Goal: Task Accomplishment & Management: Use online tool/utility

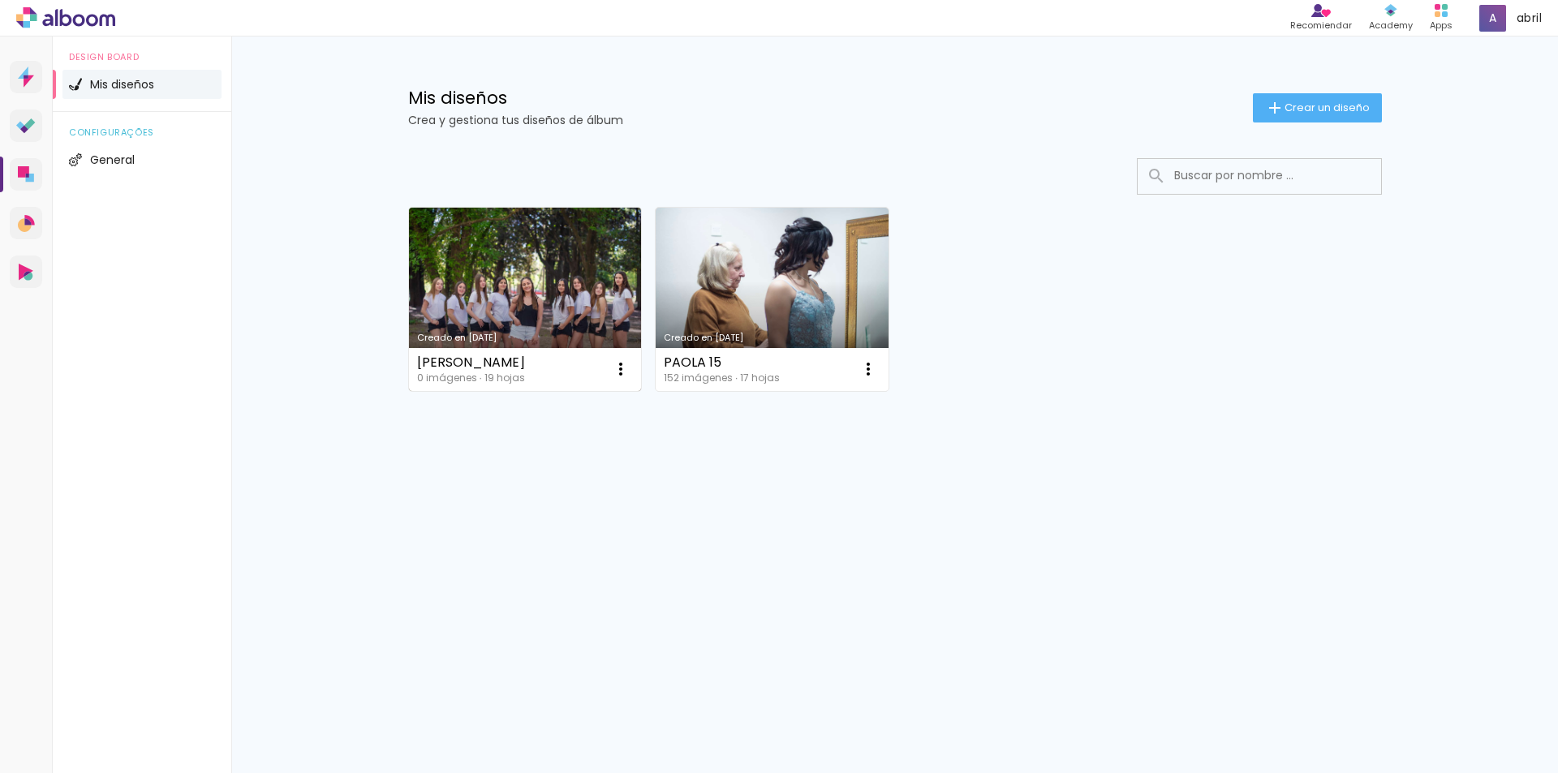
click at [575, 290] on link "Creado en [DATE]" at bounding box center [525, 299] width 233 height 183
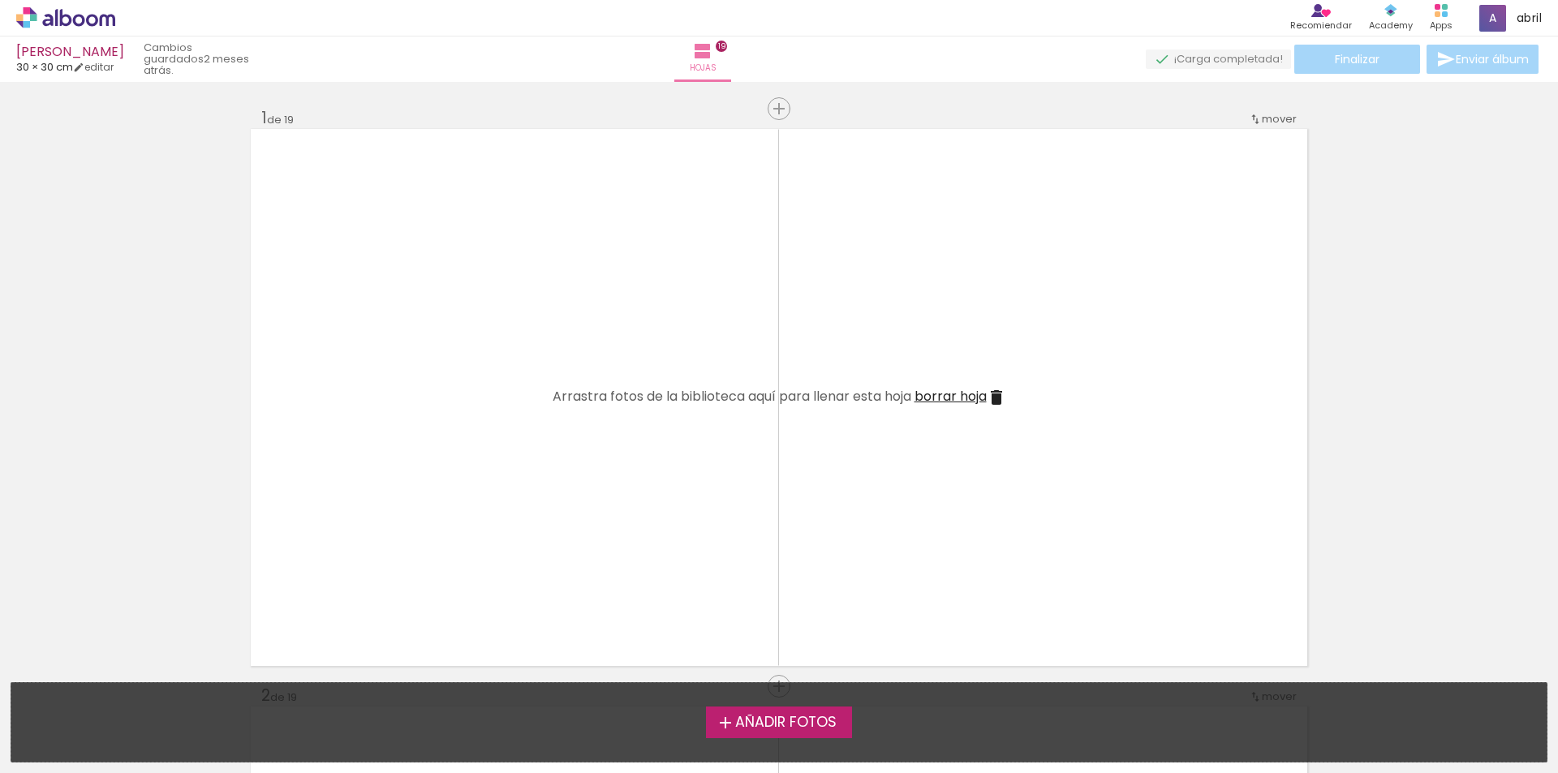
click at [773, 718] on span "Añadir Fotos" at bounding box center [785, 723] width 101 height 15
click at [0, 0] on input "file" at bounding box center [0, 0] width 0 height 0
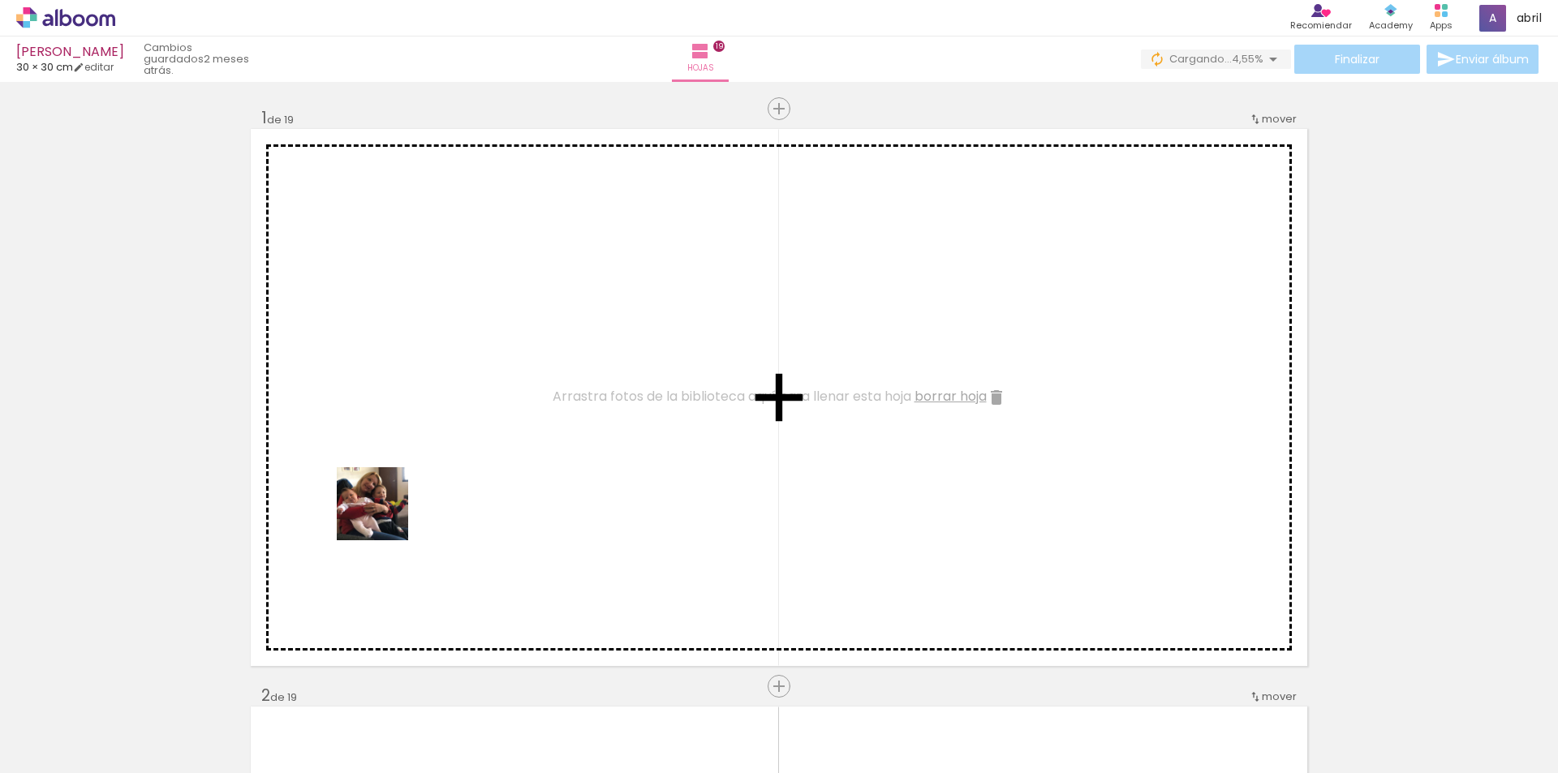
drag, startPoint x: 159, startPoint y: 728, endPoint x: 410, endPoint y: 477, distance: 355.7
click at [410, 477] on quentale-workspace at bounding box center [779, 386] width 1558 height 773
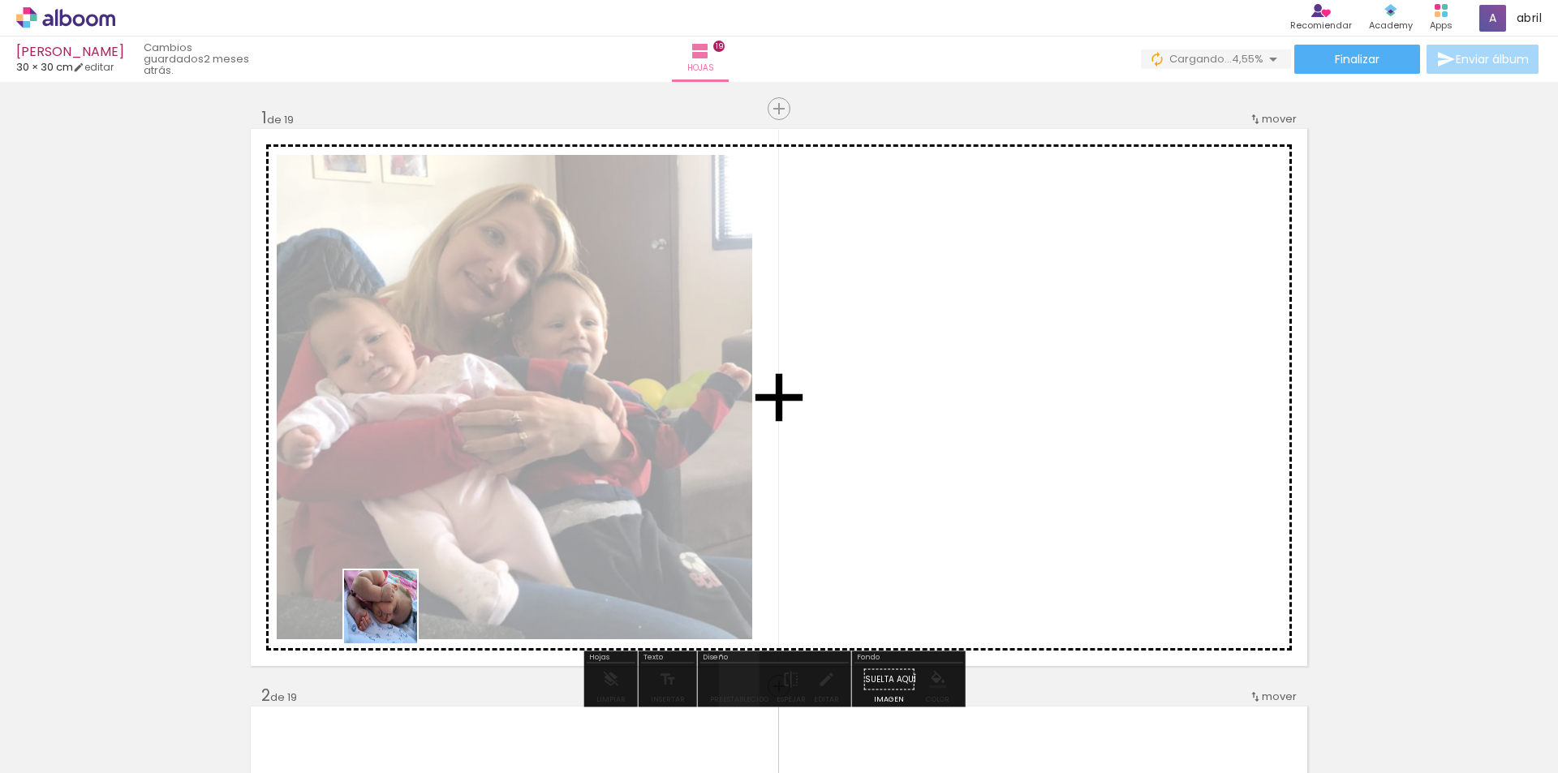
drag, startPoint x: 282, startPoint y: 727, endPoint x: 357, endPoint y: 708, distance: 77.7
click at [469, 534] on quentale-workspace at bounding box center [779, 386] width 1558 height 773
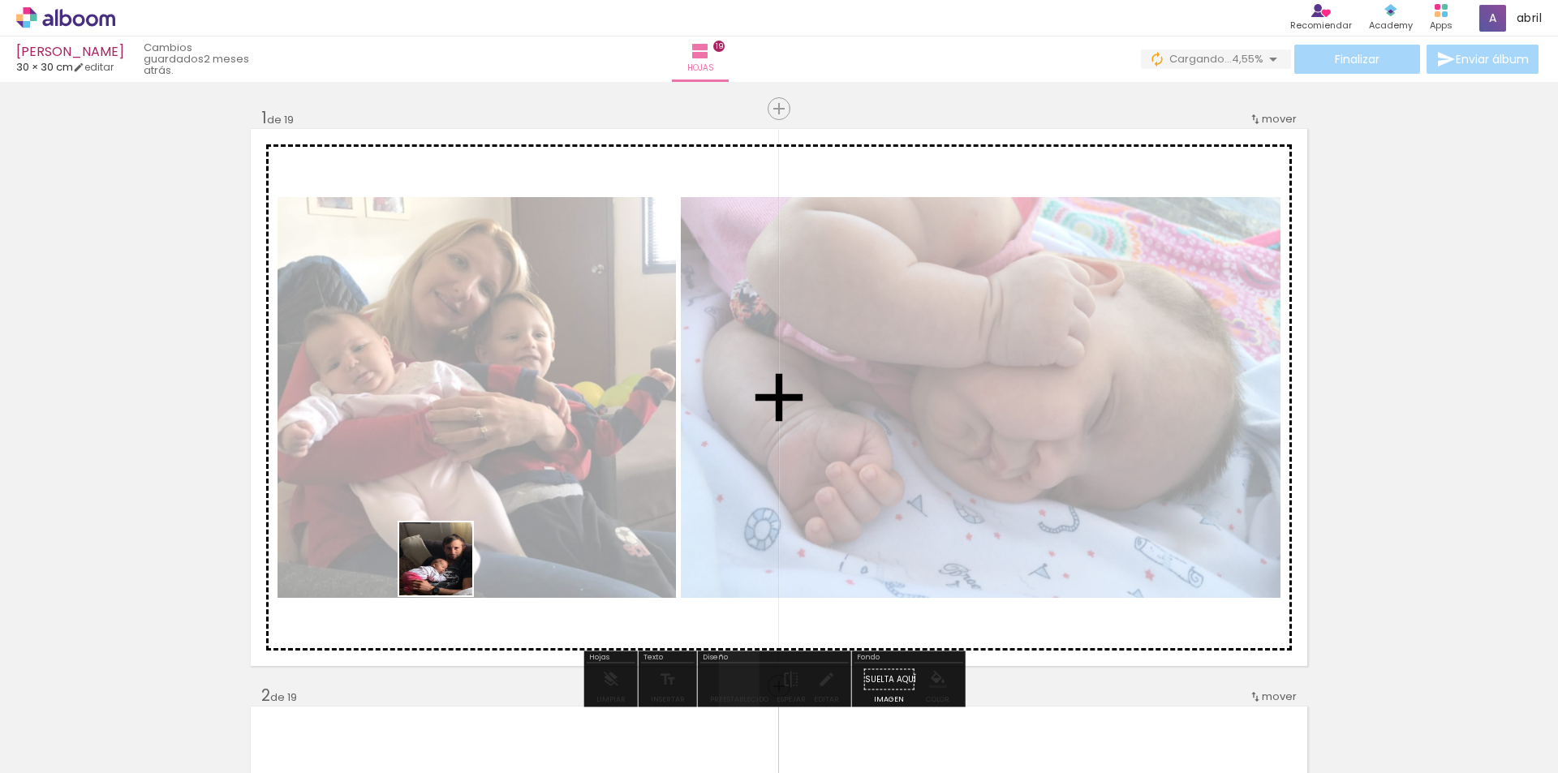
drag, startPoint x: 362, startPoint y: 698, endPoint x: 475, endPoint y: 533, distance: 200.3
click at [475, 533] on quentale-workspace at bounding box center [779, 386] width 1558 height 773
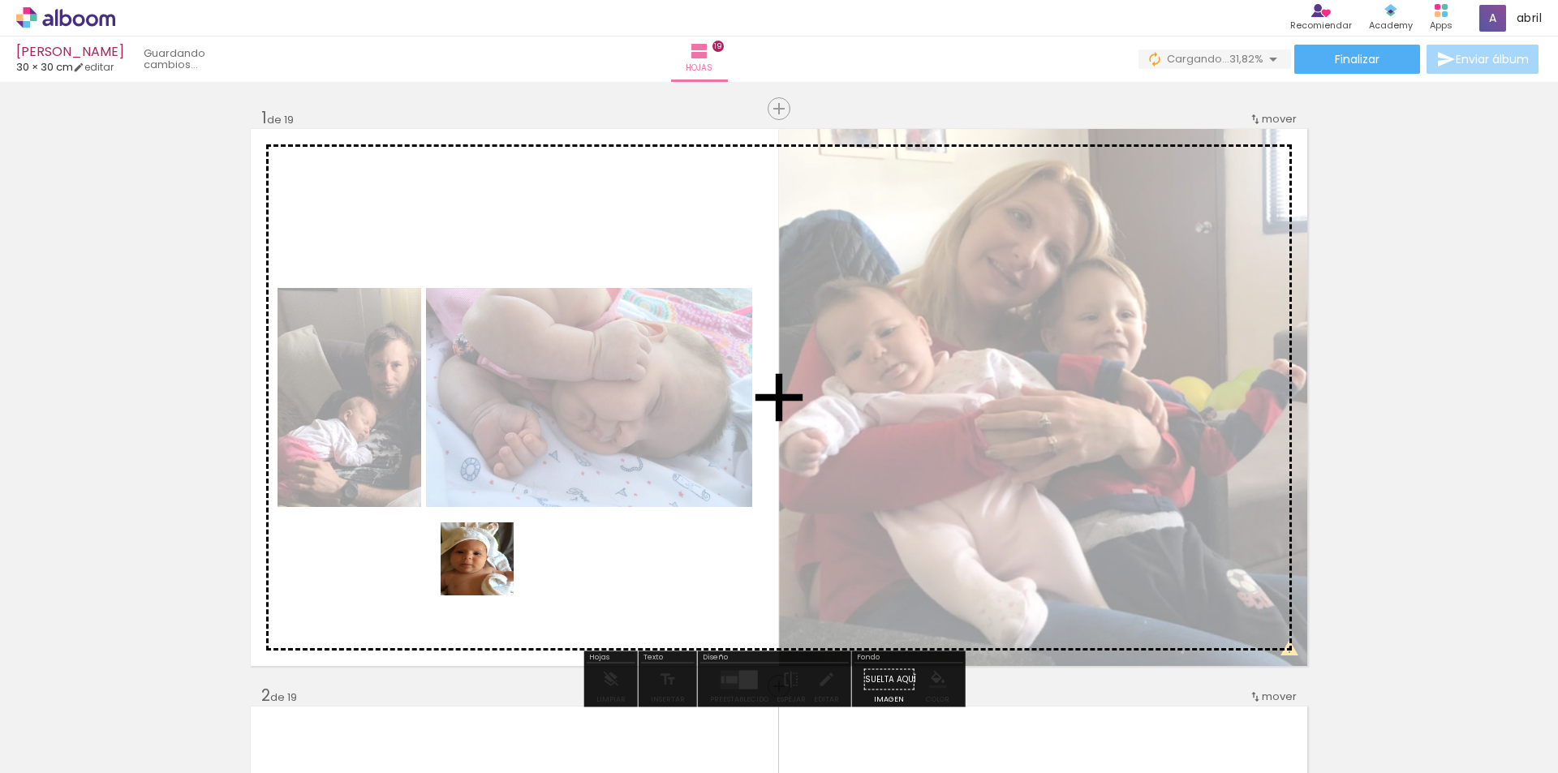
drag, startPoint x: 450, startPoint y: 728, endPoint x: 489, endPoint y: 571, distance: 162.1
click at [489, 571] on quentale-workspace at bounding box center [779, 386] width 1558 height 773
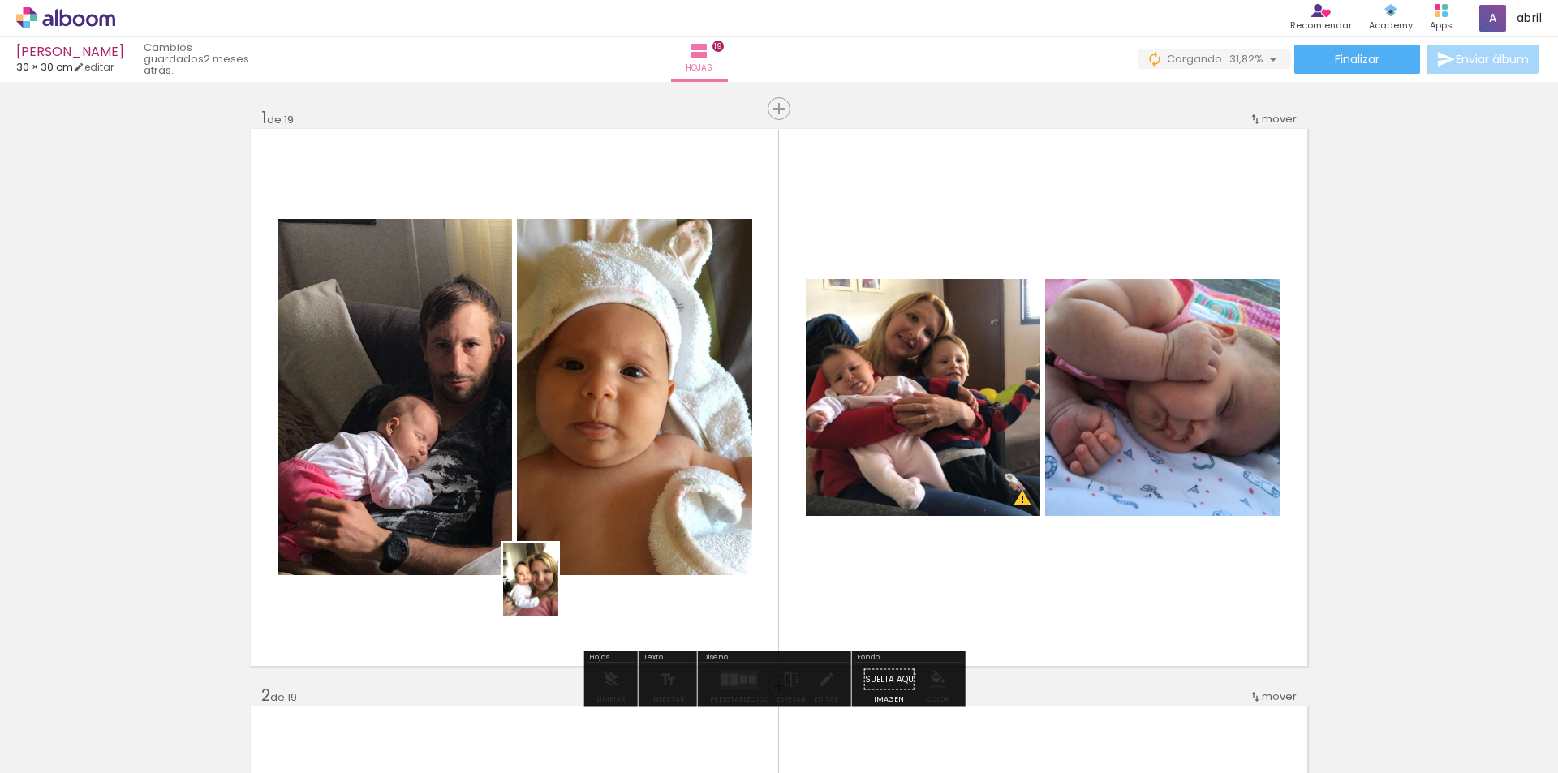
drag, startPoint x: 536, startPoint y: 732, endPoint x: 552, endPoint y: 591, distance: 141.2
click at [552, 591] on quentale-workspace at bounding box center [779, 386] width 1558 height 773
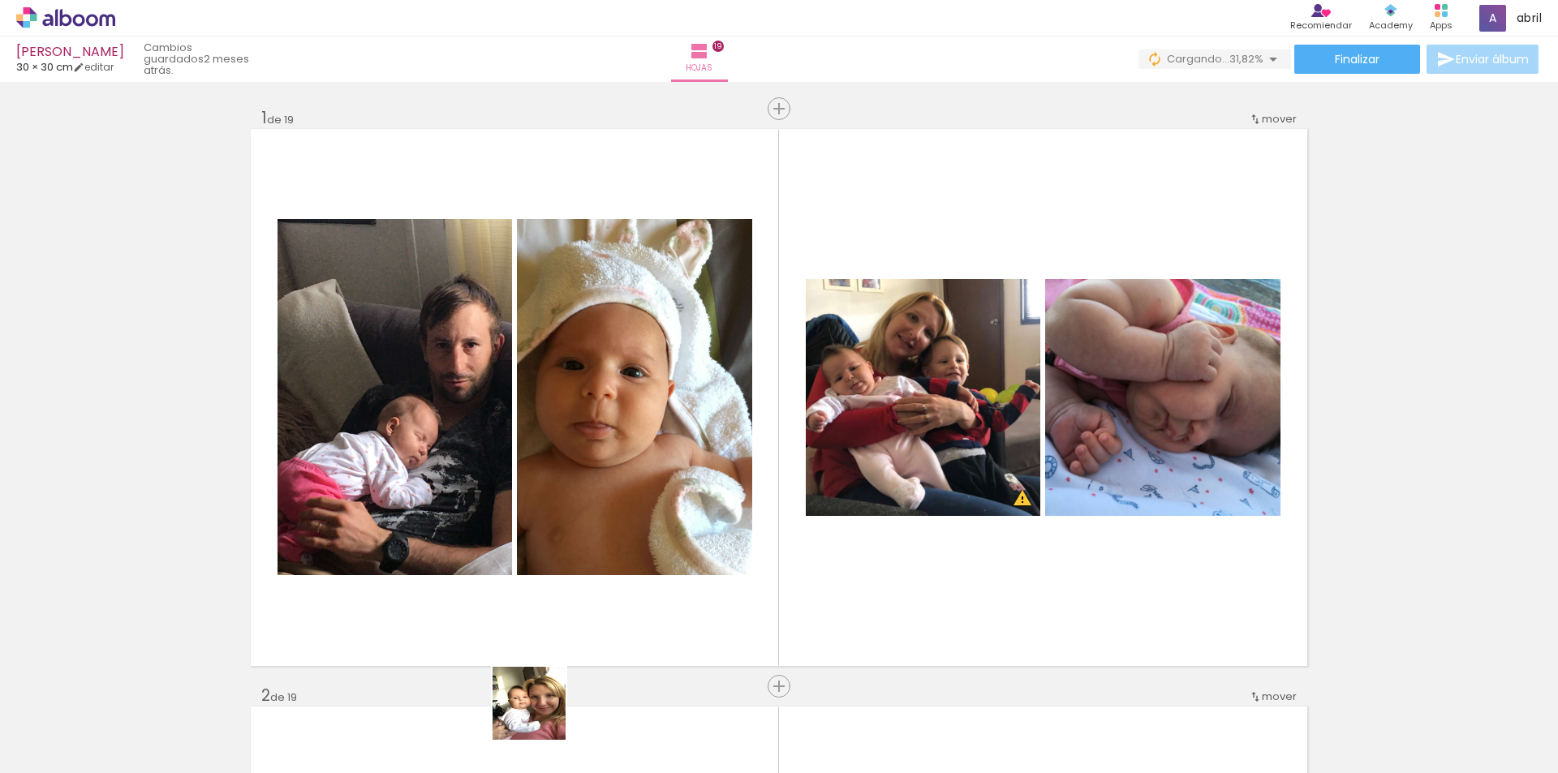
drag, startPoint x: 538, startPoint y: 728, endPoint x: 625, endPoint y: 720, distance: 87.2
click at [575, 577] on quentale-workspace at bounding box center [779, 386] width 1558 height 773
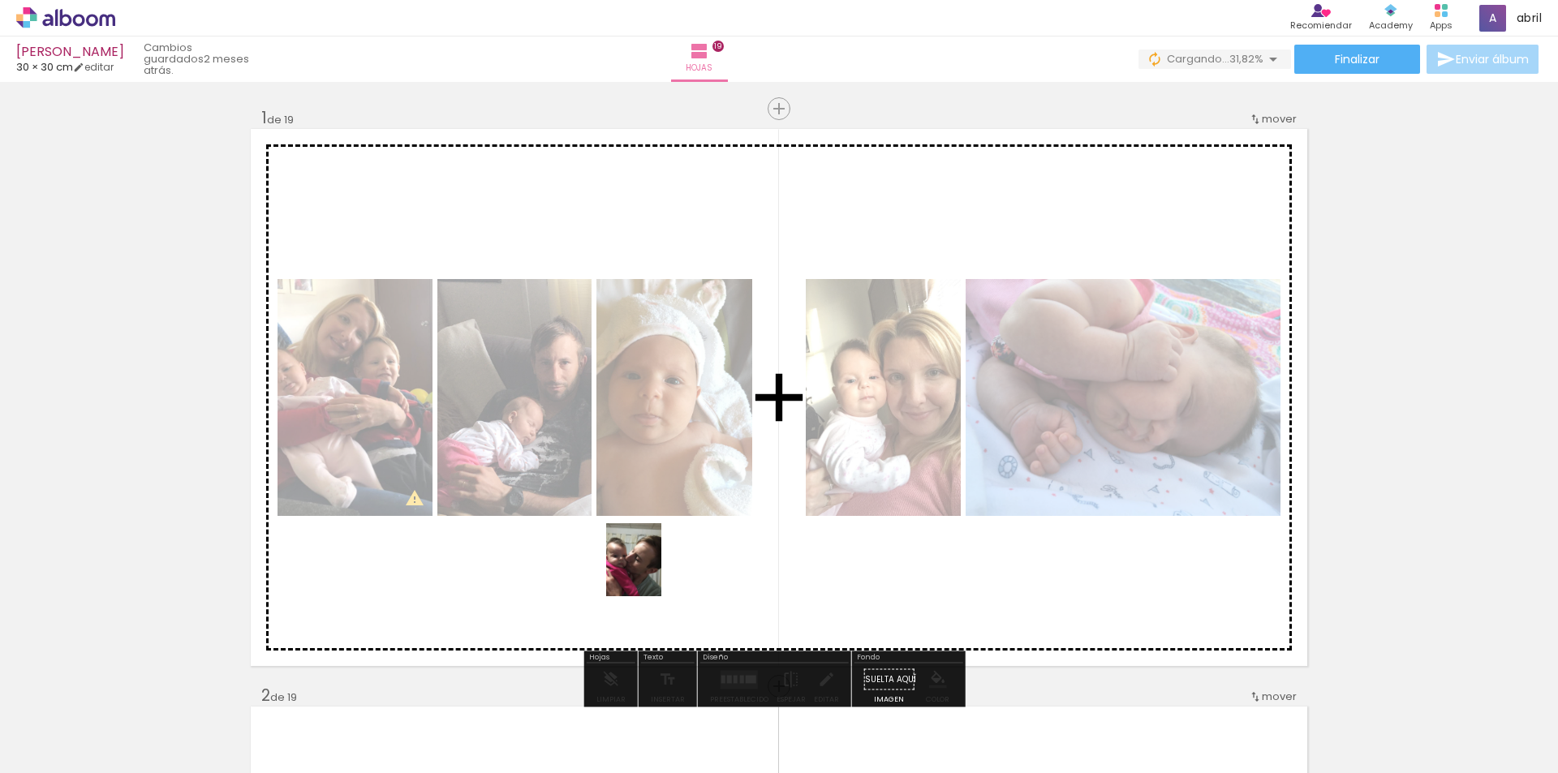
drag, startPoint x: 625, startPoint y: 721, endPoint x: 655, endPoint y: 572, distance: 152.3
click at [655, 572] on quentale-workspace at bounding box center [779, 386] width 1558 height 773
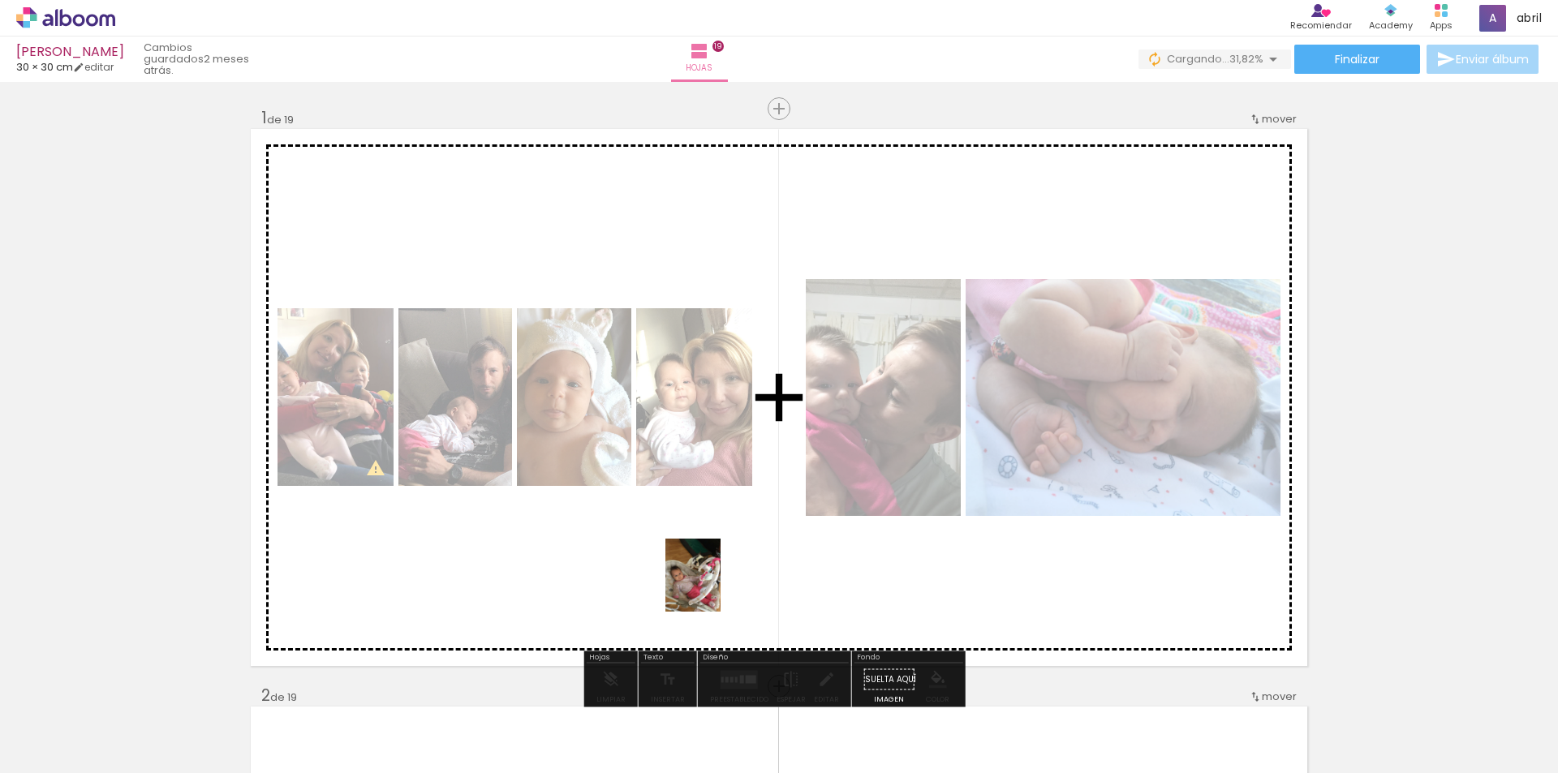
drag, startPoint x: 716, startPoint y: 720, endPoint x: 714, endPoint y: 587, distance: 132.3
click at [714, 587] on quentale-workspace at bounding box center [779, 386] width 1558 height 773
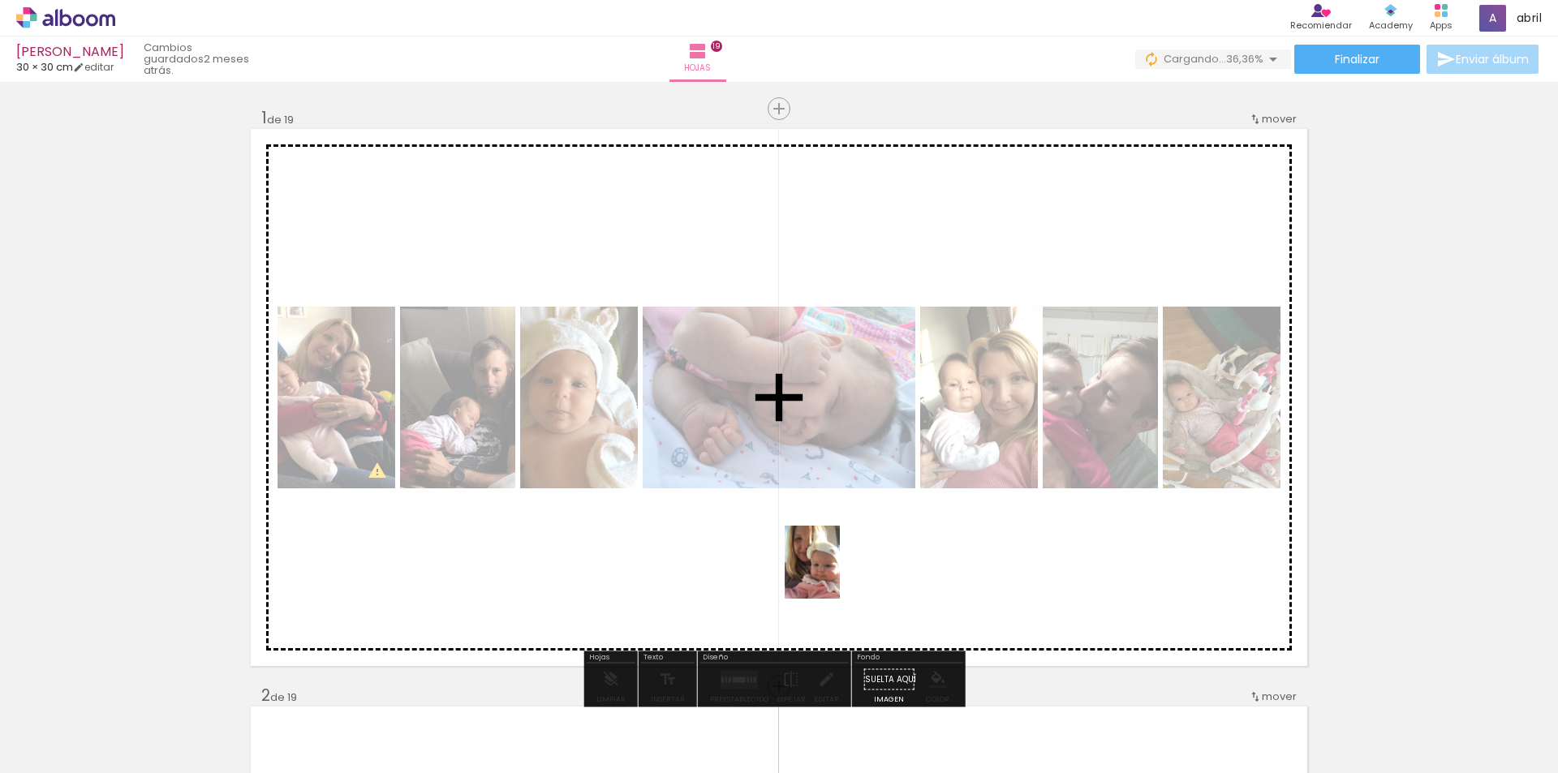
drag, startPoint x: 820, startPoint y: 720, endPoint x: 833, endPoint y: 574, distance: 146.6
click at [833, 574] on quentale-workspace at bounding box center [779, 386] width 1558 height 773
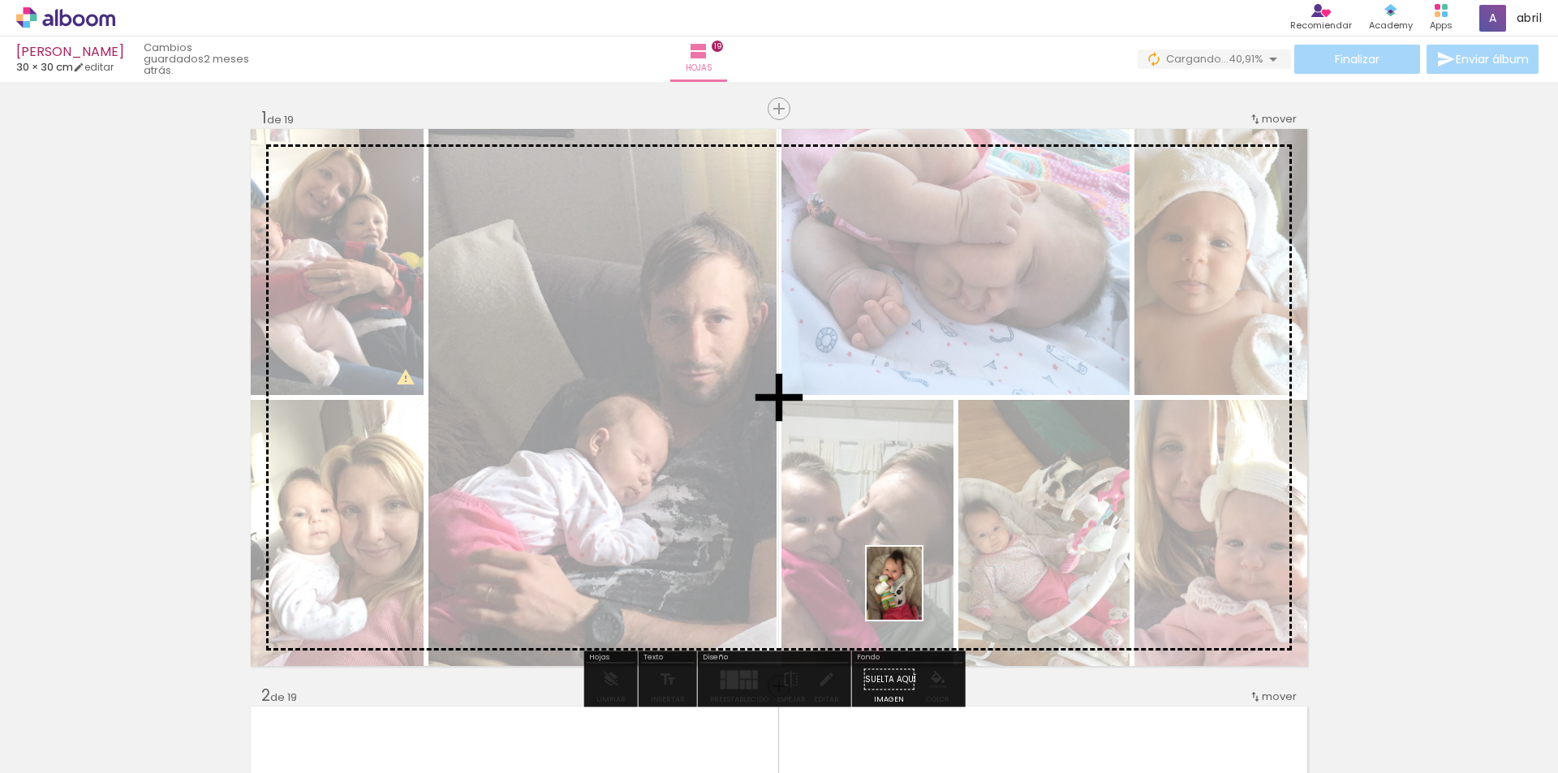
drag, startPoint x: 909, startPoint y: 713, endPoint x: 915, endPoint y: 595, distance: 117.8
click at [915, 595] on quentale-workspace at bounding box center [779, 386] width 1558 height 773
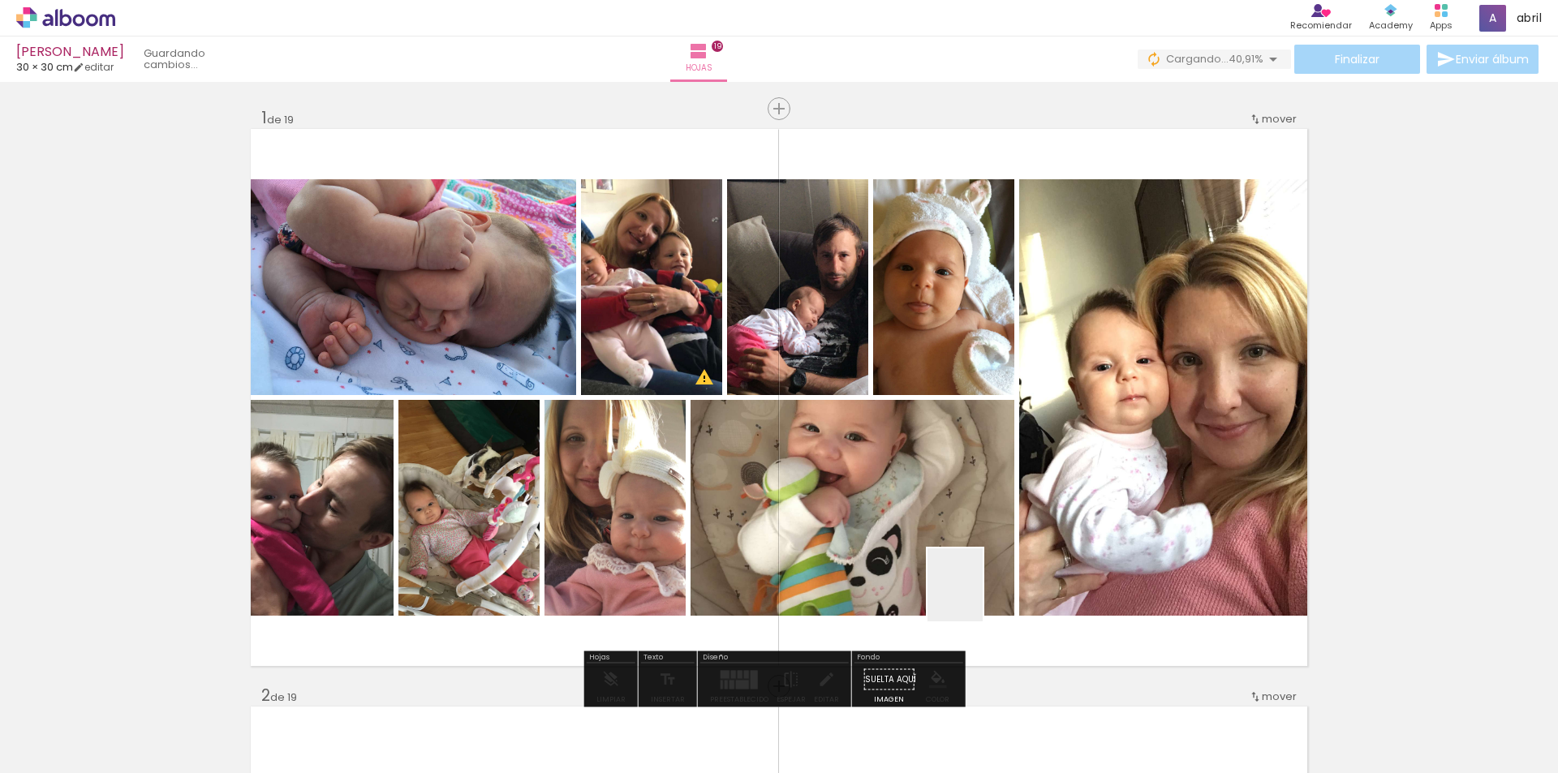
drag, startPoint x: 993, startPoint y: 731, endPoint x: 1081, endPoint y: 716, distance: 88.8
click at [976, 586] on quentale-workspace at bounding box center [779, 386] width 1558 height 773
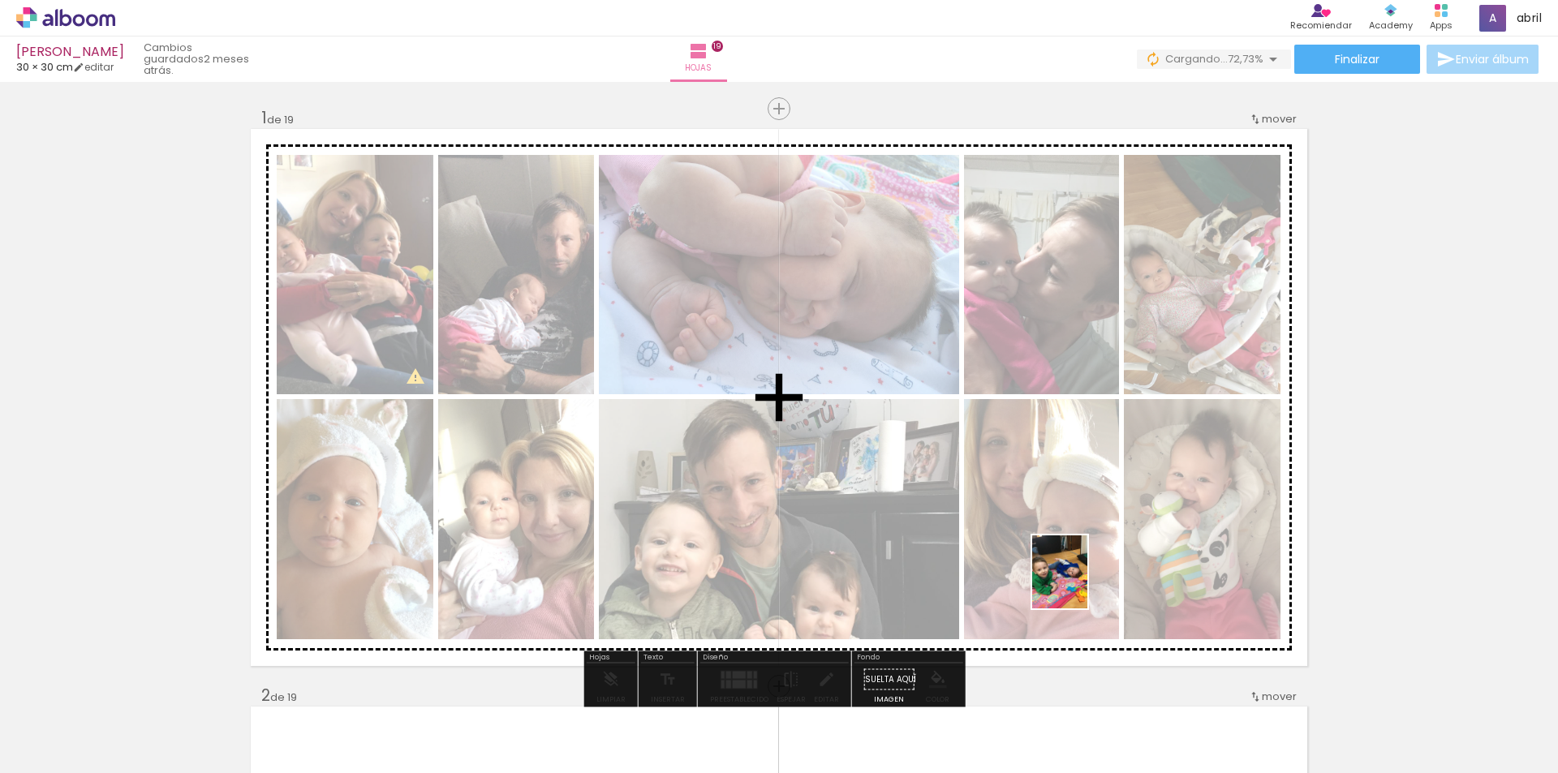
drag, startPoint x: 1081, startPoint y: 720, endPoint x: 1081, endPoint y: 584, distance: 136.3
click at [1081, 584] on quentale-workspace at bounding box center [779, 386] width 1558 height 773
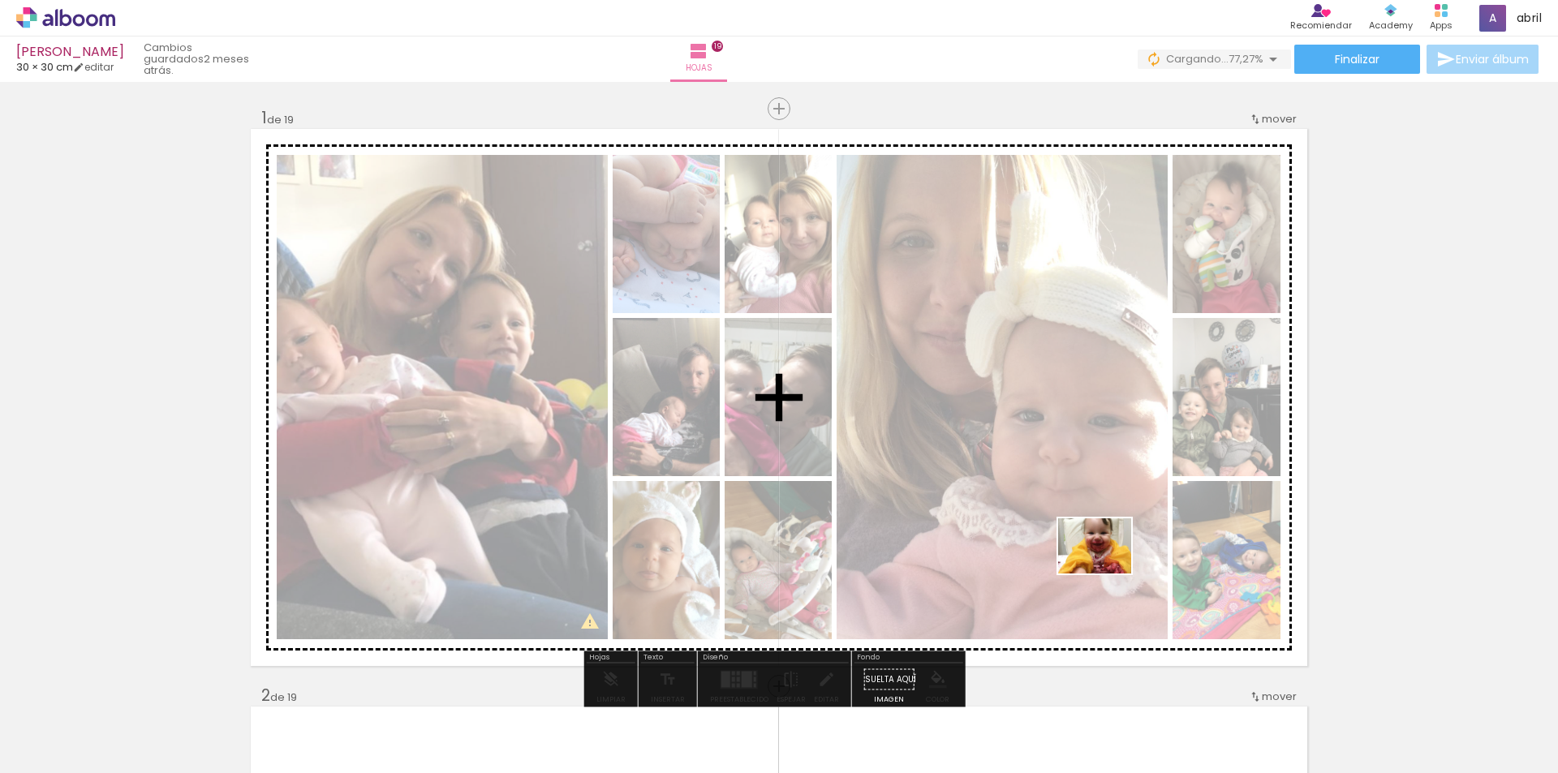
drag, startPoint x: 1181, startPoint y: 718, endPoint x: 1107, endPoint y: 567, distance: 168.3
click at [1107, 567] on quentale-workspace at bounding box center [779, 386] width 1558 height 773
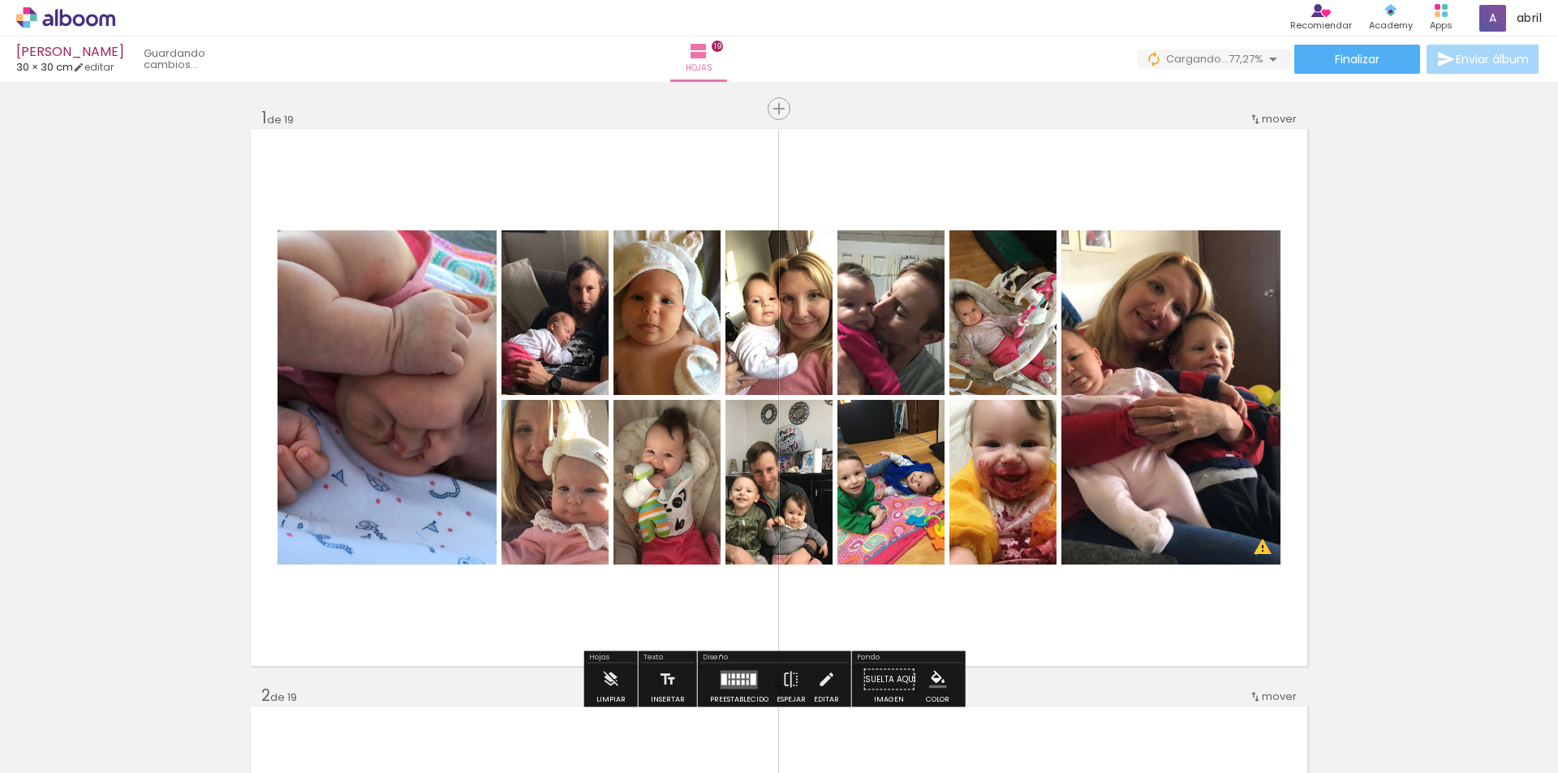
scroll to position [0, 387]
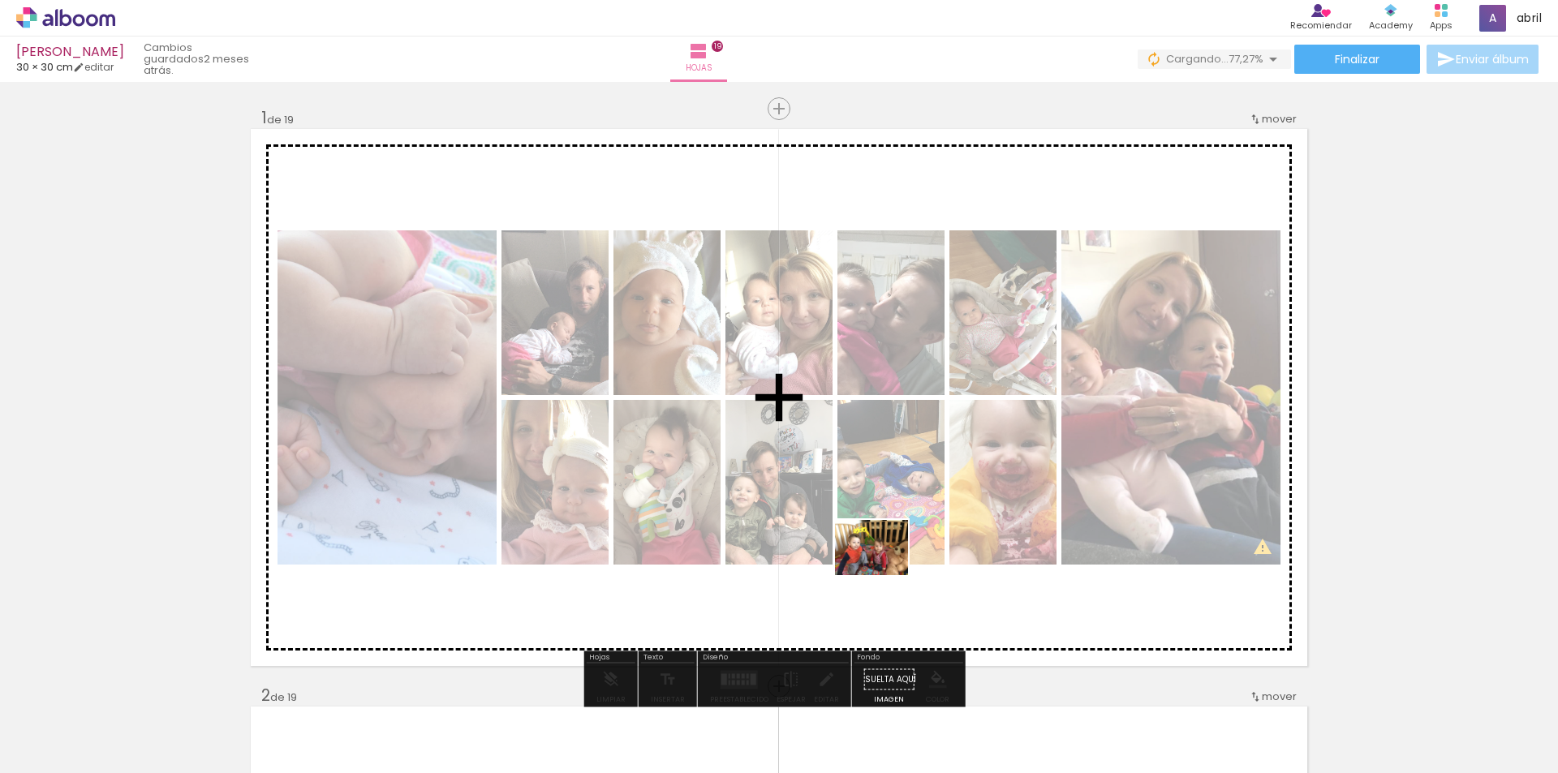
drag, startPoint x: 892, startPoint y: 596, endPoint x: 883, endPoint y: 569, distance: 28.8
click at [883, 569] on quentale-workspace at bounding box center [779, 386] width 1558 height 773
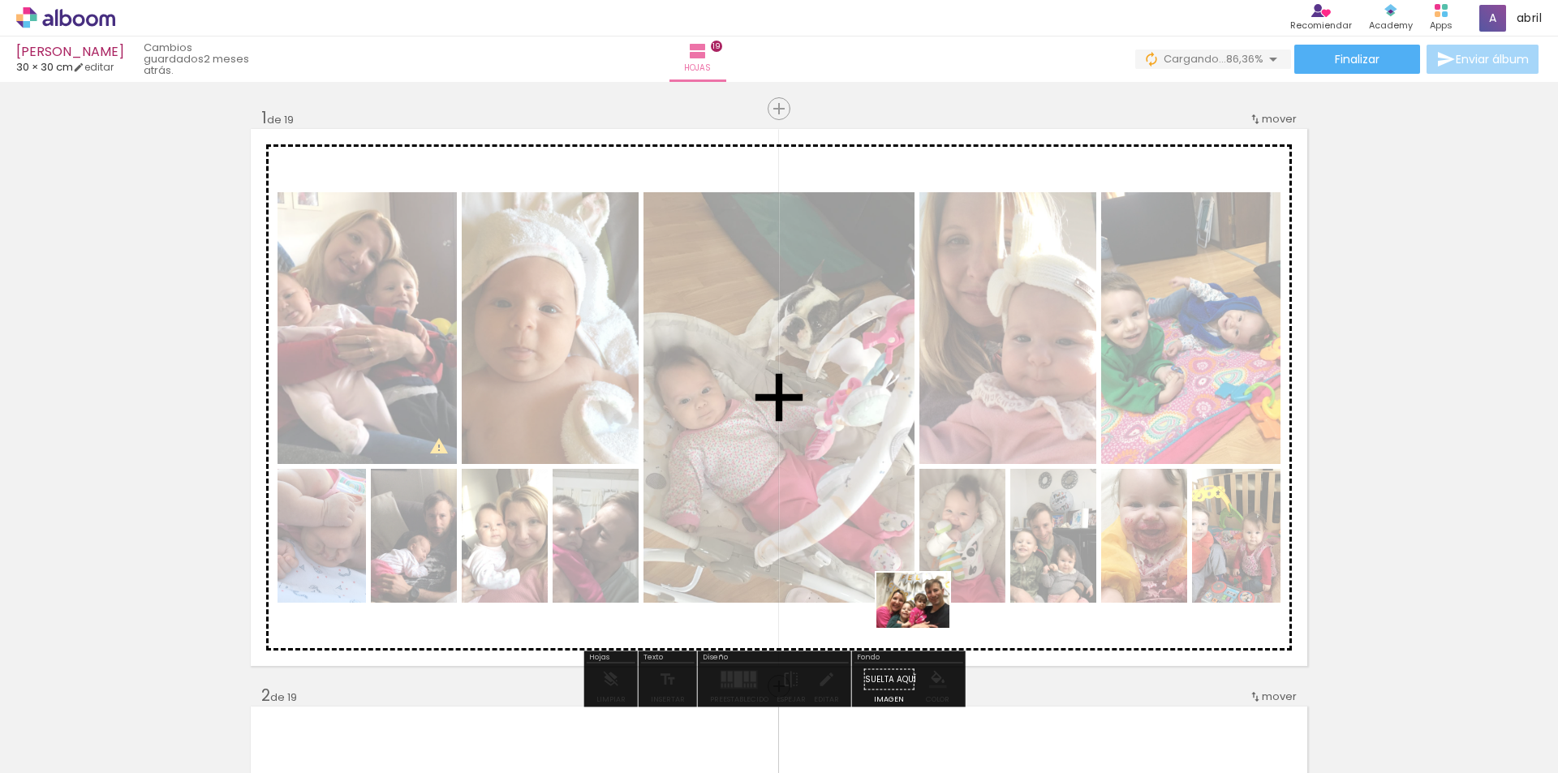
drag, startPoint x: 957, startPoint y: 720, endPoint x: 925, endPoint y: 621, distance: 104.2
click at [925, 621] on quentale-workspace at bounding box center [779, 386] width 1558 height 773
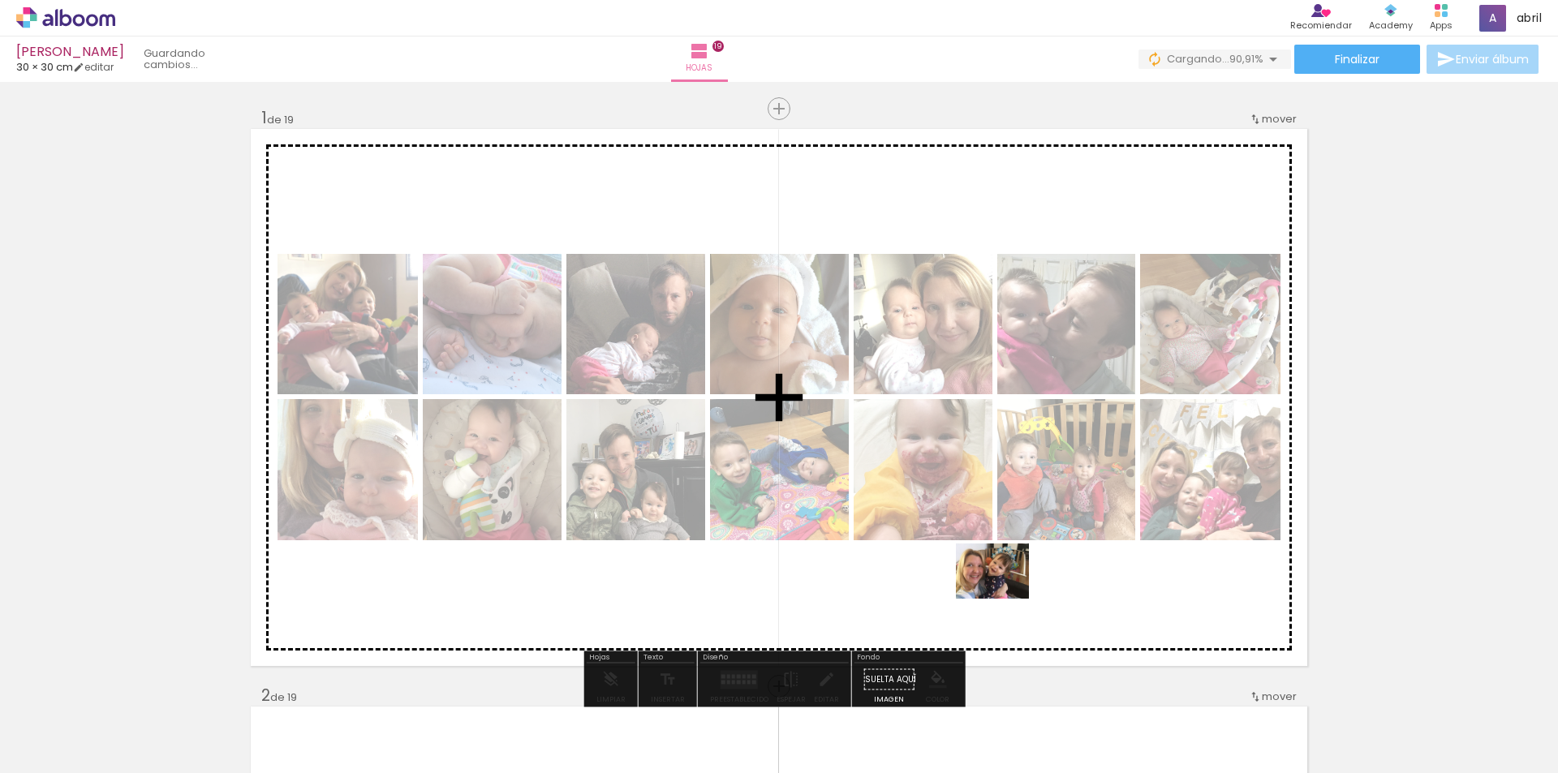
drag, startPoint x: 1050, startPoint y: 724, endPoint x: 1004, endPoint y: 592, distance: 139.1
click at [1004, 592] on quentale-workspace at bounding box center [779, 386] width 1558 height 773
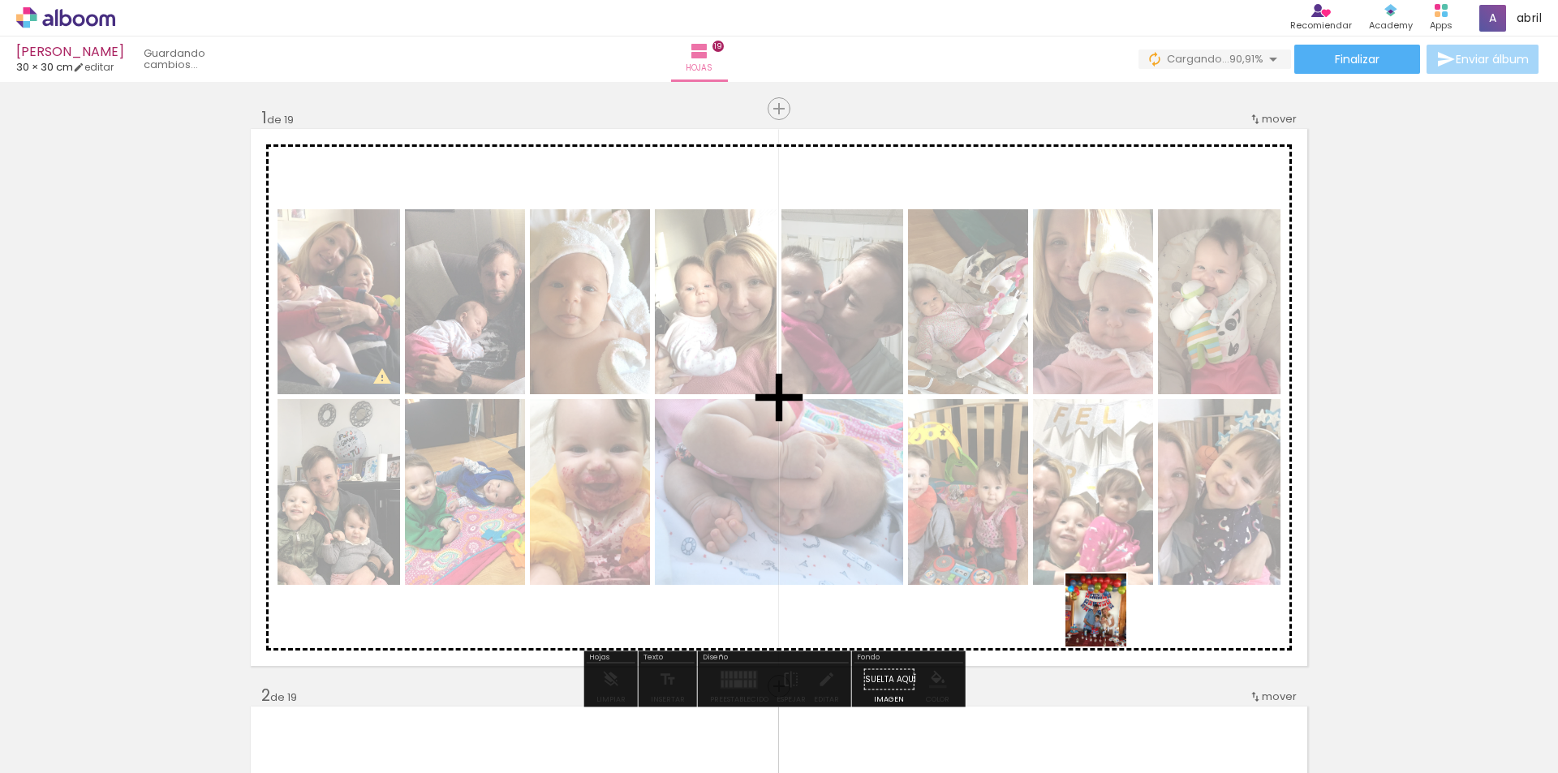
drag, startPoint x: 1146, startPoint y: 734, endPoint x: 1245, endPoint y: 727, distance: 99.2
click at [1114, 620] on quentale-workspace at bounding box center [779, 386] width 1558 height 773
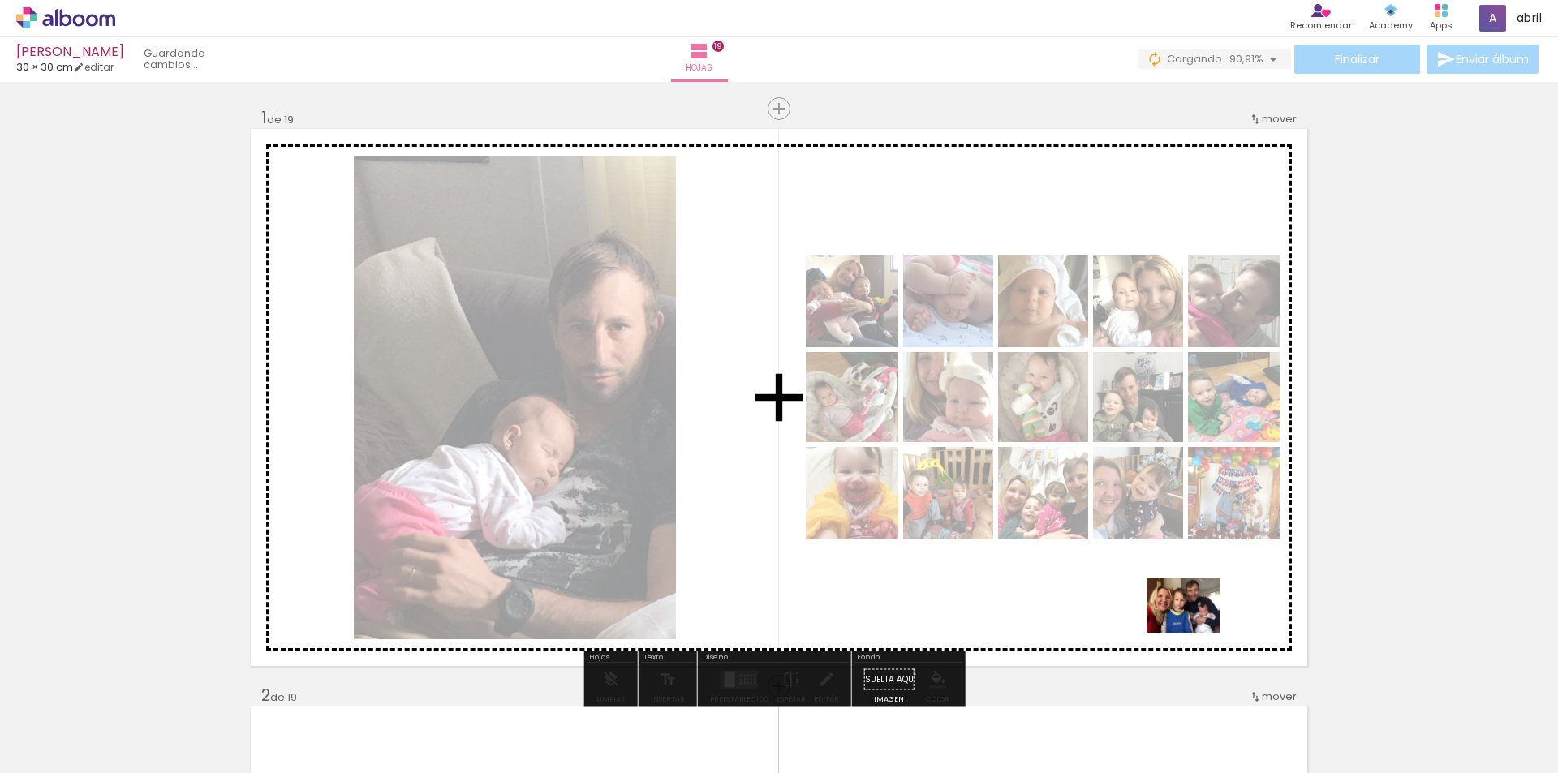
drag, startPoint x: 1245, startPoint y: 727, endPoint x: 1196, endPoint y: 626, distance: 112.1
click at [1196, 626] on quentale-workspace at bounding box center [779, 386] width 1558 height 773
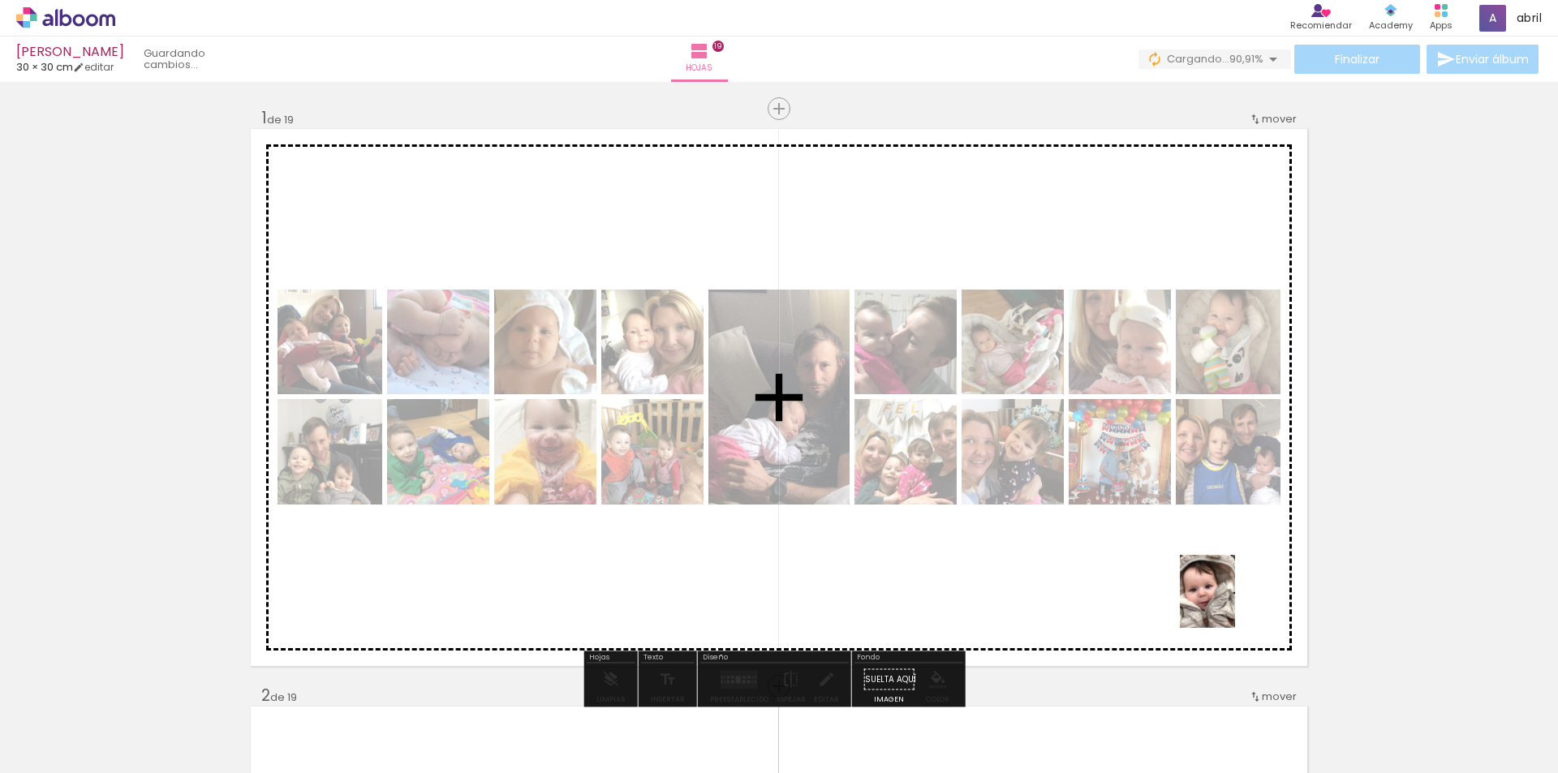
drag, startPoint x: 1330, startPoint y: 730, endPoint x: 1228, endPoint y: 604, distance: 162.7
click at [1228, 604] on quentale-workspace at bounding box center [779, 386] width 1558 height 773
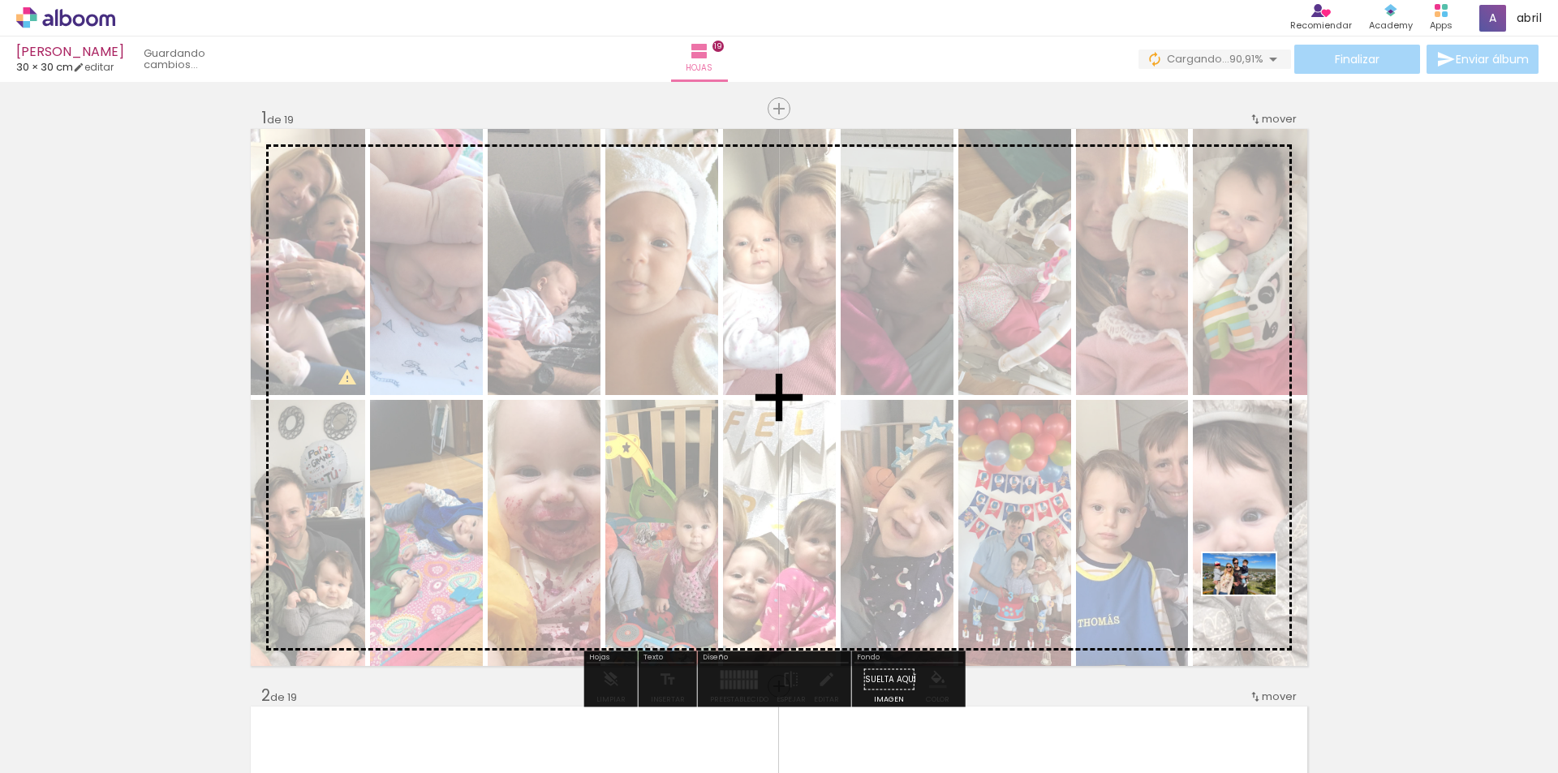
drag, startPoint x: 1429, startPoint y: 719, endPoint x: 1251, endPoint y: 602, distance: 212.6
click at [1251, 602] on quentale-workspace at bounding box center [779, 386] width 1558 height 773
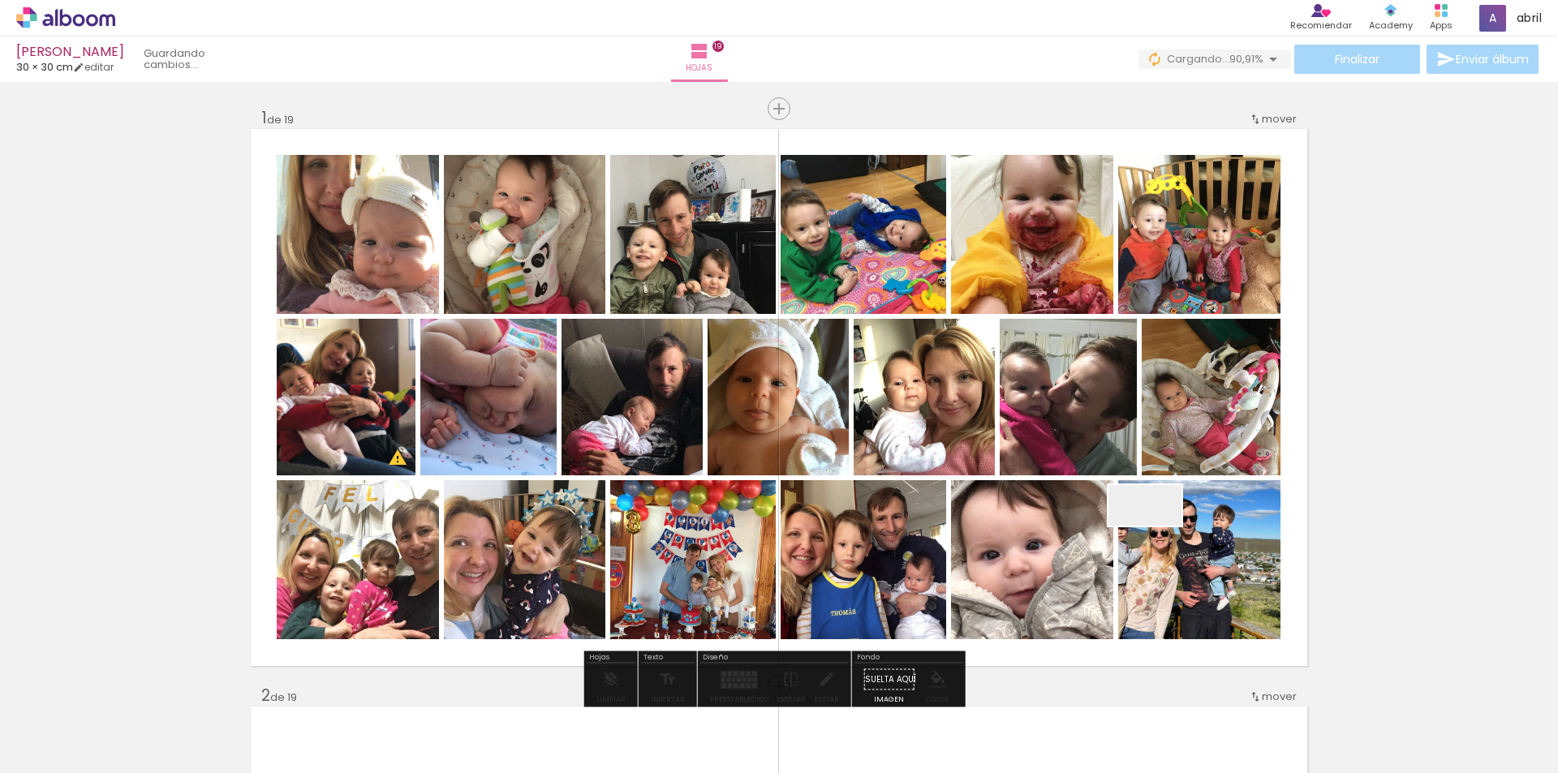
drag, startPoint x: 1500, startPoint y: 724, endPoint x: 1150, endPoint y: 528, distance: 401.7
click at [1150, 528] on quentale-workspace at bounding box center [779, 386] width 1558 height 773
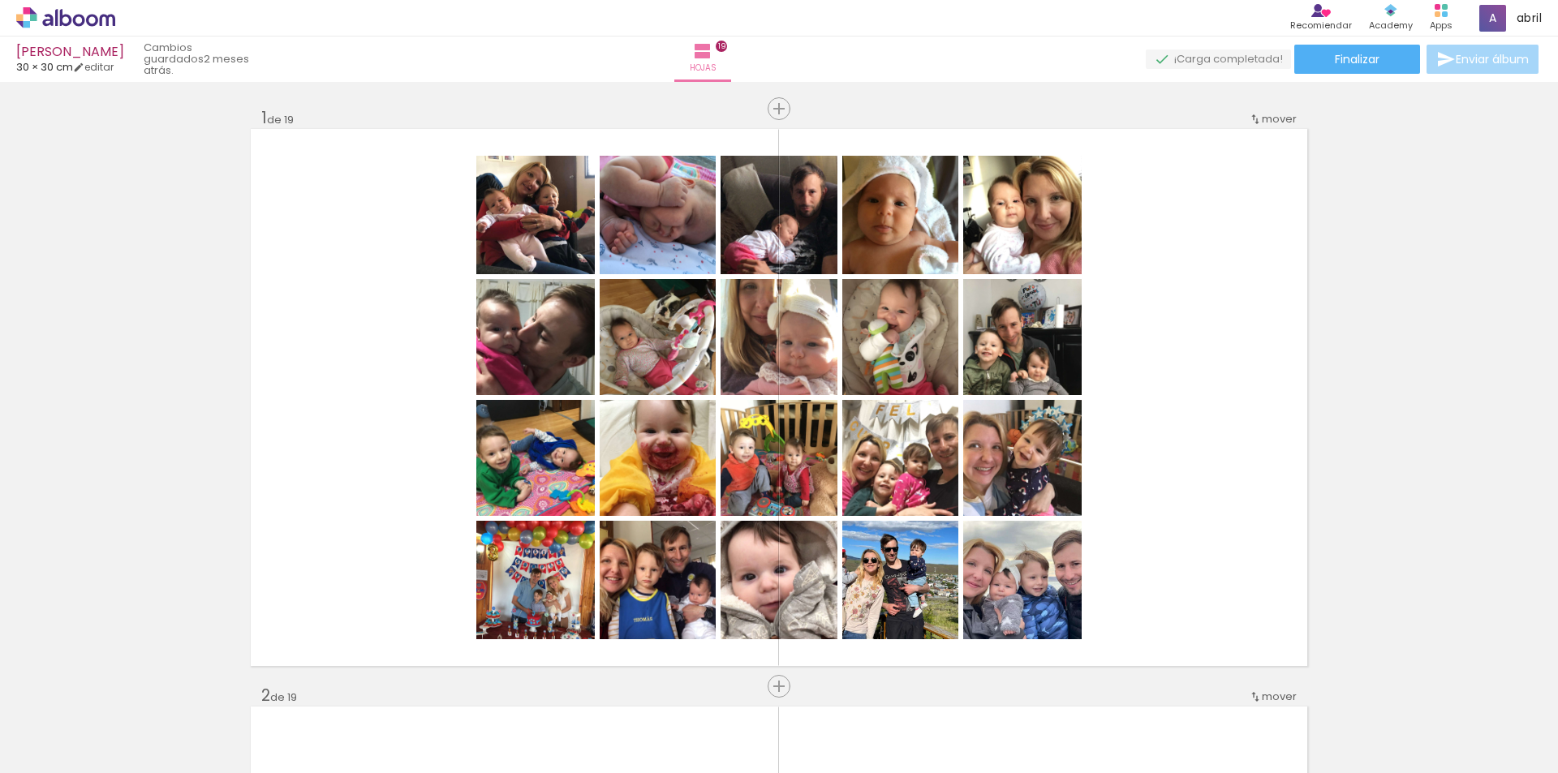
scroll to position [0, 579]
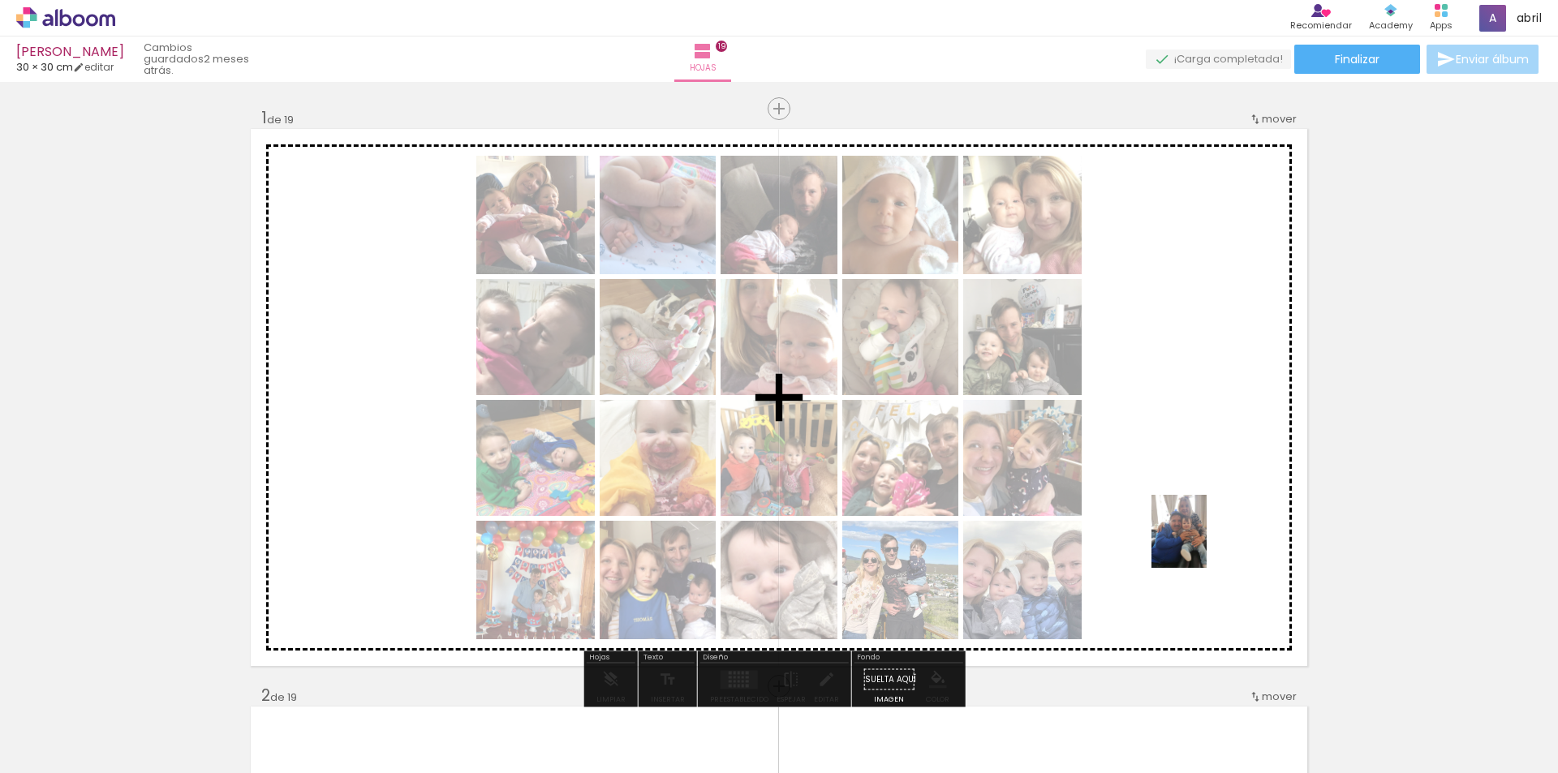
drag, startPoint x: 1424, startPoint y: 724, endPoint x: 1200, endPoint y: 544, distance: 287.3
click at [1200, 544] on quentale-workspace at bounding box center [779, 386] width 1558 height 773
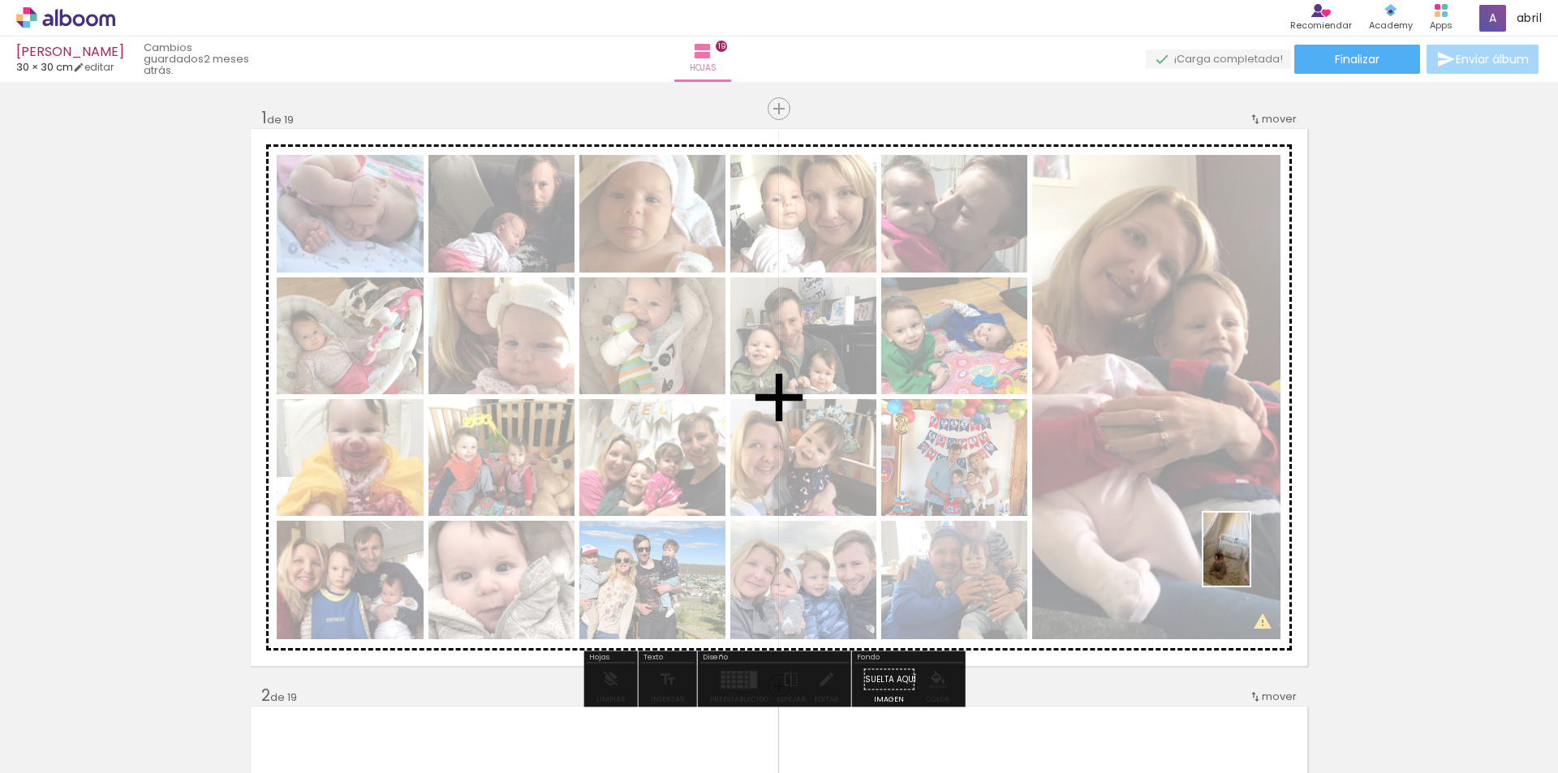
drag, startPoint x: 1502, startPoint y: 725, endPoint x: 1252, endPoint y: 561, distance: 298.8
click at [1252, 561] on quentale-workspace at bounding box center [779, 386] width 1558 height 773
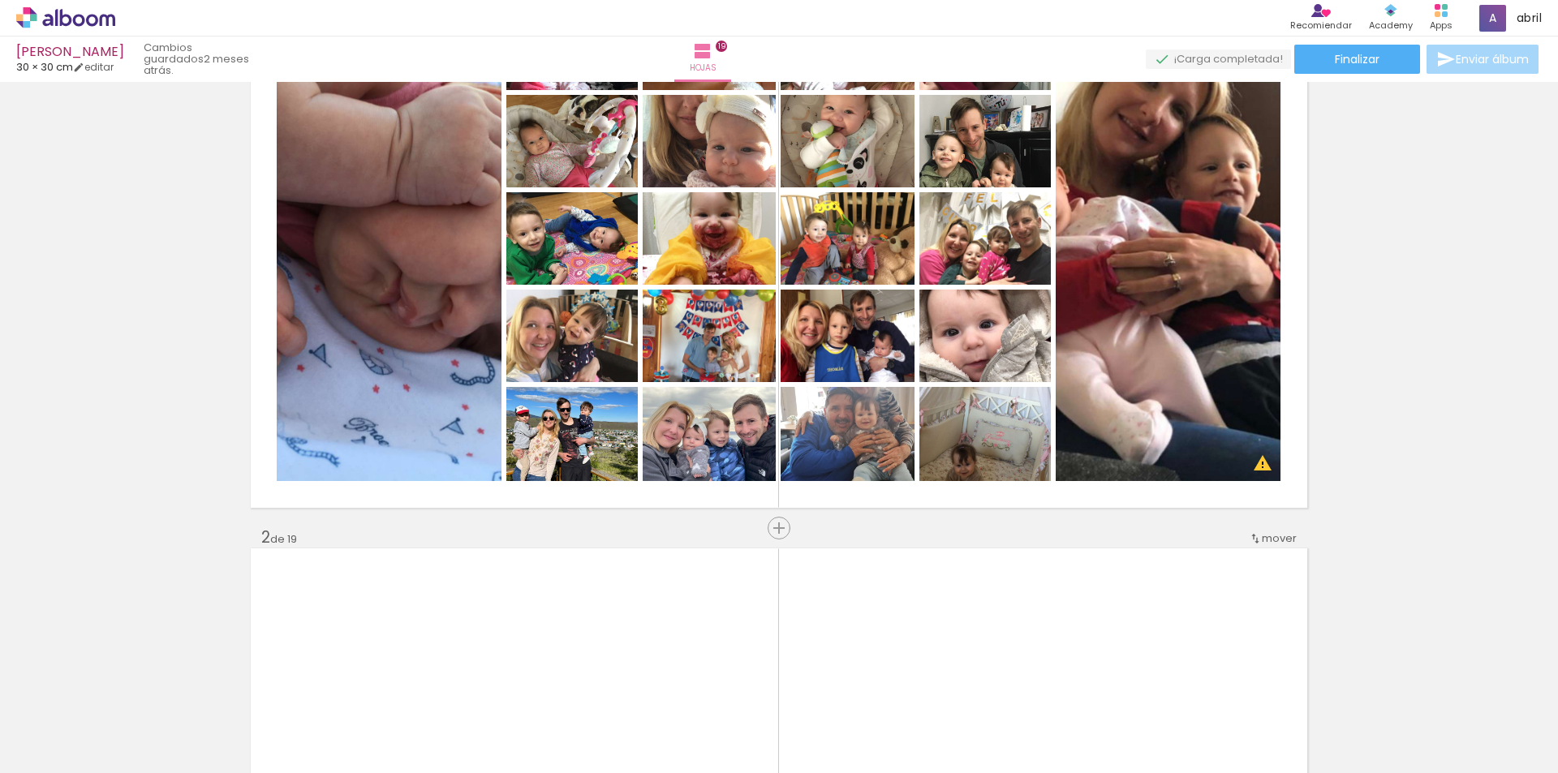
scroll to position [71, 0]
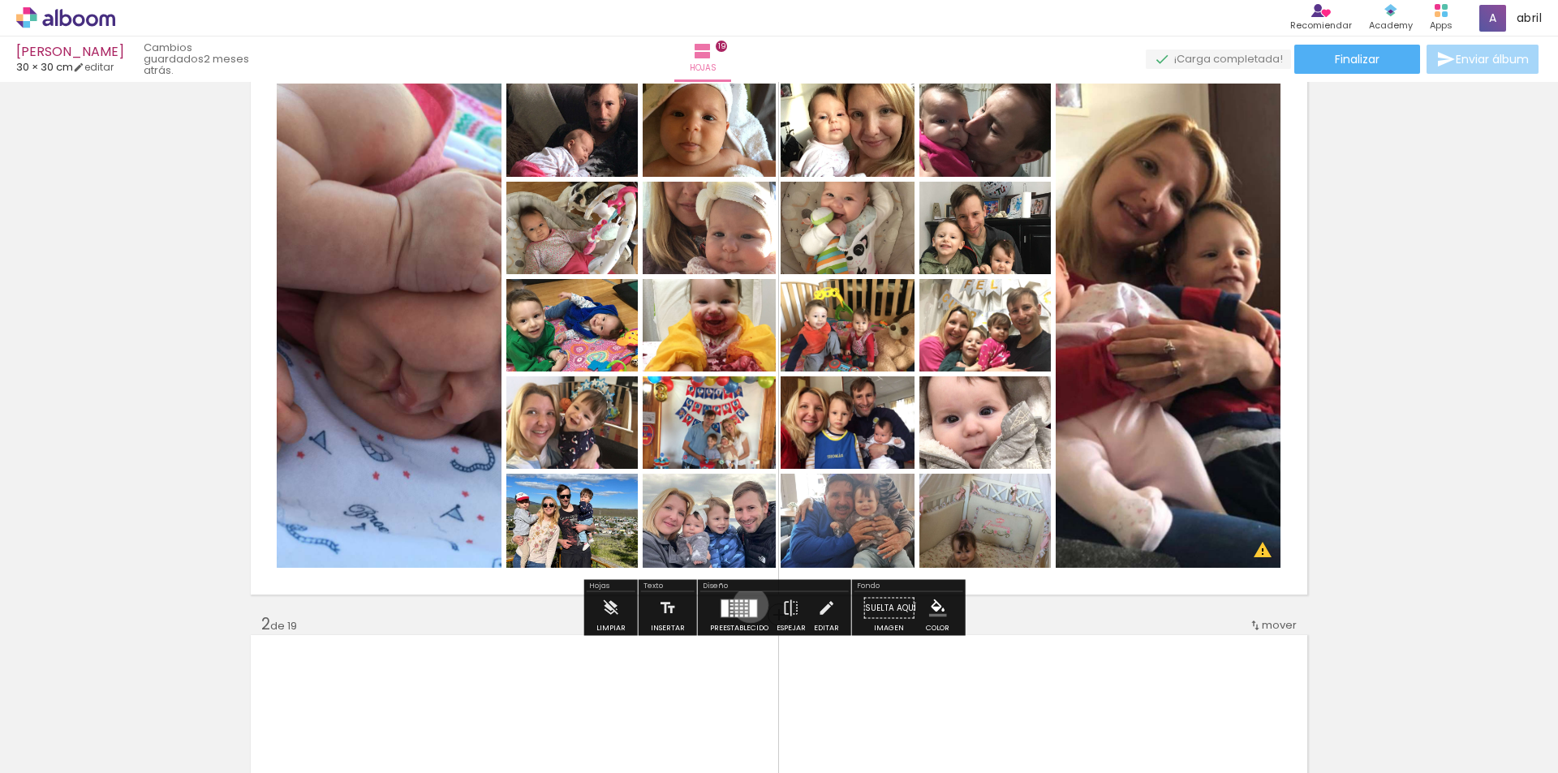
click at [750, 605] on div at bounding box center [753, 608] width 7 height 17
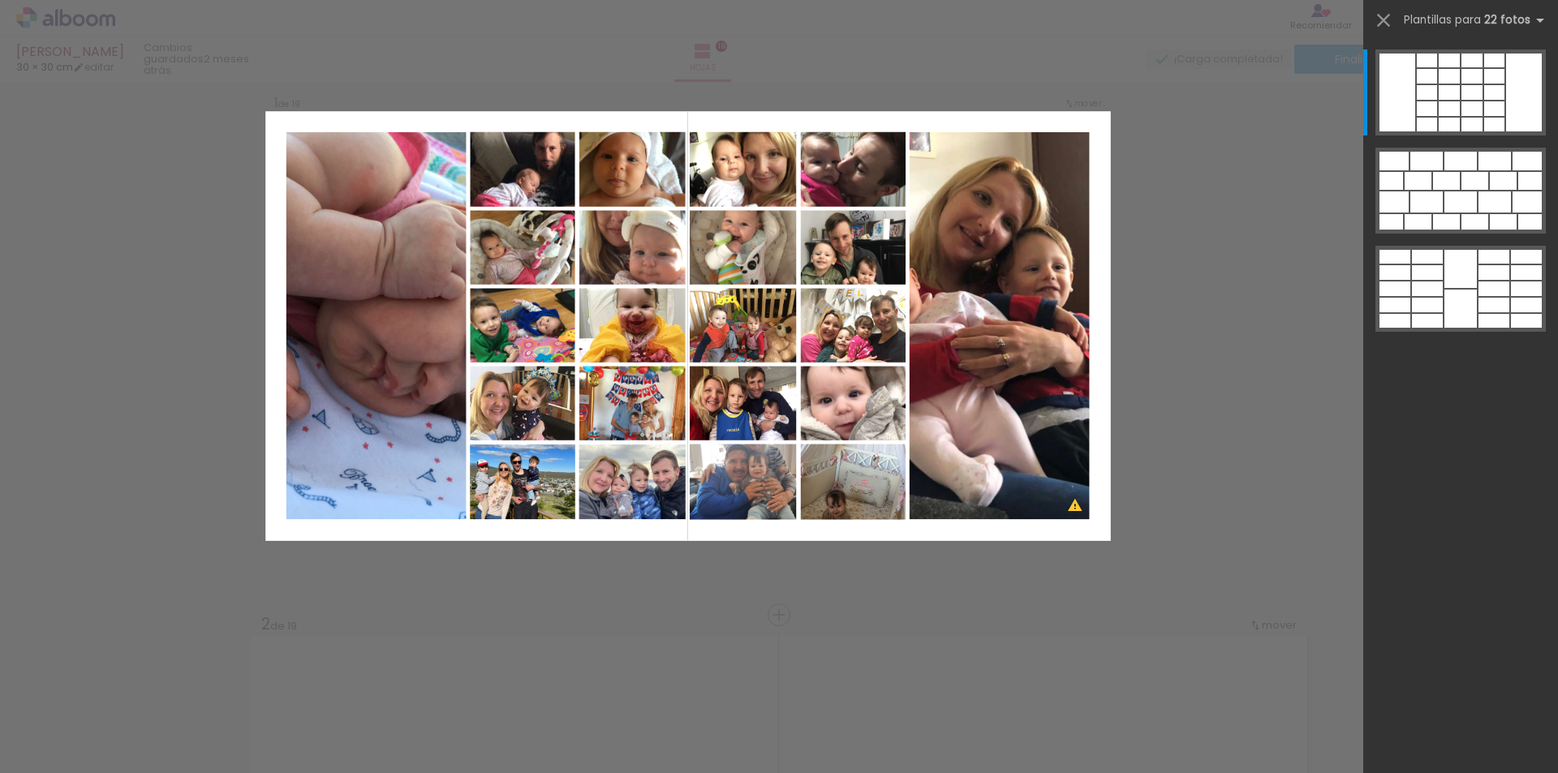
scroll to position [48, 0]
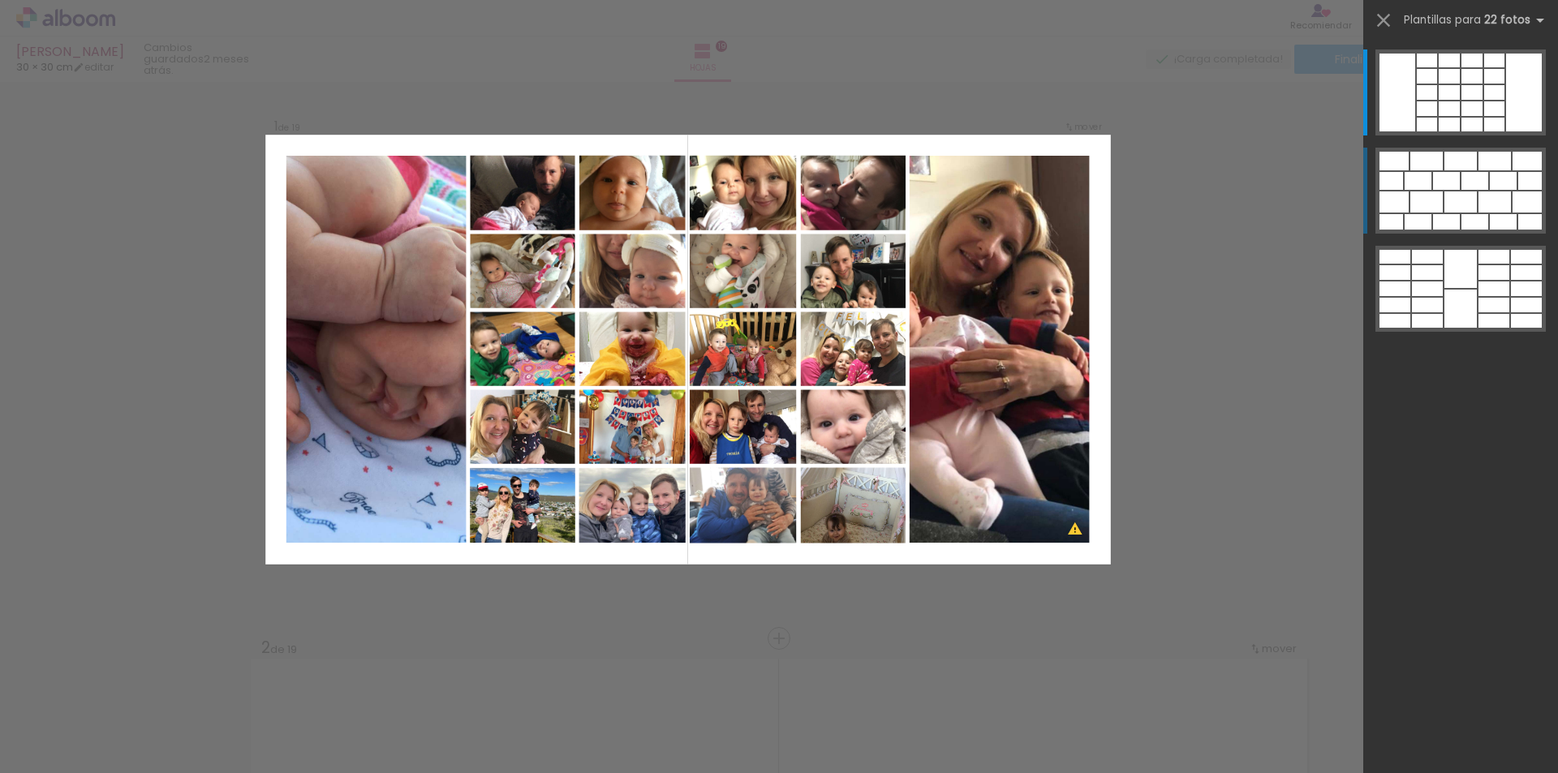
click at [1489, 174] on quentale-layouter at bounding box center [1460, 191] width 170 height 86
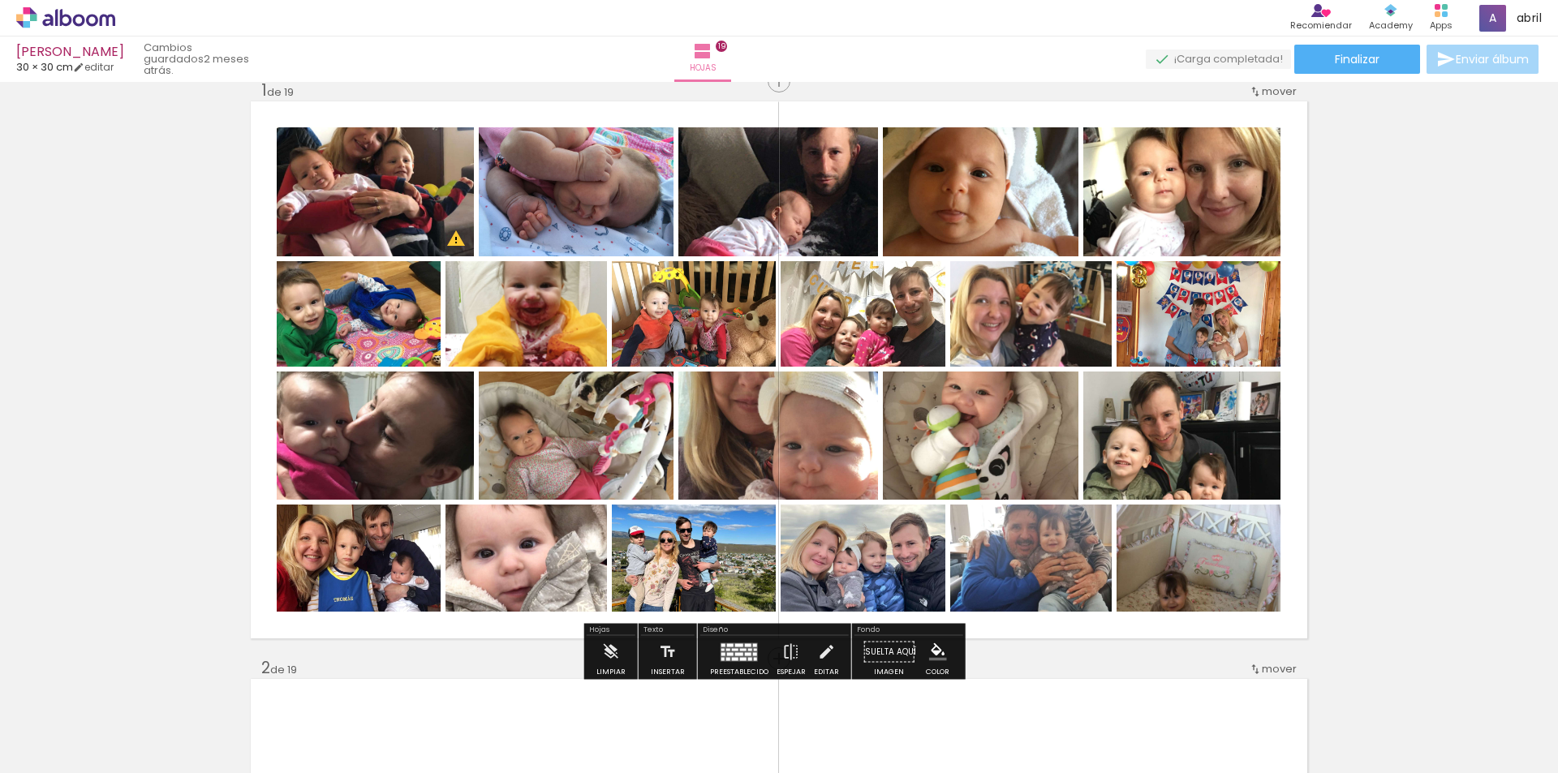
scroll to position [21, 0]
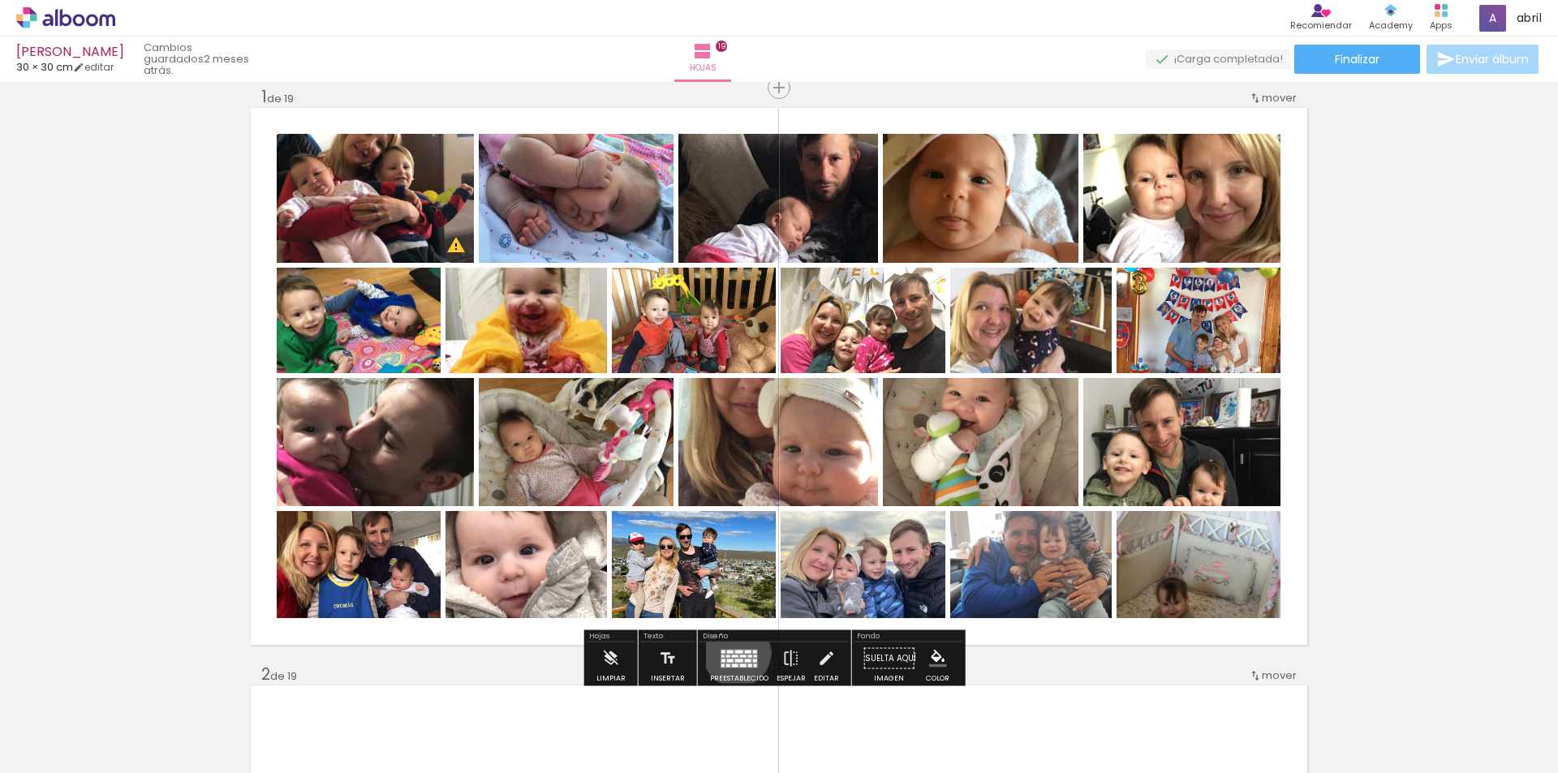
click at [733, 653] on quentale-layouter at bounding box center [738, 658] width 37 height 19
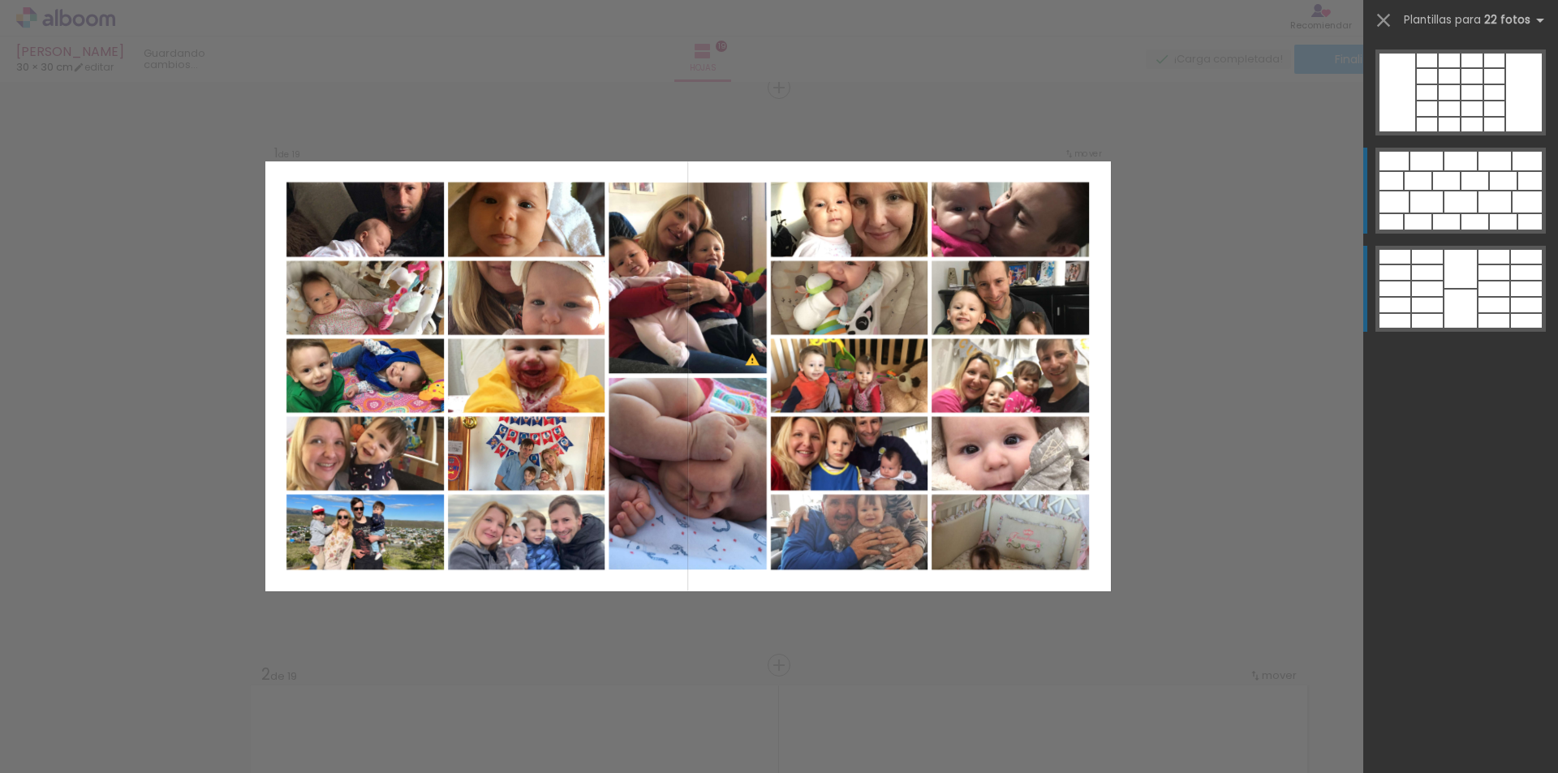
click at [1446, 322] on div at bounding box center [1460, 309] width 32 height 38
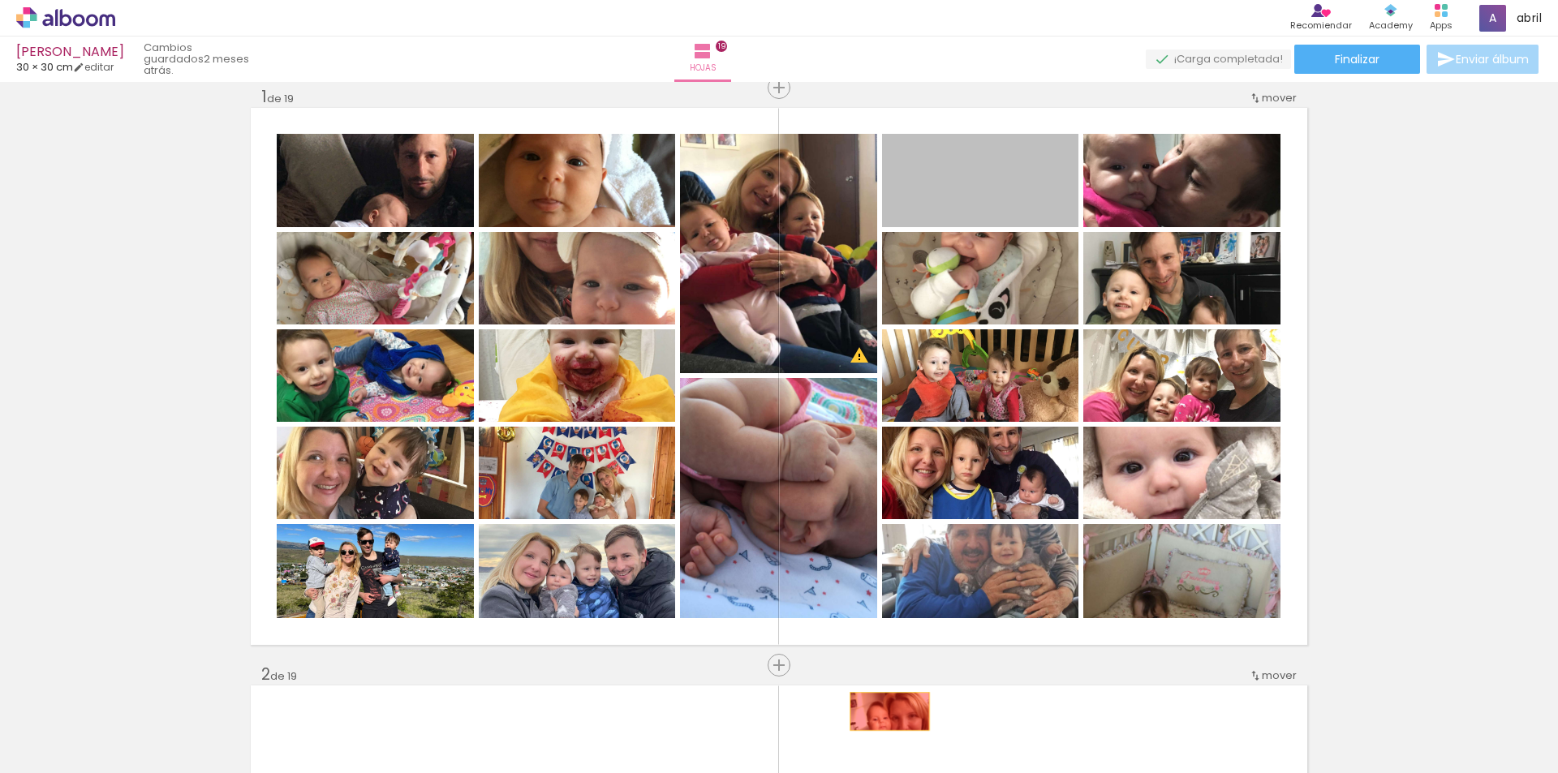
drag, startPoint x: 982, startPoint y: 188, endPoint x: 883, endPoint y: 711, distance: 532.5
click at [883, 711] on quentale-workspace at bounding box center [779, 386] width 1558 height 773
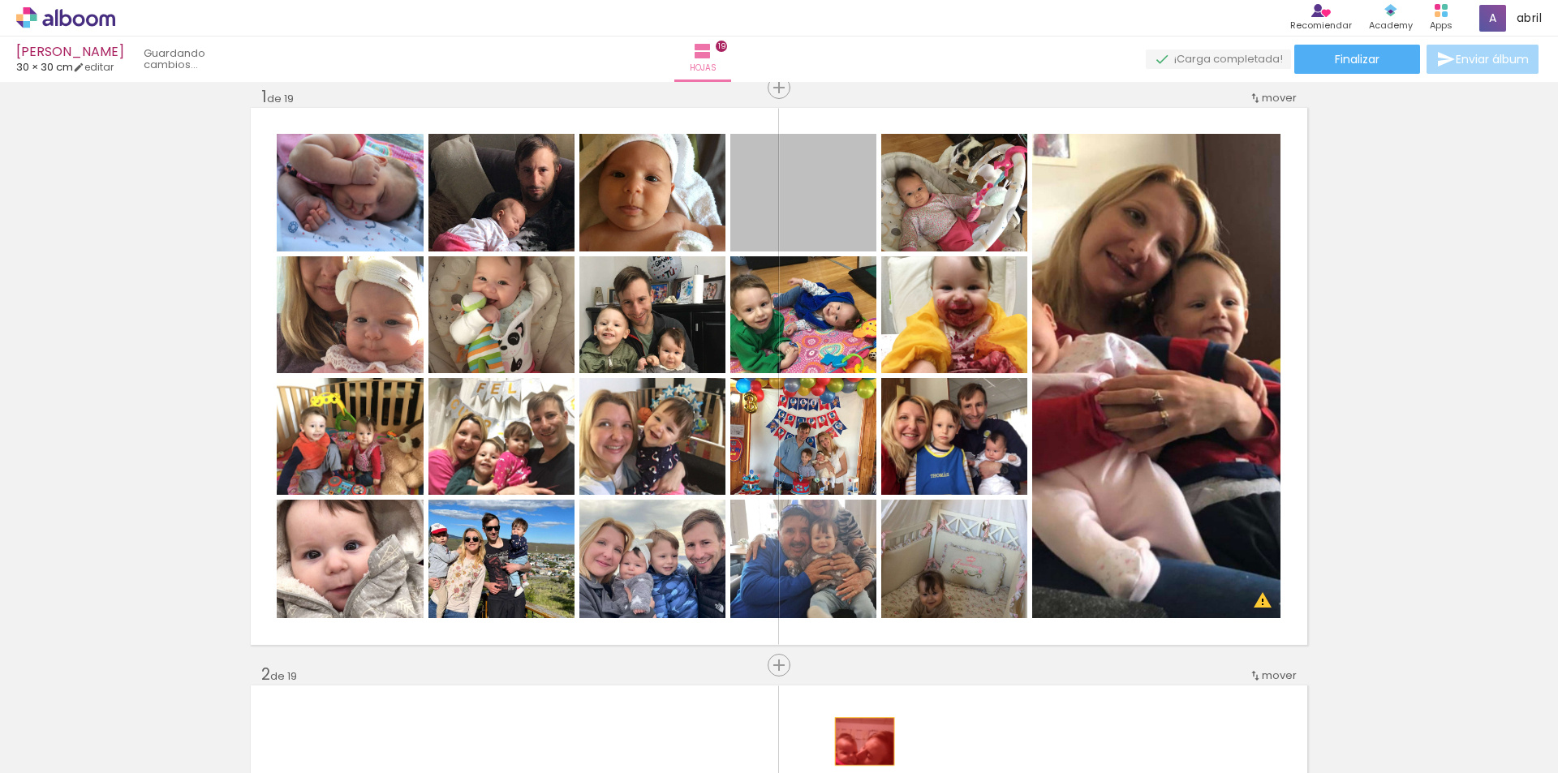
drag, startPoint x: 820, startPoint y: 214, endPoint x: 858, endPoint y: 741, distance: 528.7
click at [858, 741] on quentale-workspace at bounding box center [779, 386] width 1558 height 773
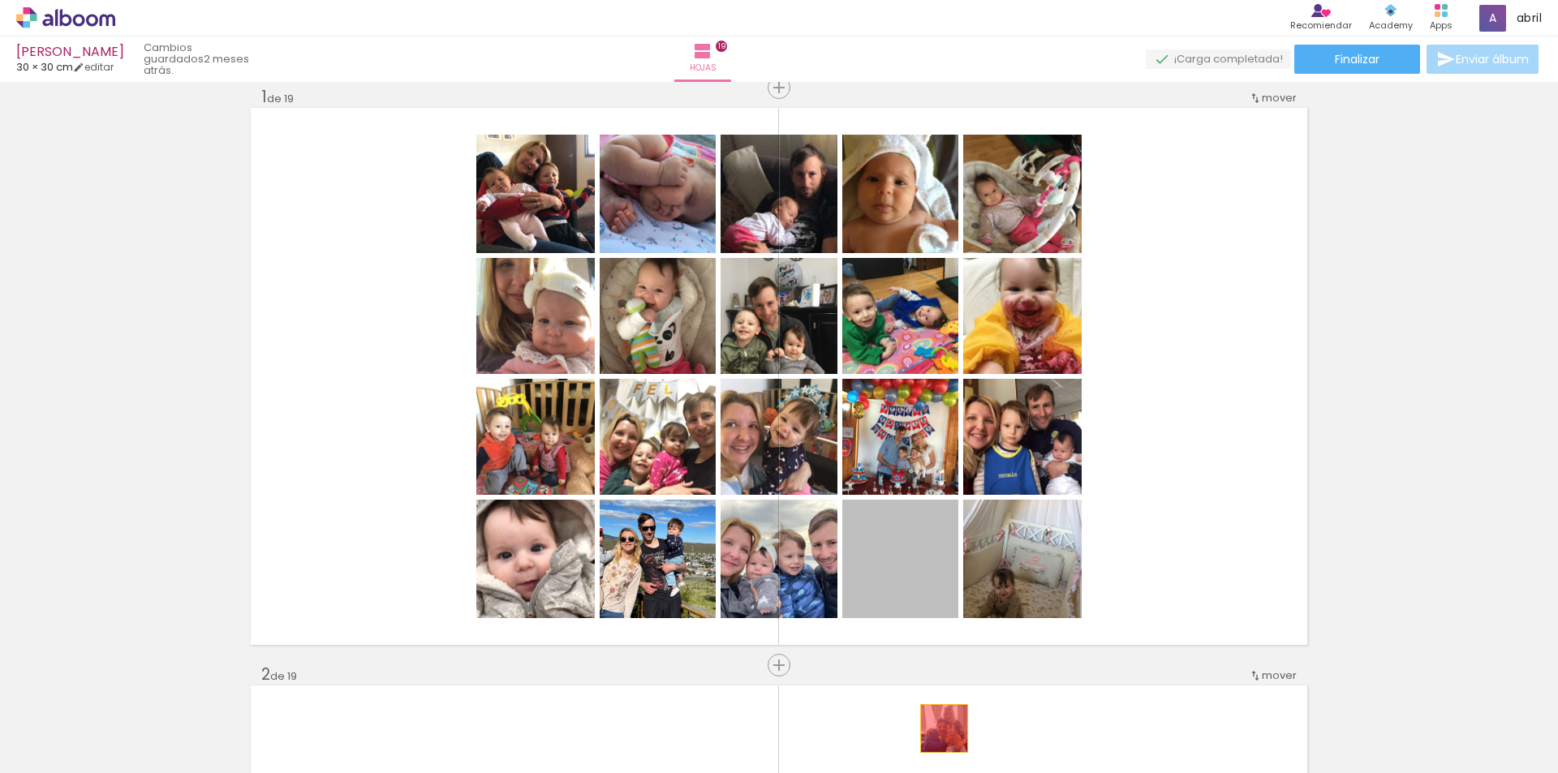
drag, startPoint x: 922, startPoint y: 590, endPoint x: 832, endPoint y: 694, distance: 137.5
click at [938, 738] on quentale-workspace at bounding box center [779, 386] width 1558 height 773
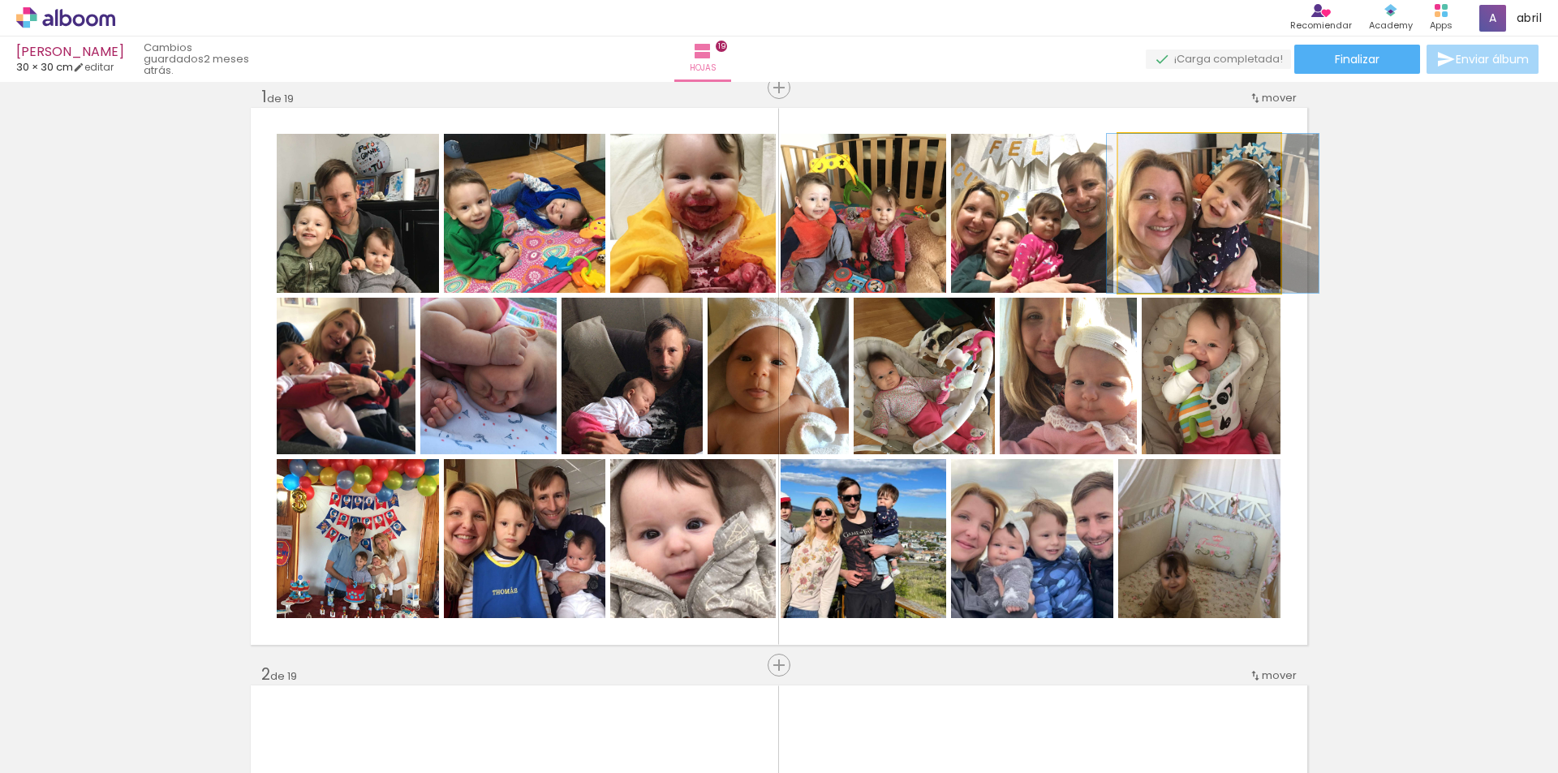
drag, startPoint x: 1201, startPoint y: 235, endPoint x: 1215, endPoint y: 239, distance: 14.4
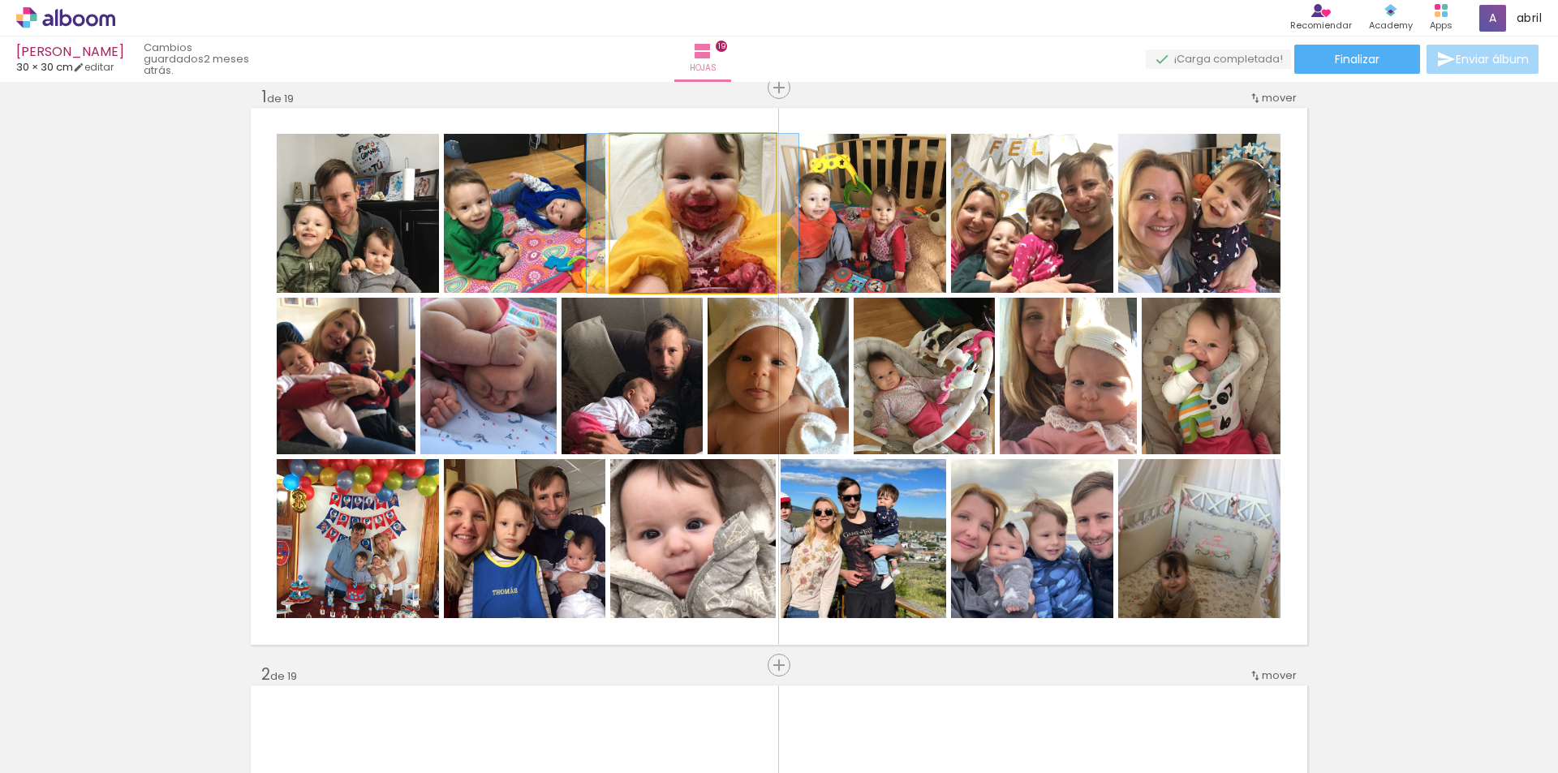
drag, startPoint x: 750, startPoint y: 236, endPoint x: 750, endPoint y: 254, distance: 17.8
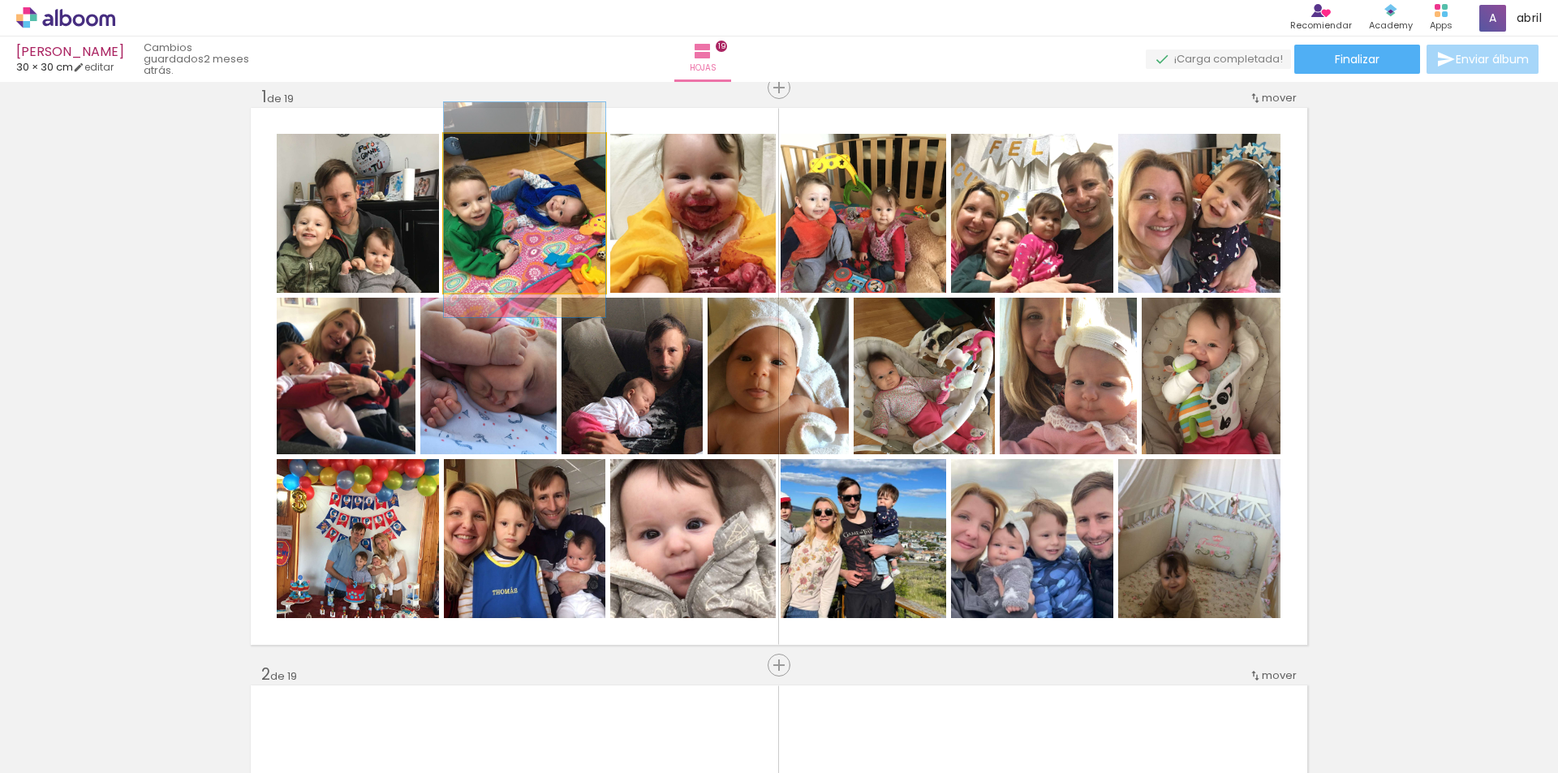
drag, startPoint x: 546, startPoint y: 242, endPoint x: 559, endPoint y: 239, distance: 13.4
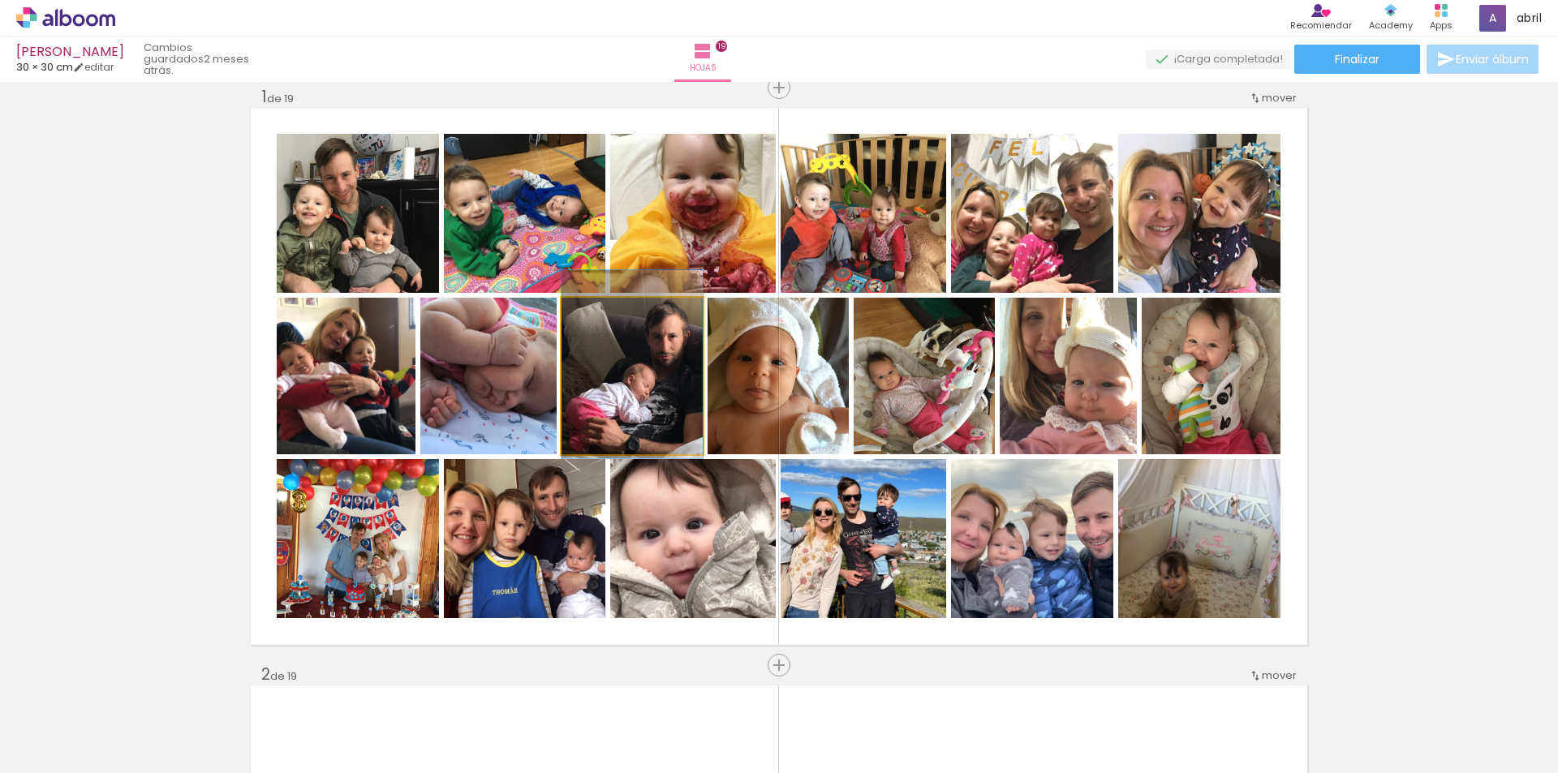
drag, startPoint x: 647, startPoint y: 429, endPoint x: 647, endPoint y: 415, distance: 13.8
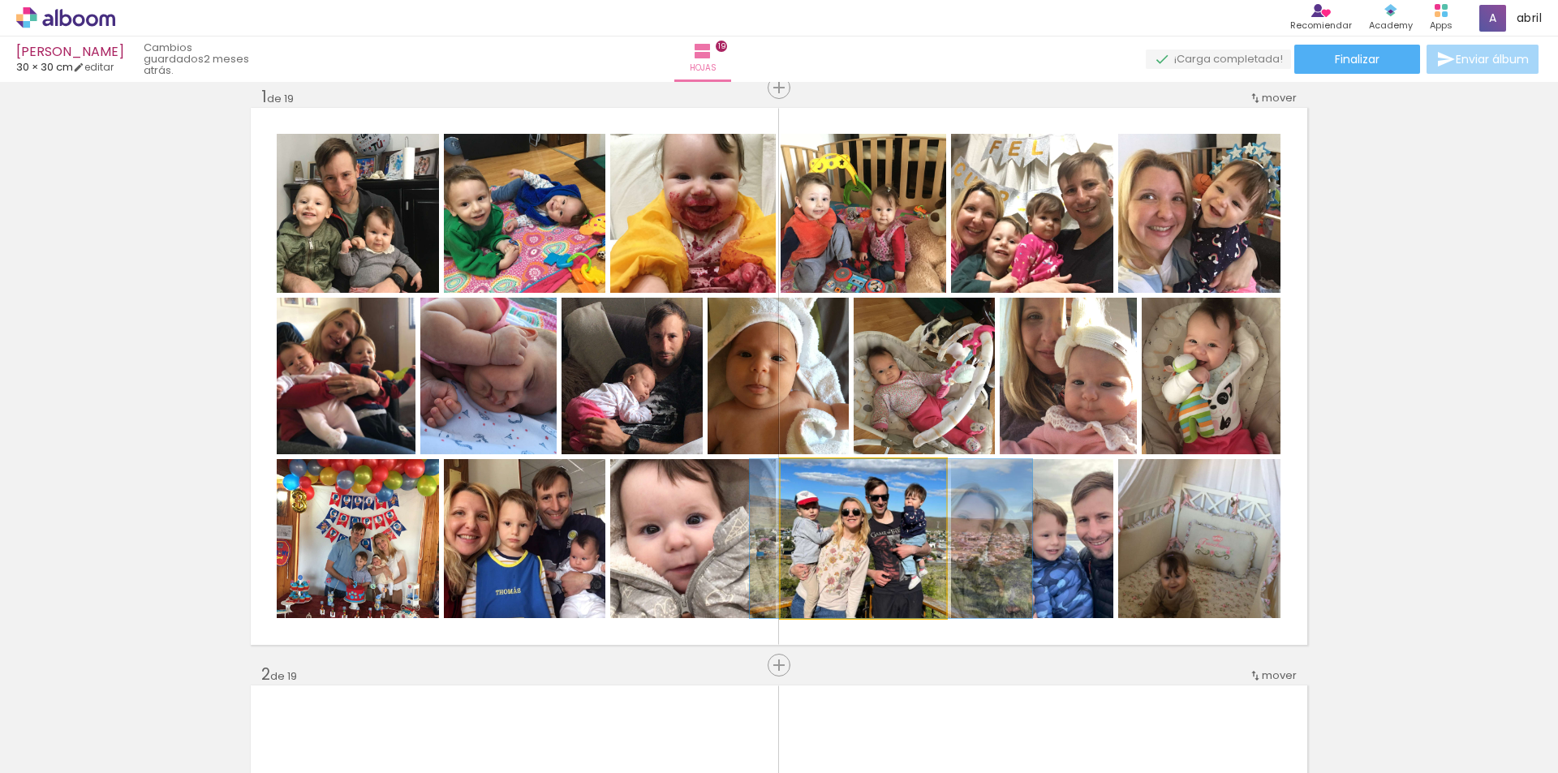
drag, startPoint x: 865, startPoint y: 578, endPoint x: 892, endPoint y: 587, distance: 29.0
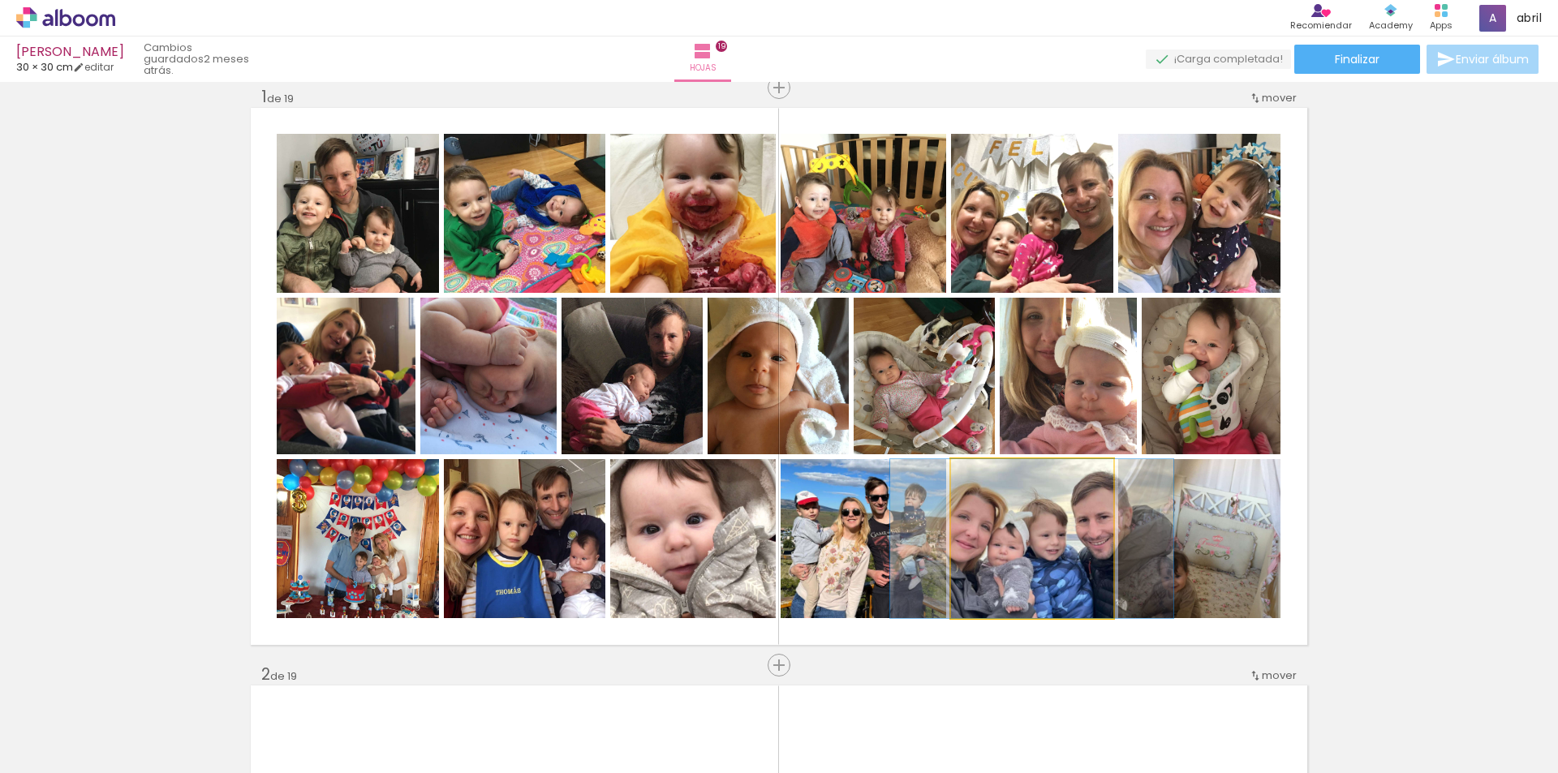
click at [1031, 576] on quentale-photo at bounding box center [1032, 538] width 162 height 159
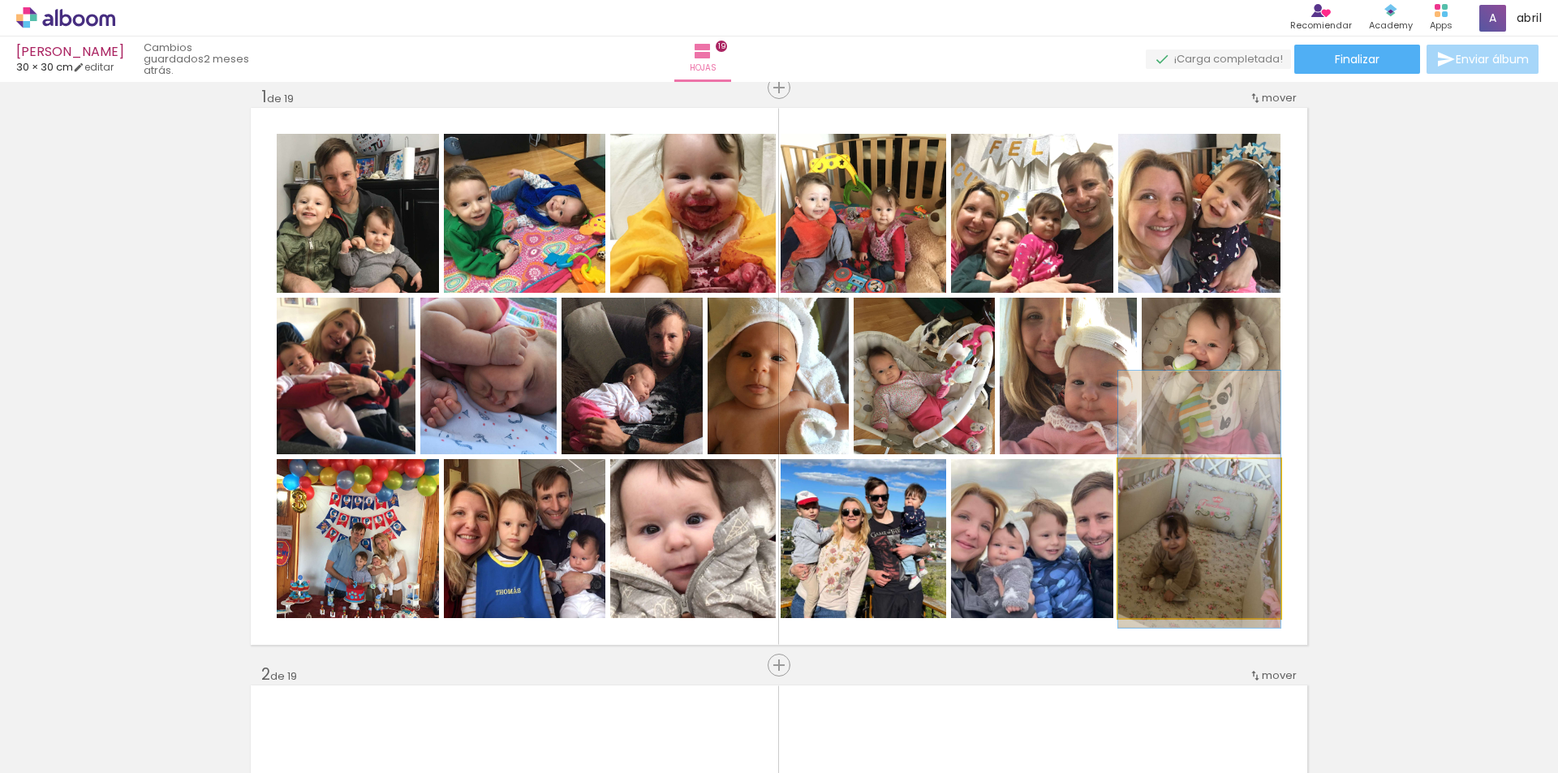
drag, startPoint x: 1182, startPoint y: 588, endPoint x: 1184, endPoint y: 549, distance: 39.0
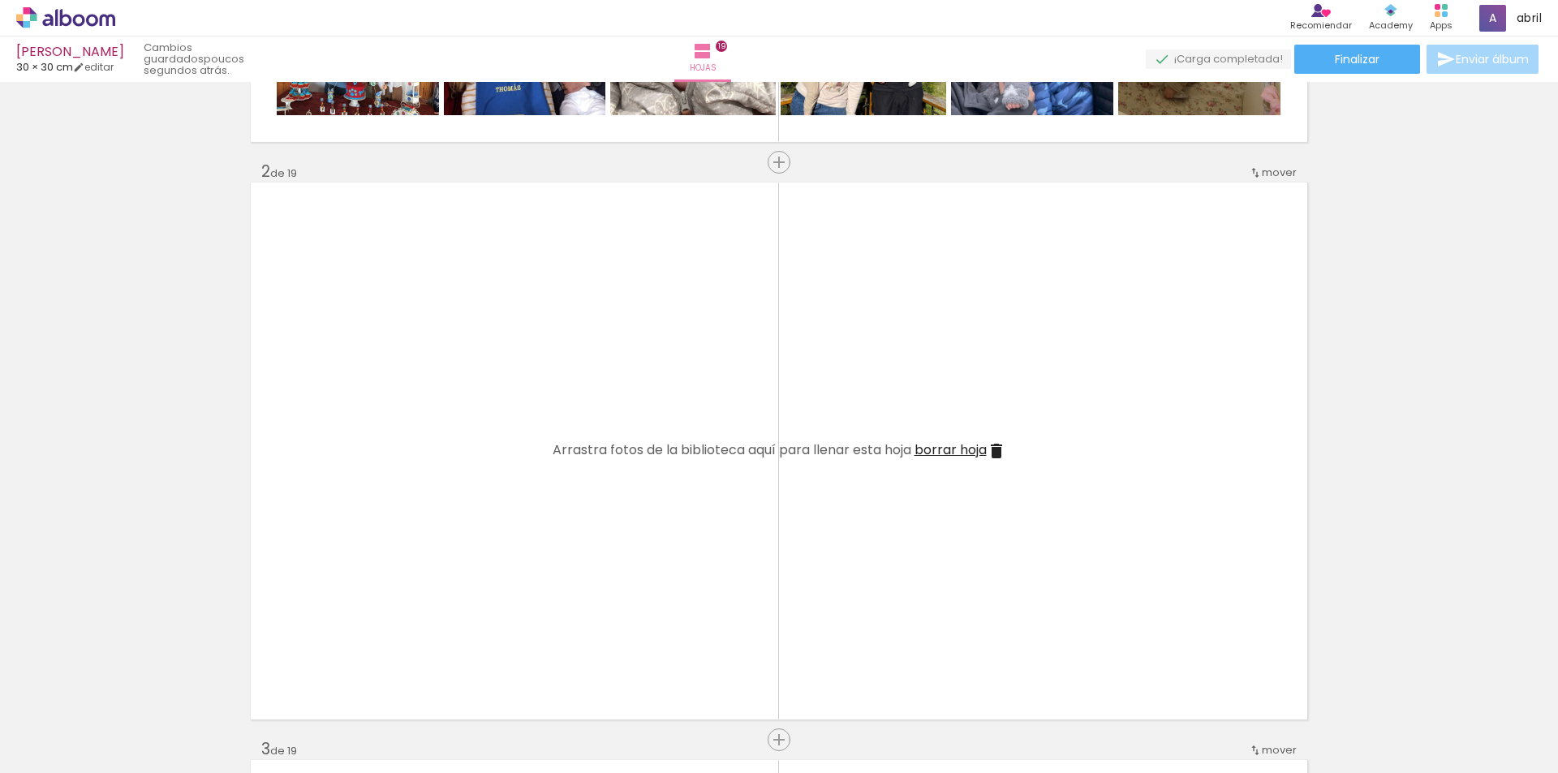
scroll to position [595, 0]
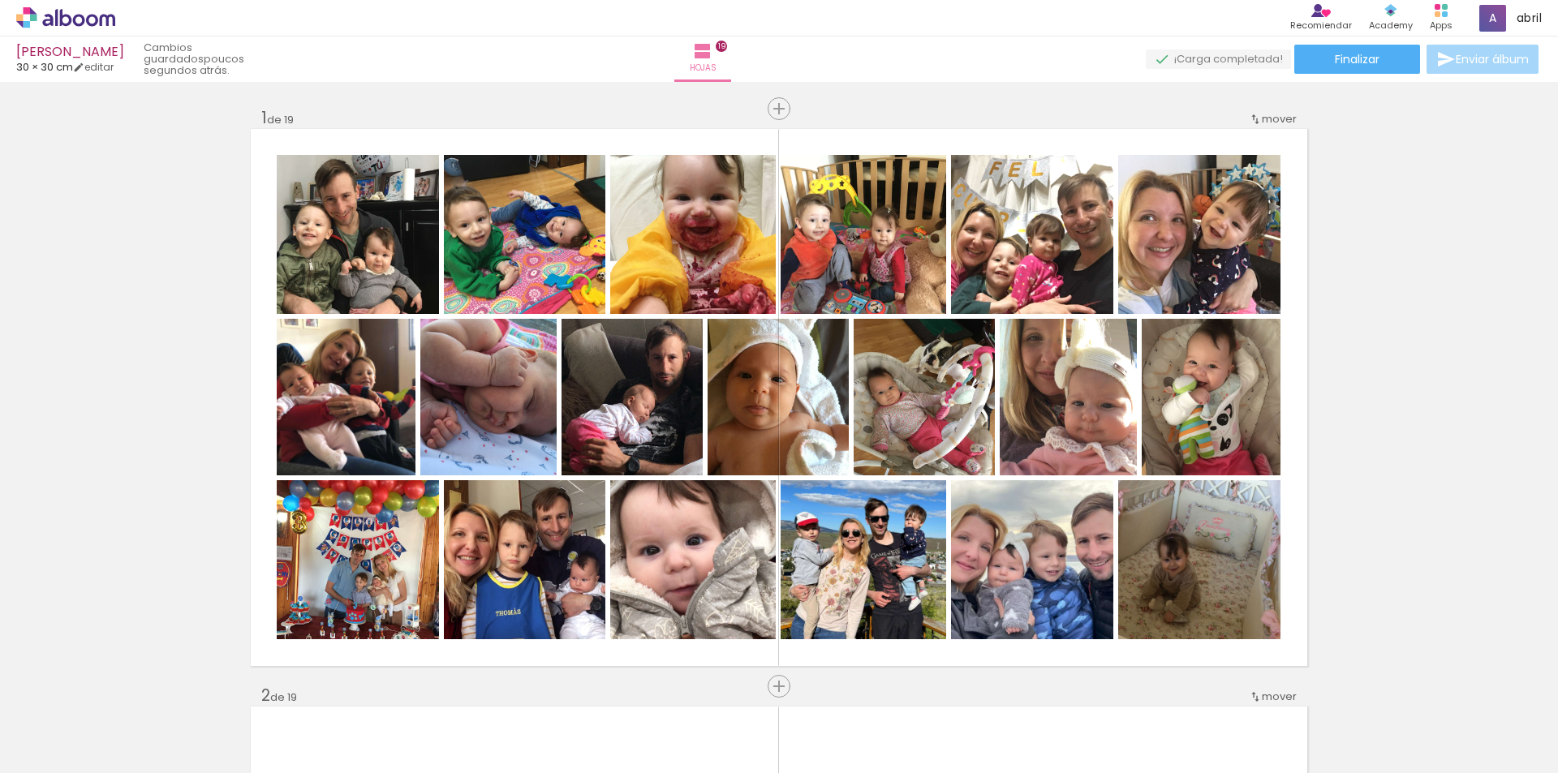
click at [33, 750] on iron-icon at bounding box center [23, 750] width 19 height 19
click at [0, 0] on input "file" at bounding box center [0, 0] width 0 height 0
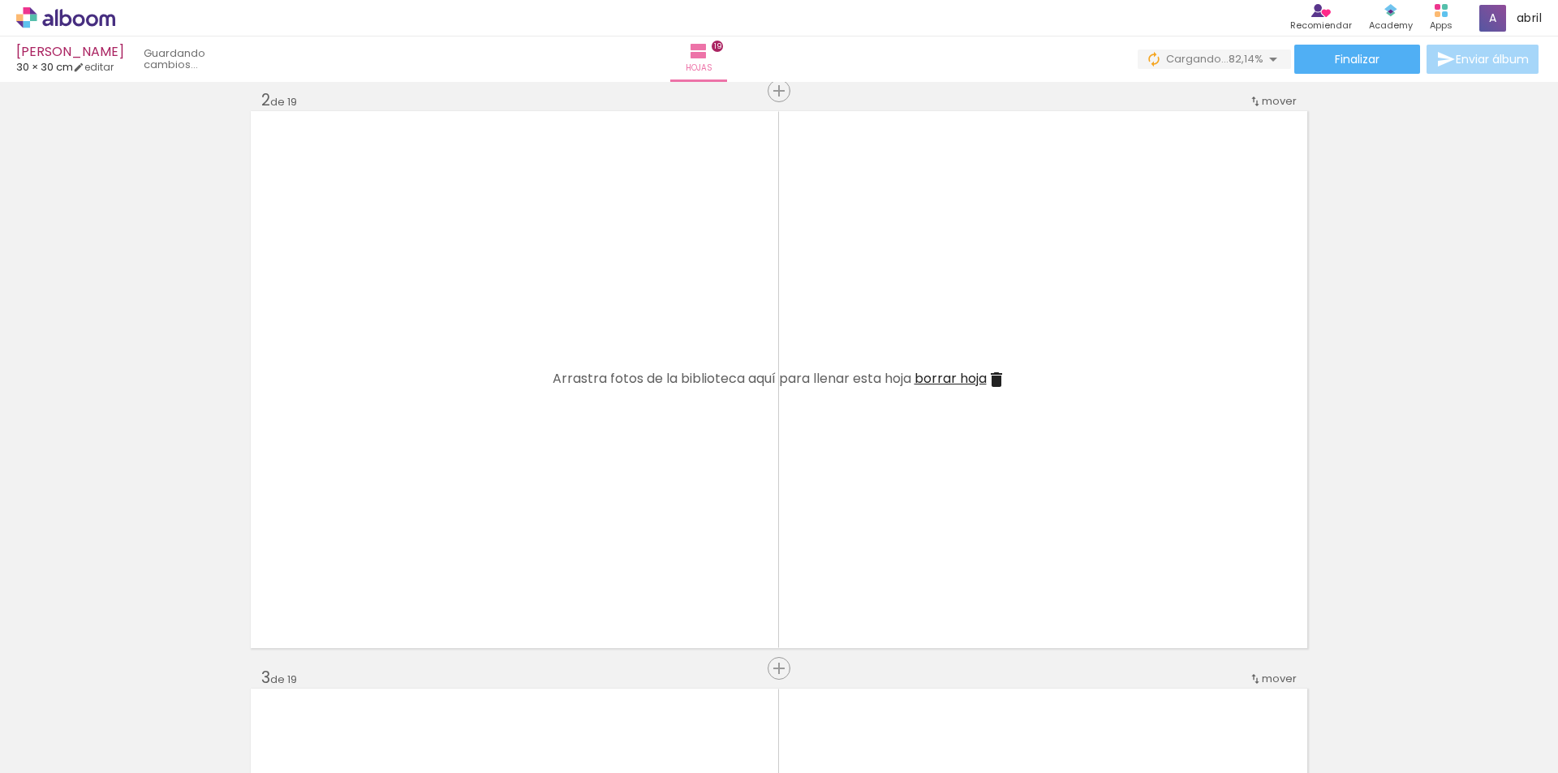
scroll to position [0, 1124]
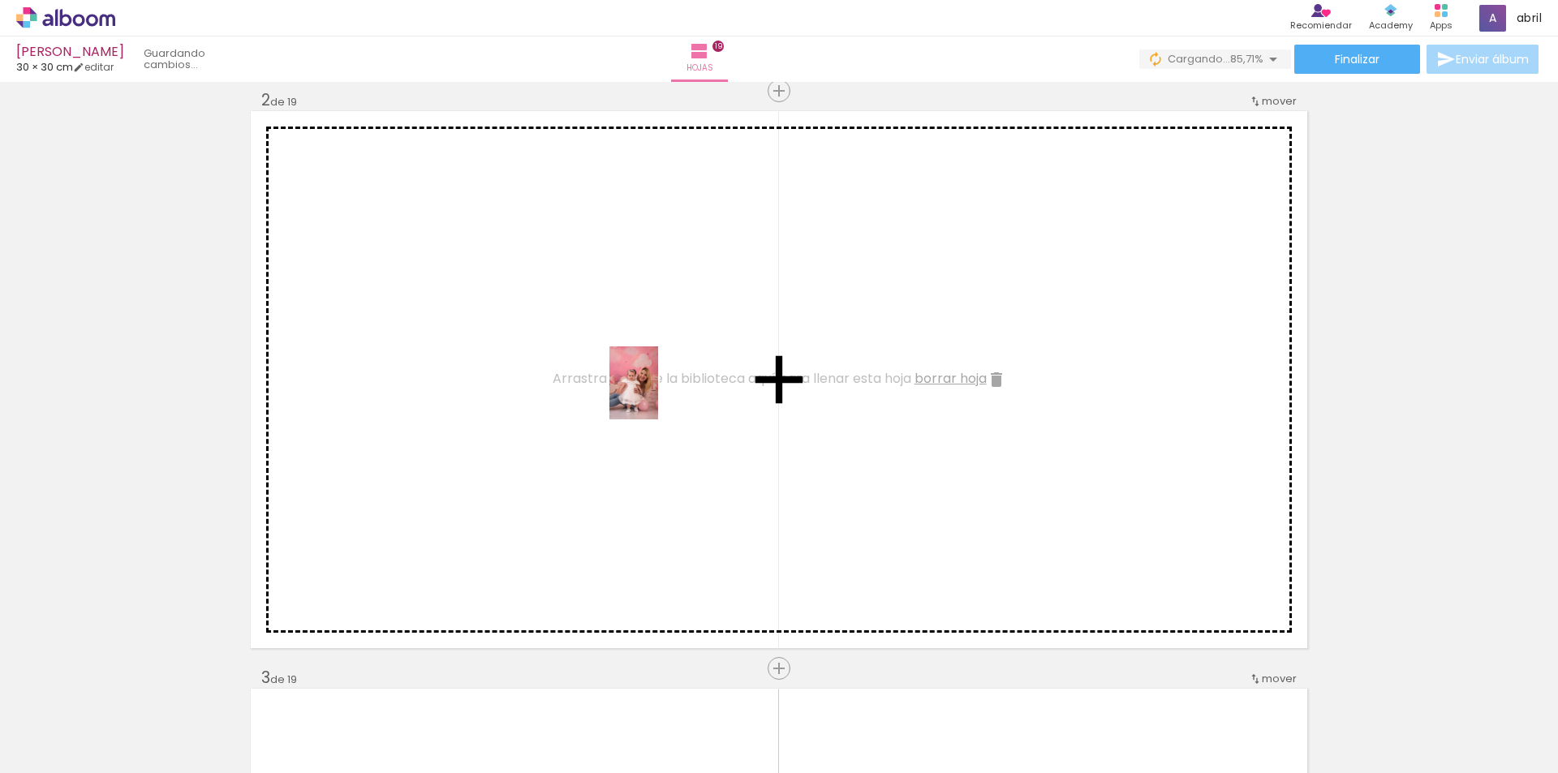
drag, startPoint x: 1042, startPoint y: 732, endPoint x: 658, endPoint y: 395, distance: 511.1
click at [658, 395] on quentale-workspace at bounding box center [779, 386] width 1558 height 773
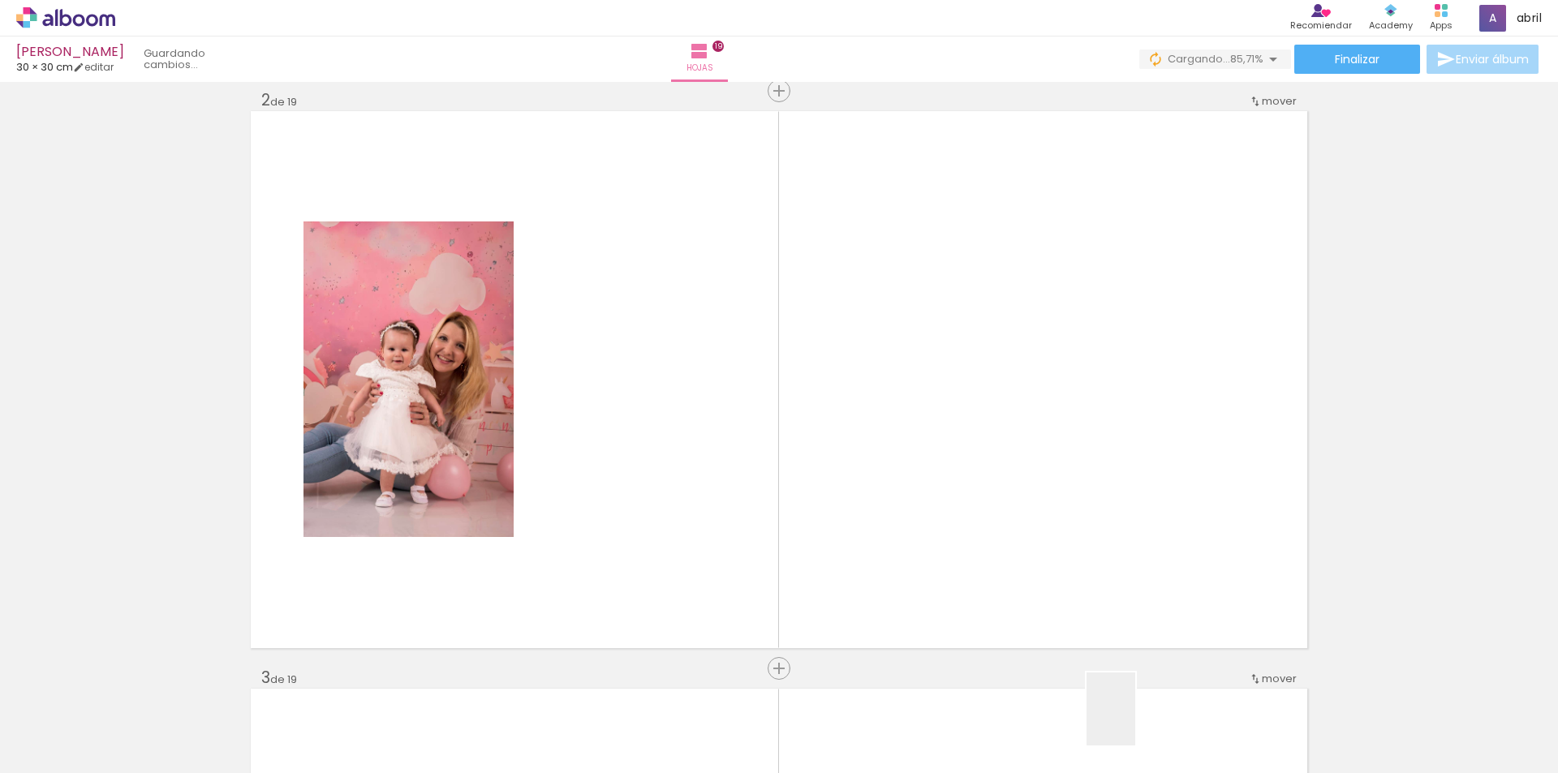
drag, startPoint x: 1144, startPoint y: 731, endPoint x: 1235, endPoint y: 716, distance: 92.2
click at [717, 474] on quentale-workspace at bounding box center [779, 386] width 1558 height 773
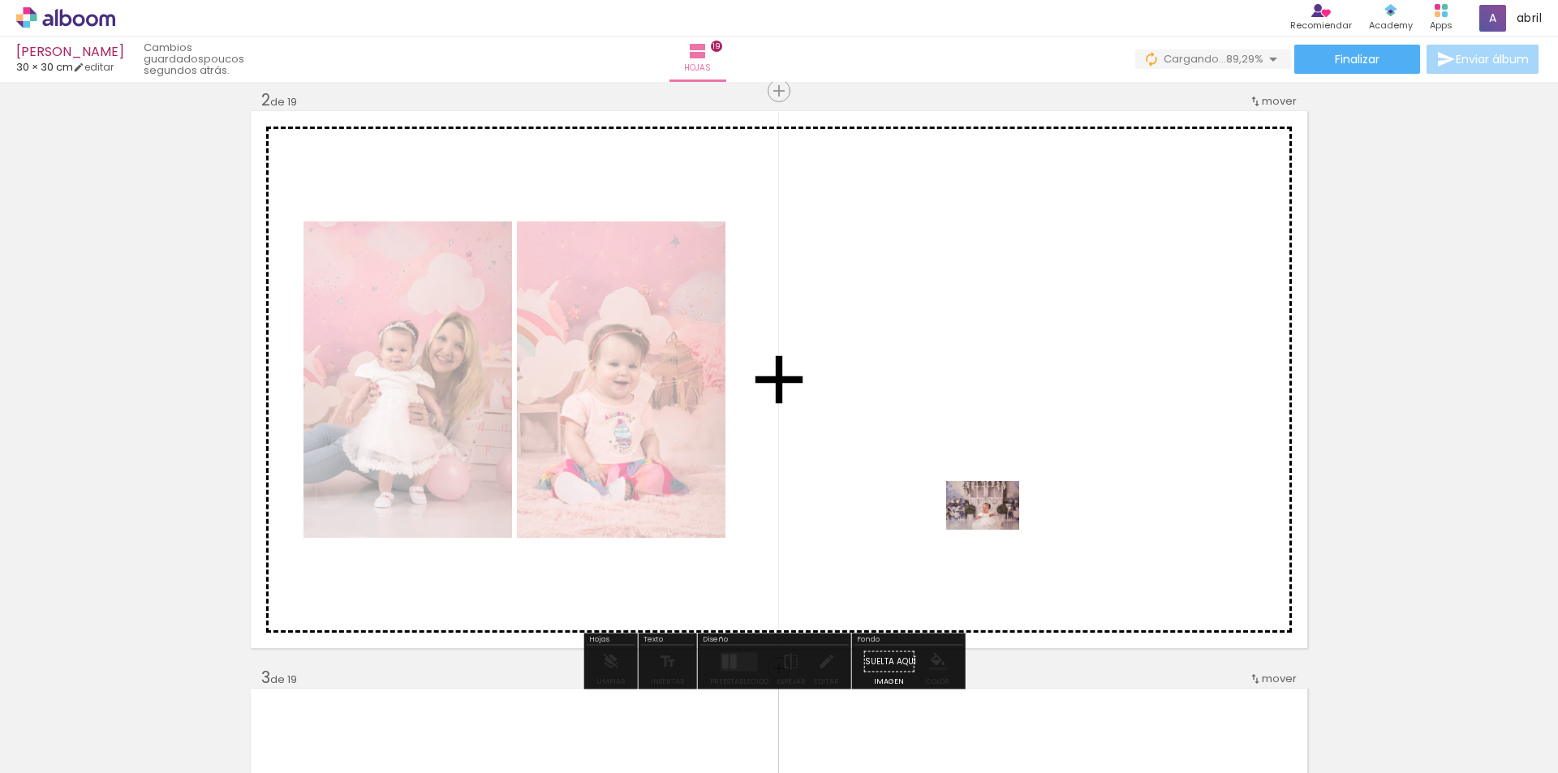
drag, startPoint x: 1242, startPoint y: 728, endPoint x: 1346, endPoint y: 742, distance: 104.8
click at [994, 530] on quentale-workspace at bounding box center [779, 386] width 1558 height 773
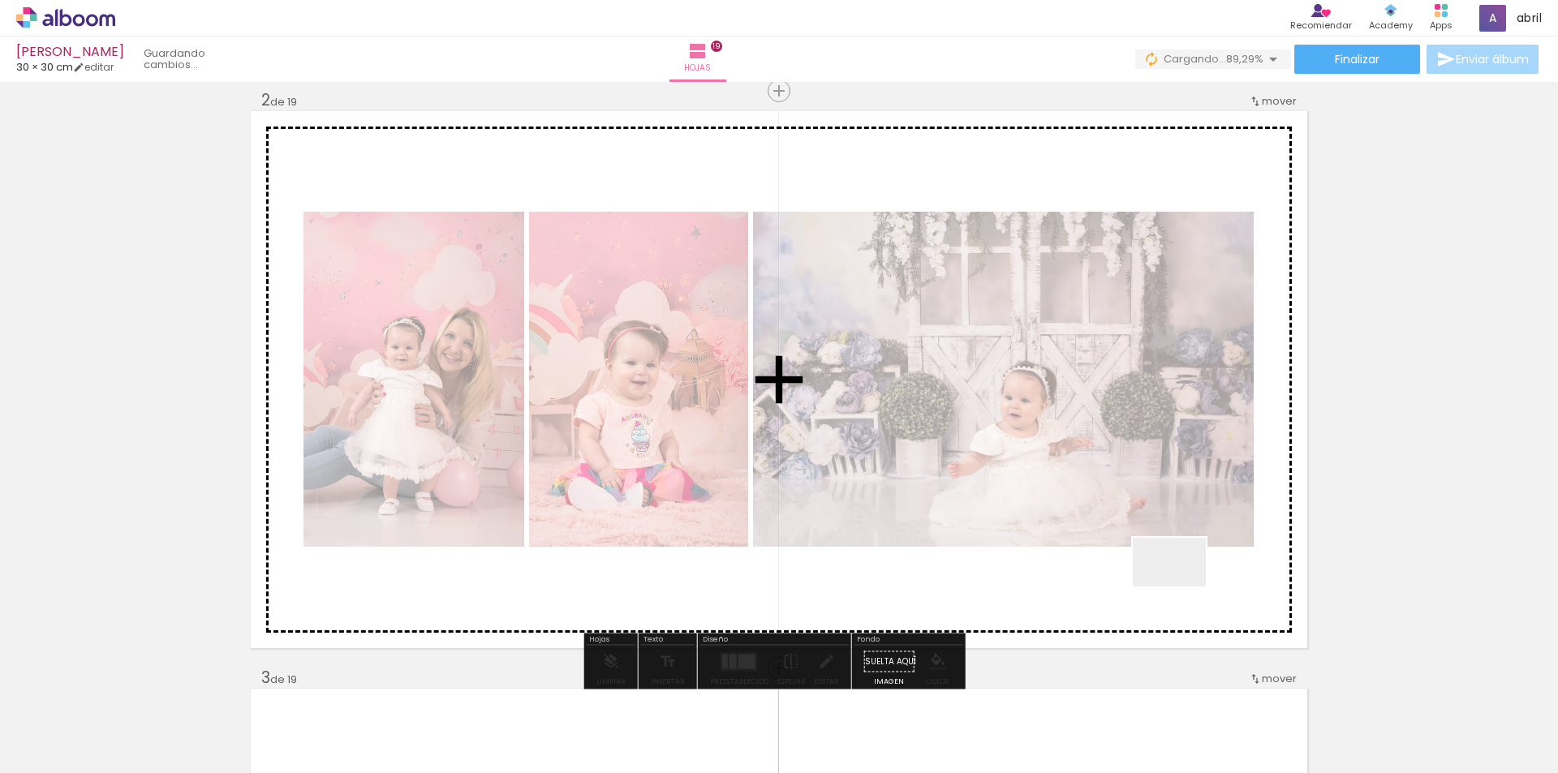
drag, startPoint x: 1244, startPoint y: 655, endPoint x: 1412, endPoint y: 720, distance: 180.0
click at [1152, 555] on quentale-workspace at bounding box center [779, 386] width 1558 height 773
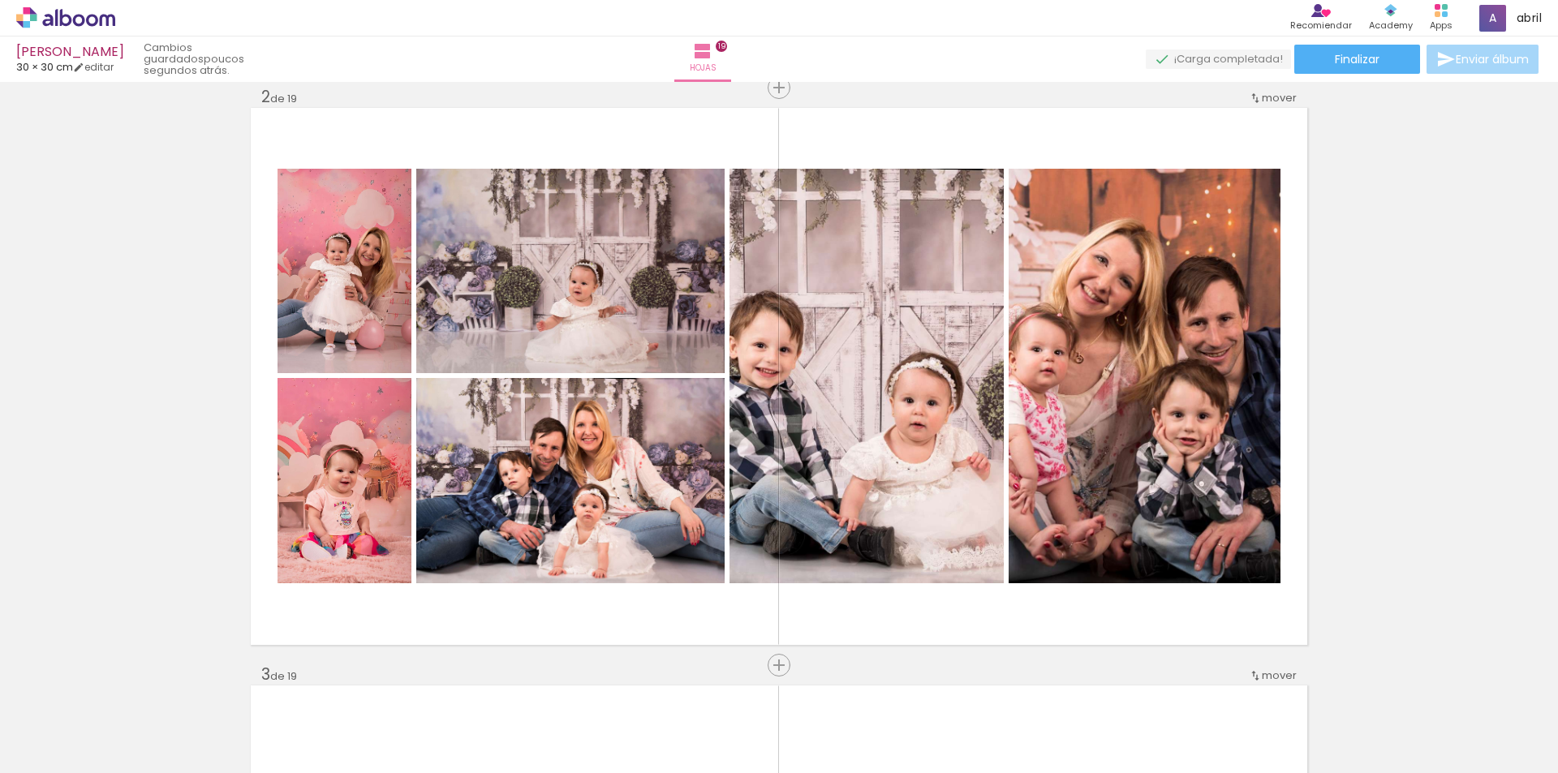
scroll to position [0, 1124]
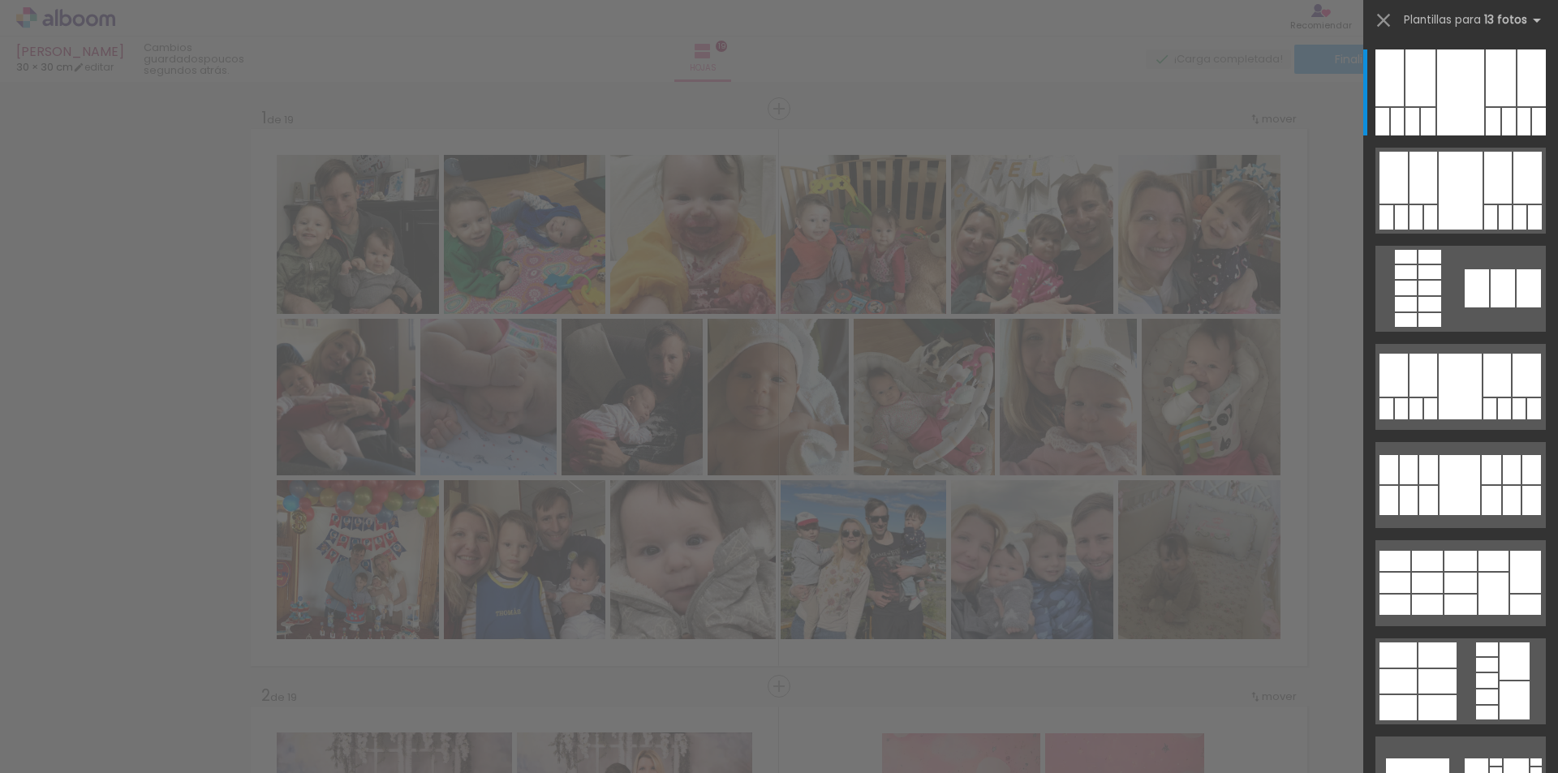
click at [1491, 571] on quentale-layouter at bounding box center [1460, 583] width 170 height 86
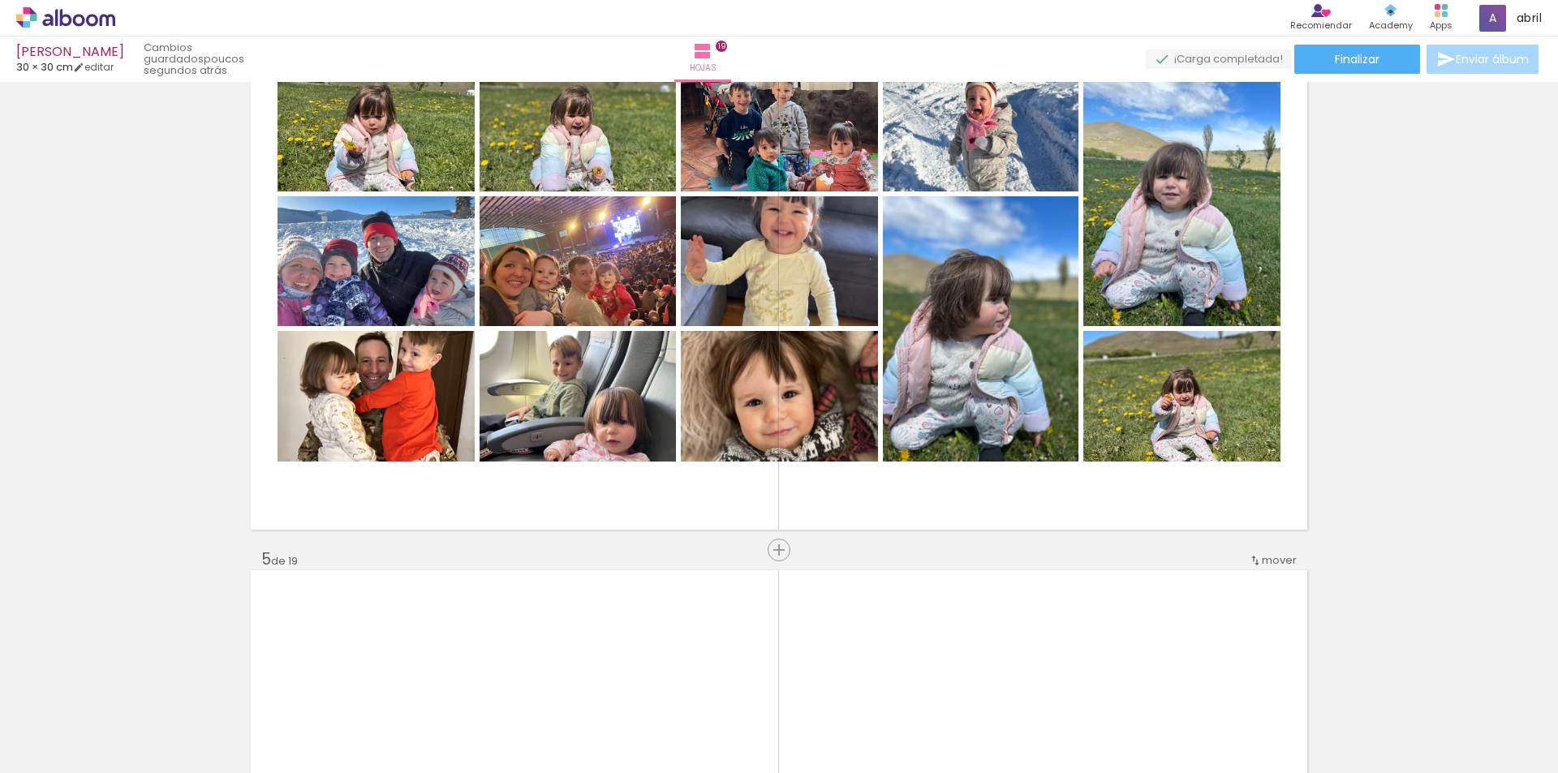
scroll to position [1883, 0]
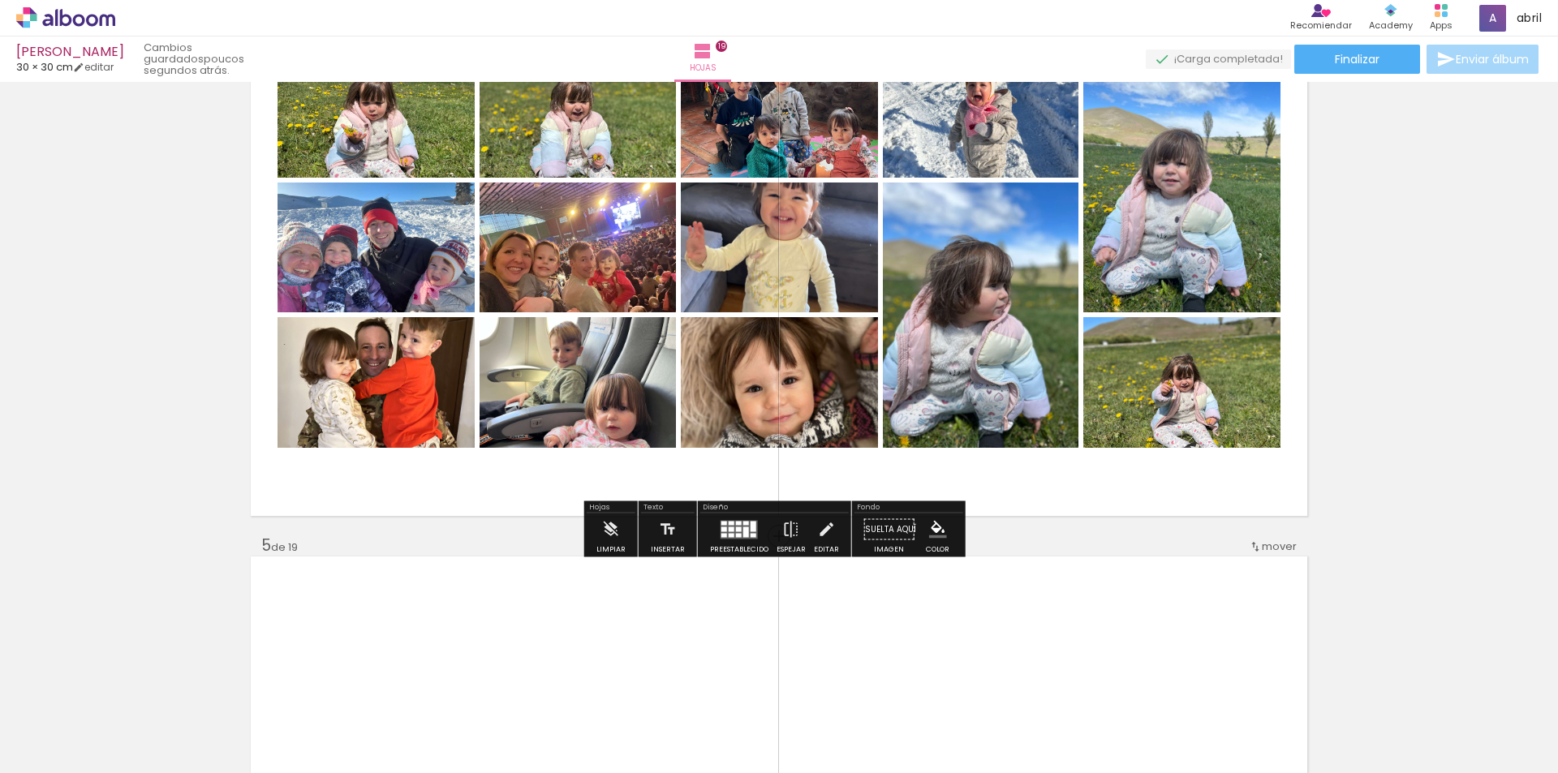
click at [752, 524] on div at bounding box center [753, 526] width 6 height 11
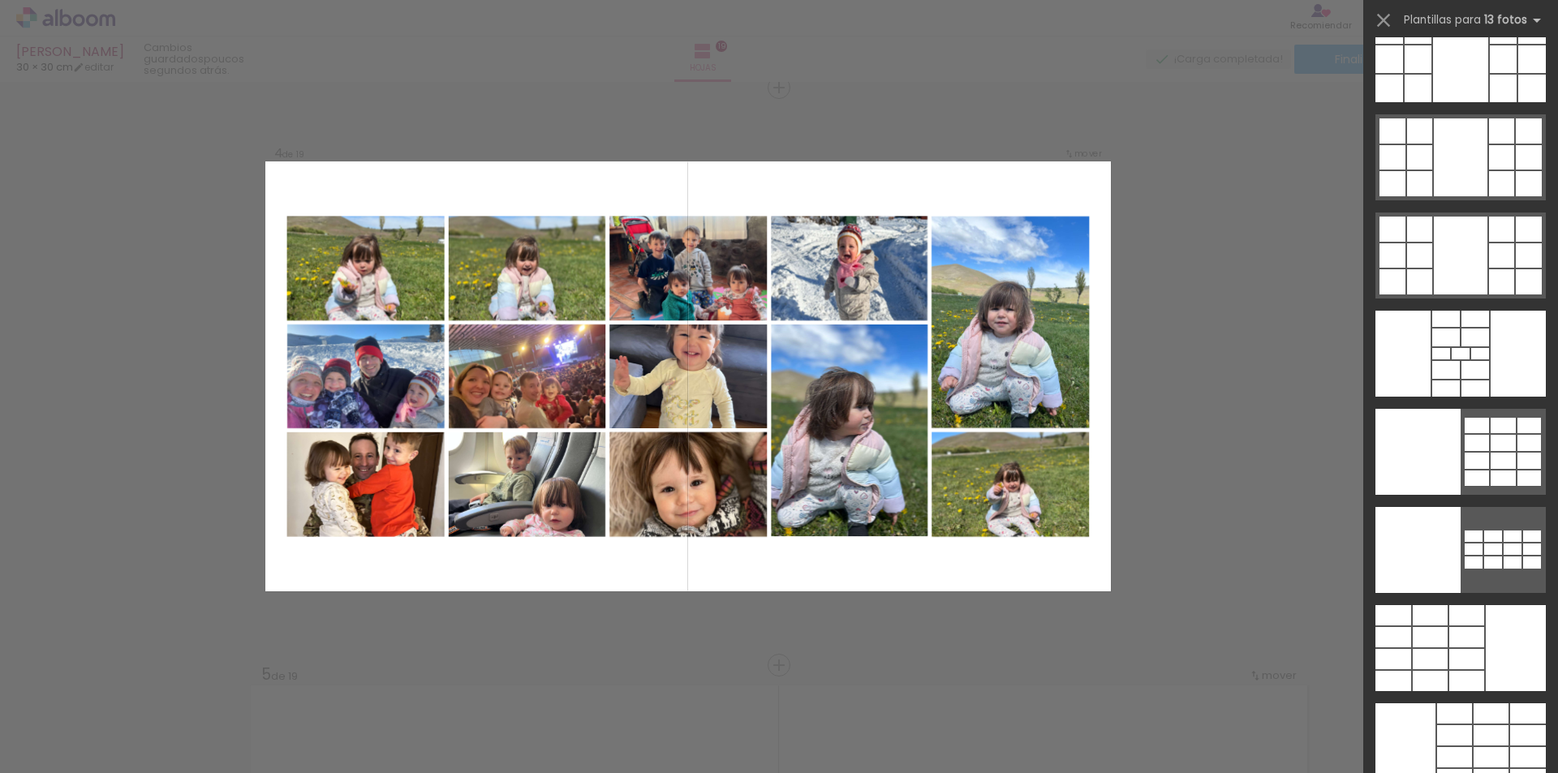
scroll to position [1718, 0]
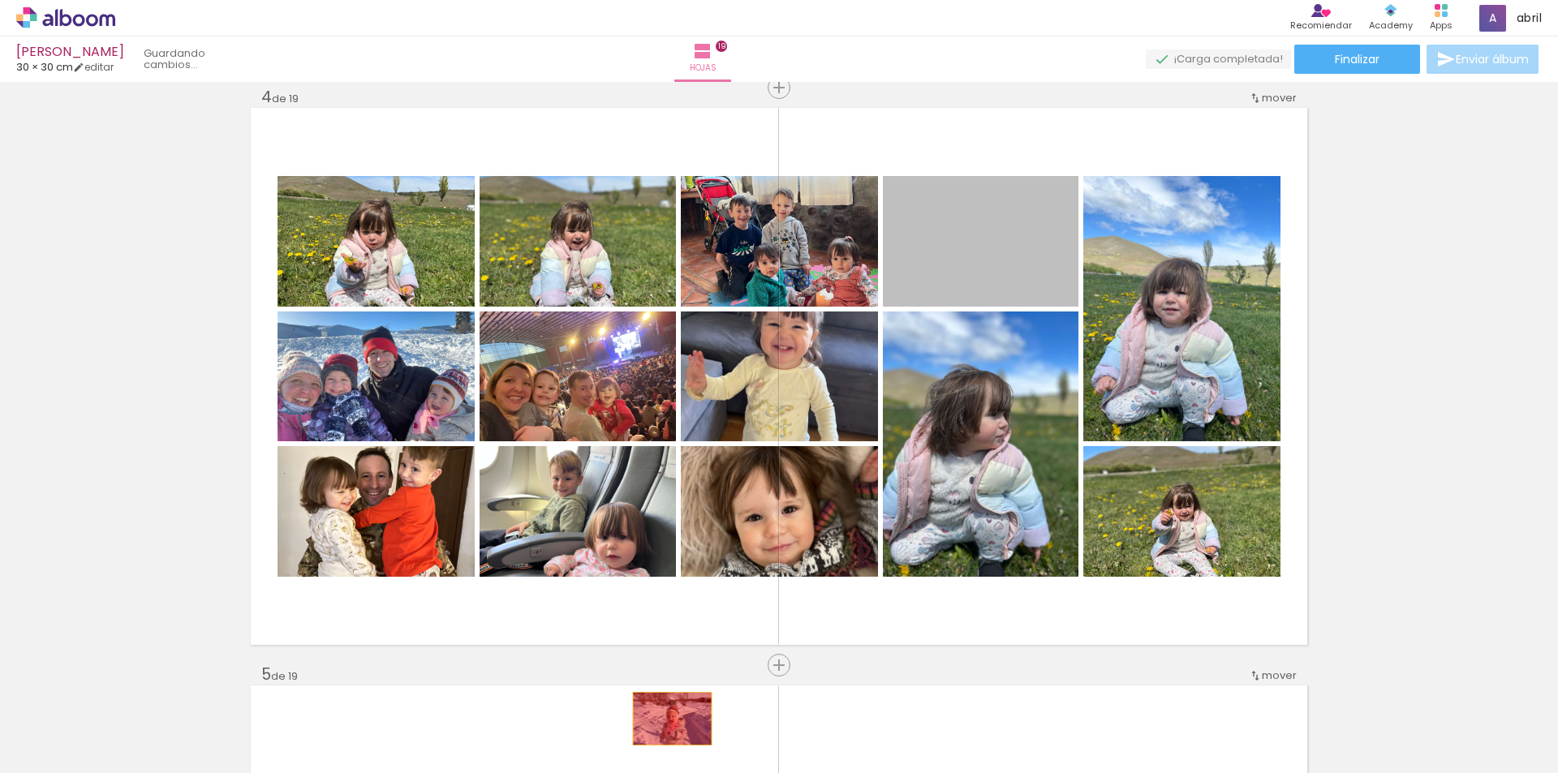
drag, startPoint x: 994, startPoint y: 273, endPoint x: 666, endPoint y: 719, distance: 553.0
click at [666, 719] on quentale-workspace at bounding box center [779, 386] width 1558 height 773
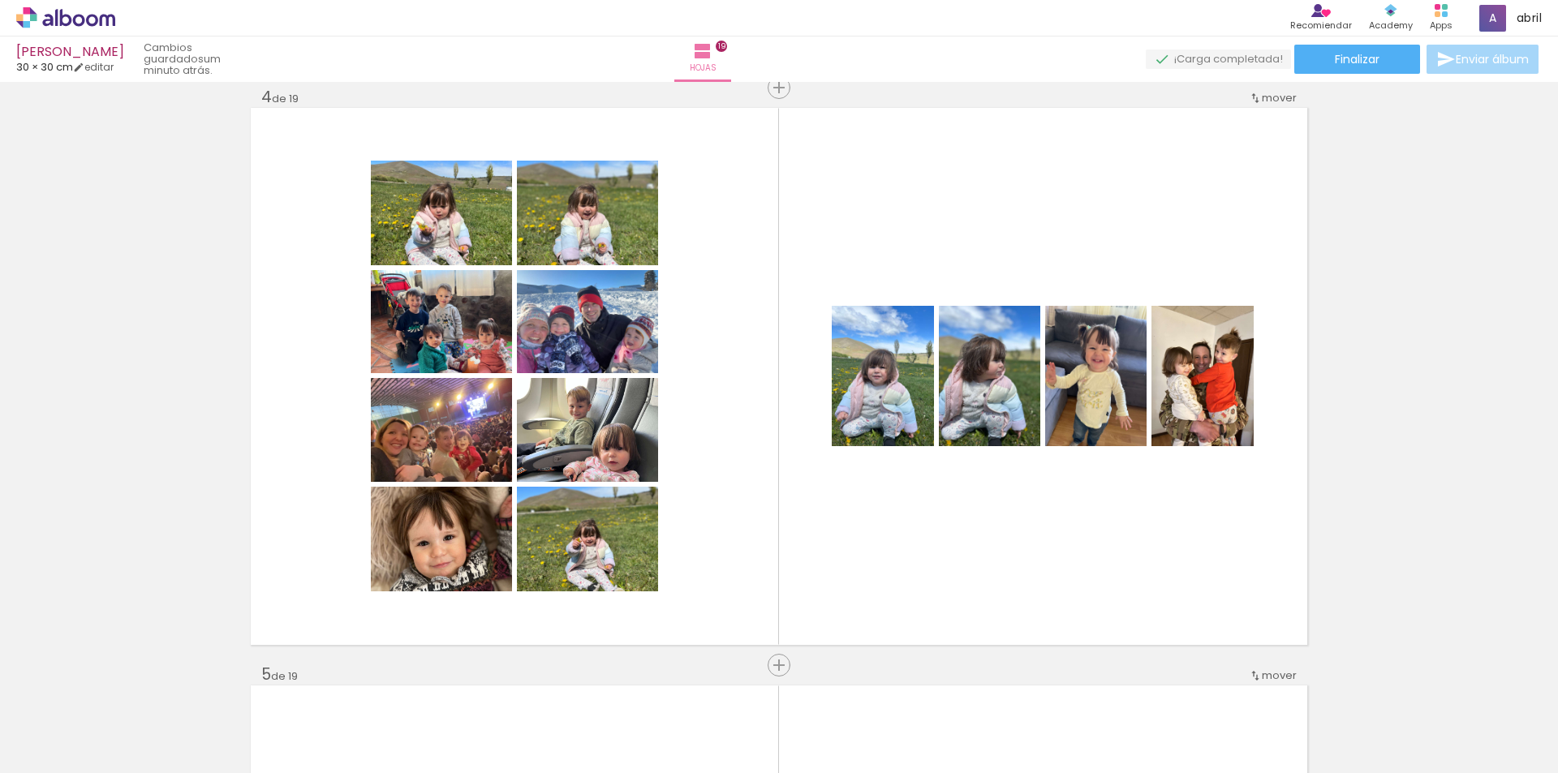
scroll to position [0, 4059]
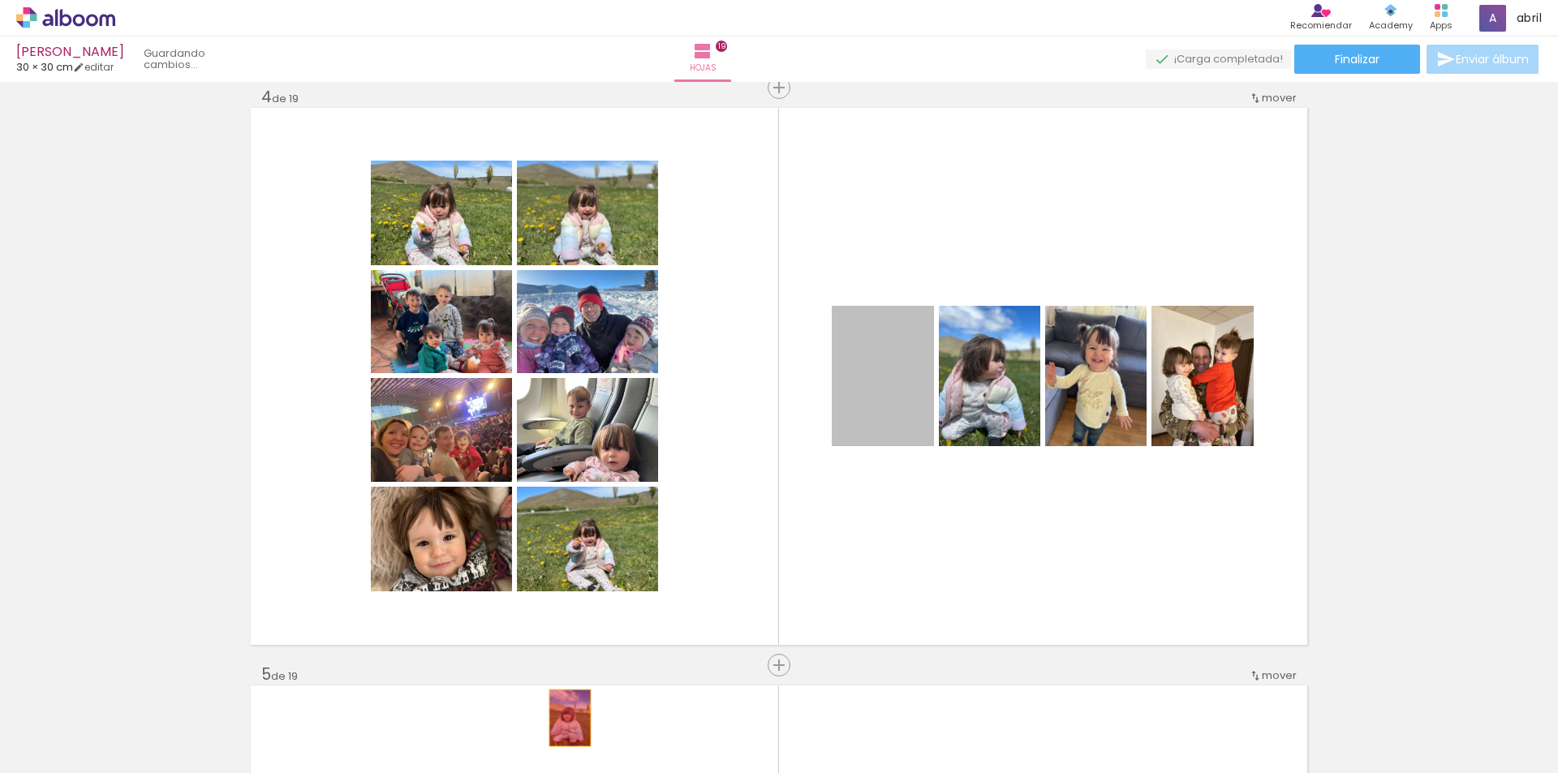
drag, startPoint x: 897, startPoint y: 401, endPoint x: 564, endPoint y: 718, distance: 460.2
click at [564, 718] on quentale-workspace at bounding box center [779, 386] width 1558 height 773
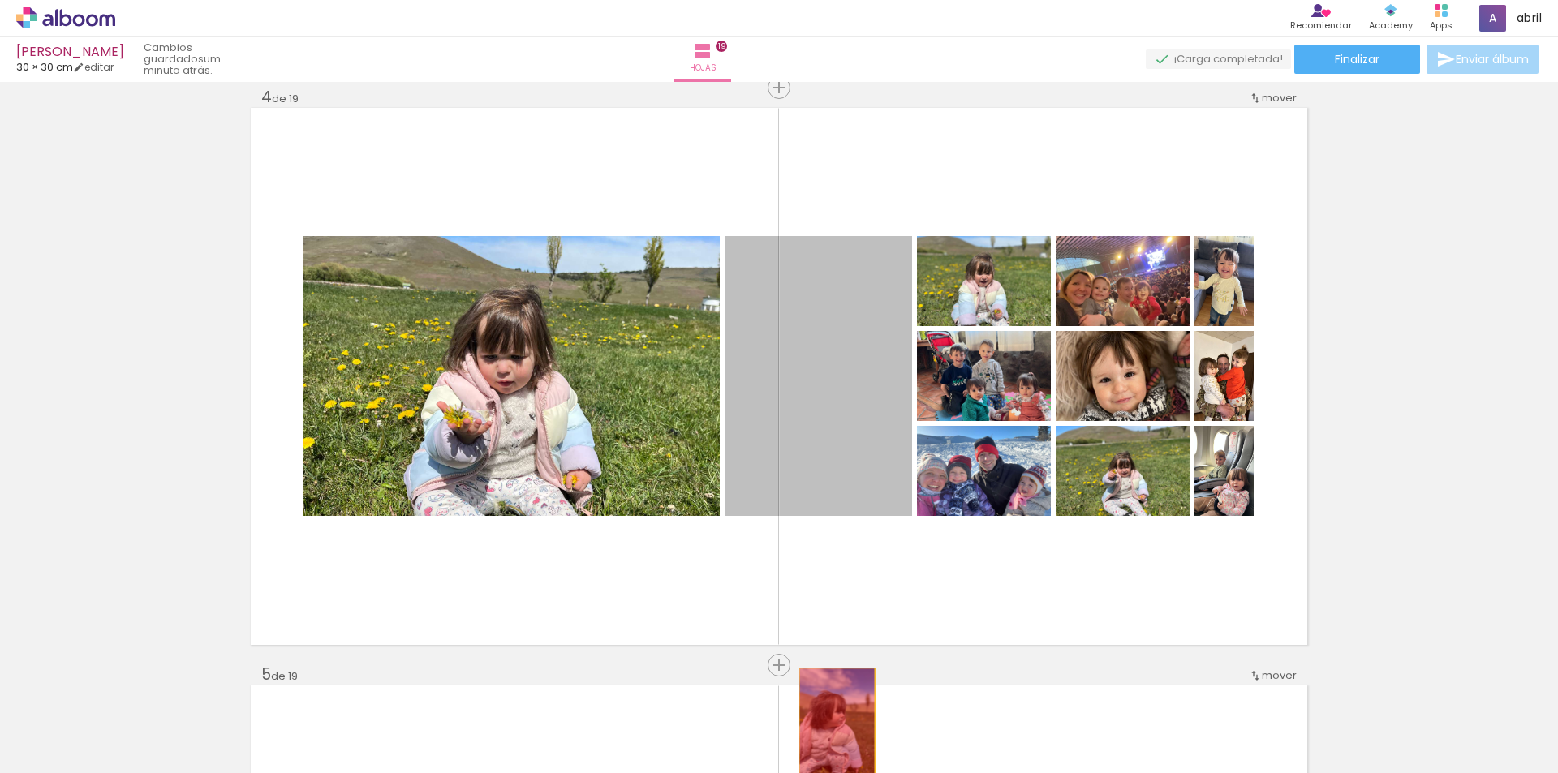
drag, startPoint x: 830, startPoint y: 419, endPoint x: 831, endPoint y: 724, distance: 305.8
click at [831, 724] on quentale-workspace at bounding box center [779, 386] width 1558 height 773
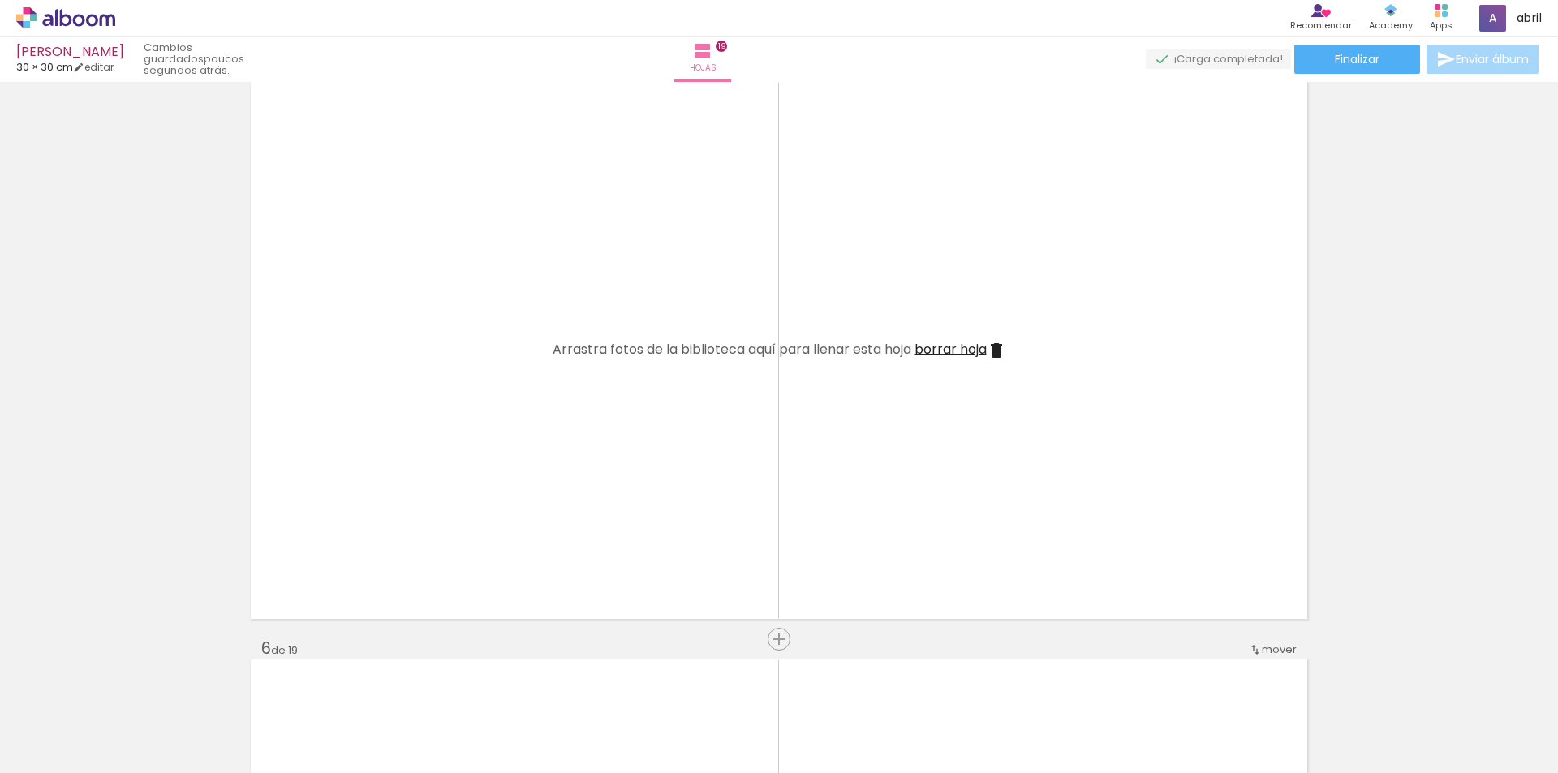
scroll to position [2386, 0]
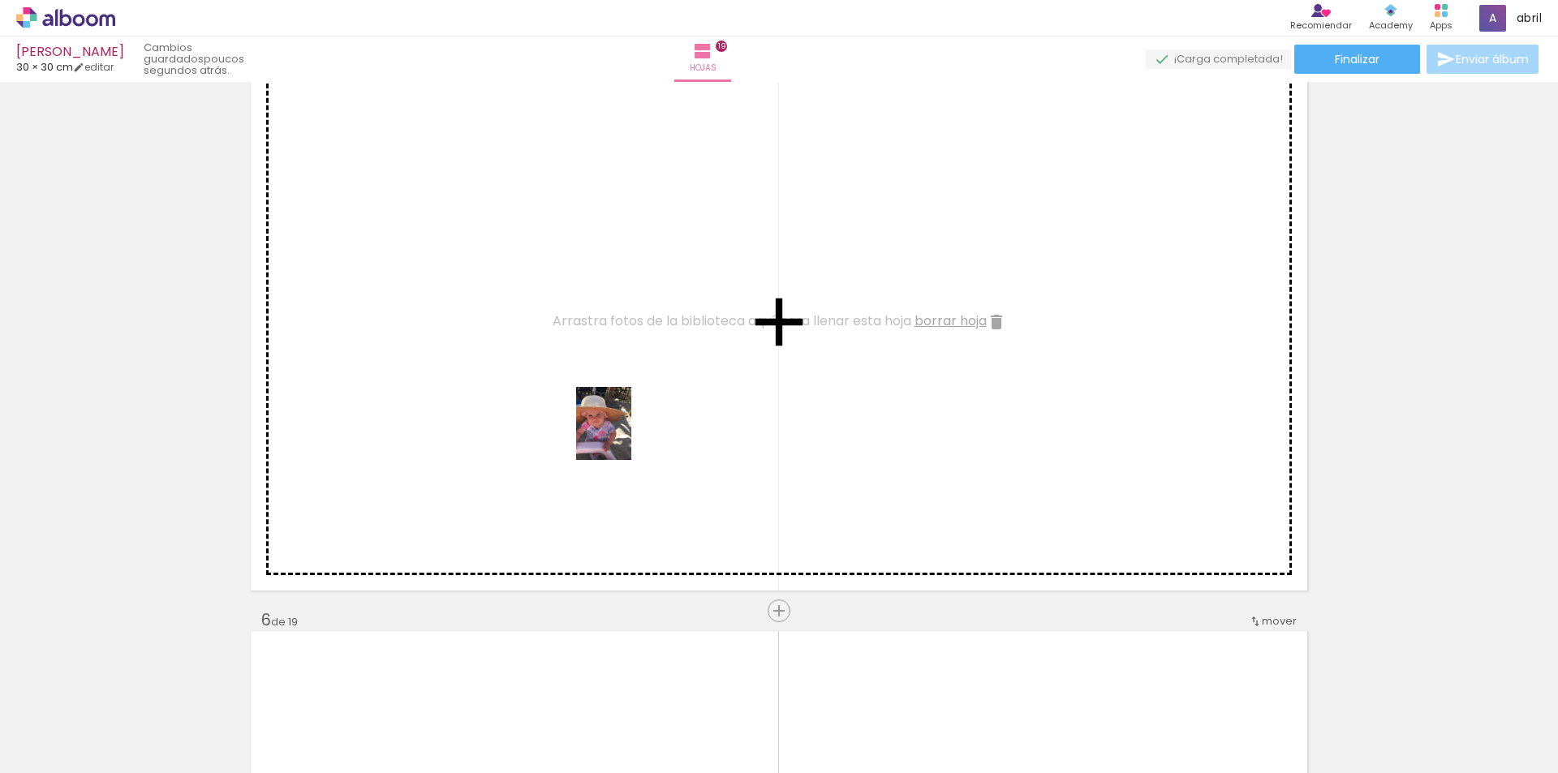
drag, startPoint x: 608, startPoint y: 709, endPoint x: 625, endPoint y: 436, distance: 273.9
click at [625, 436] on quentale-workspace at bounding box center [779, 386] width 1558 height 773
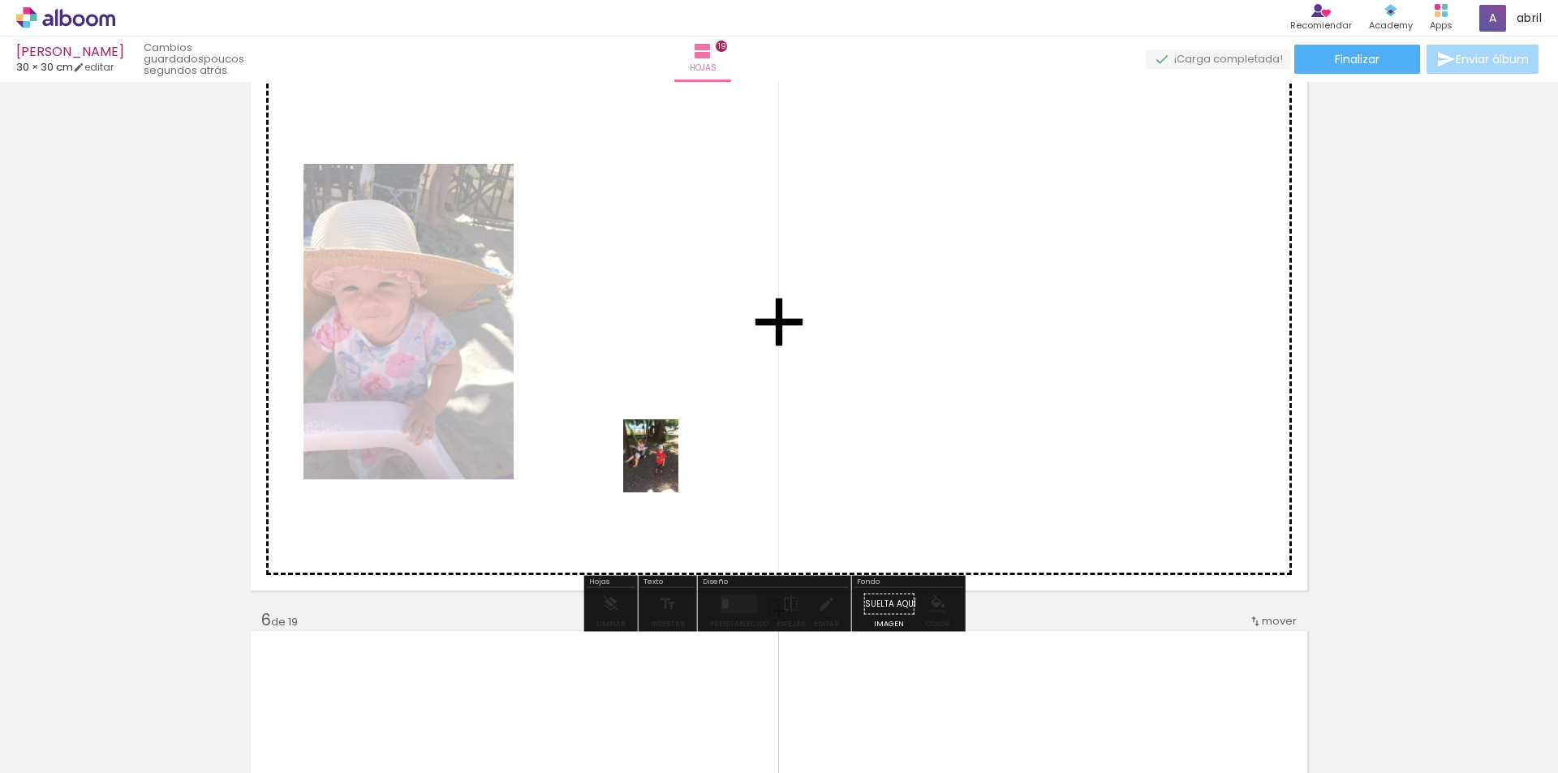
drag, startPoint x: 775, startPoint y: 728, endPoint x: 672, endPoint y: 468, distance: 279.3
click at [672, 468] on quentale-workspace at bounding box center [779, 386] width 1558 height 773
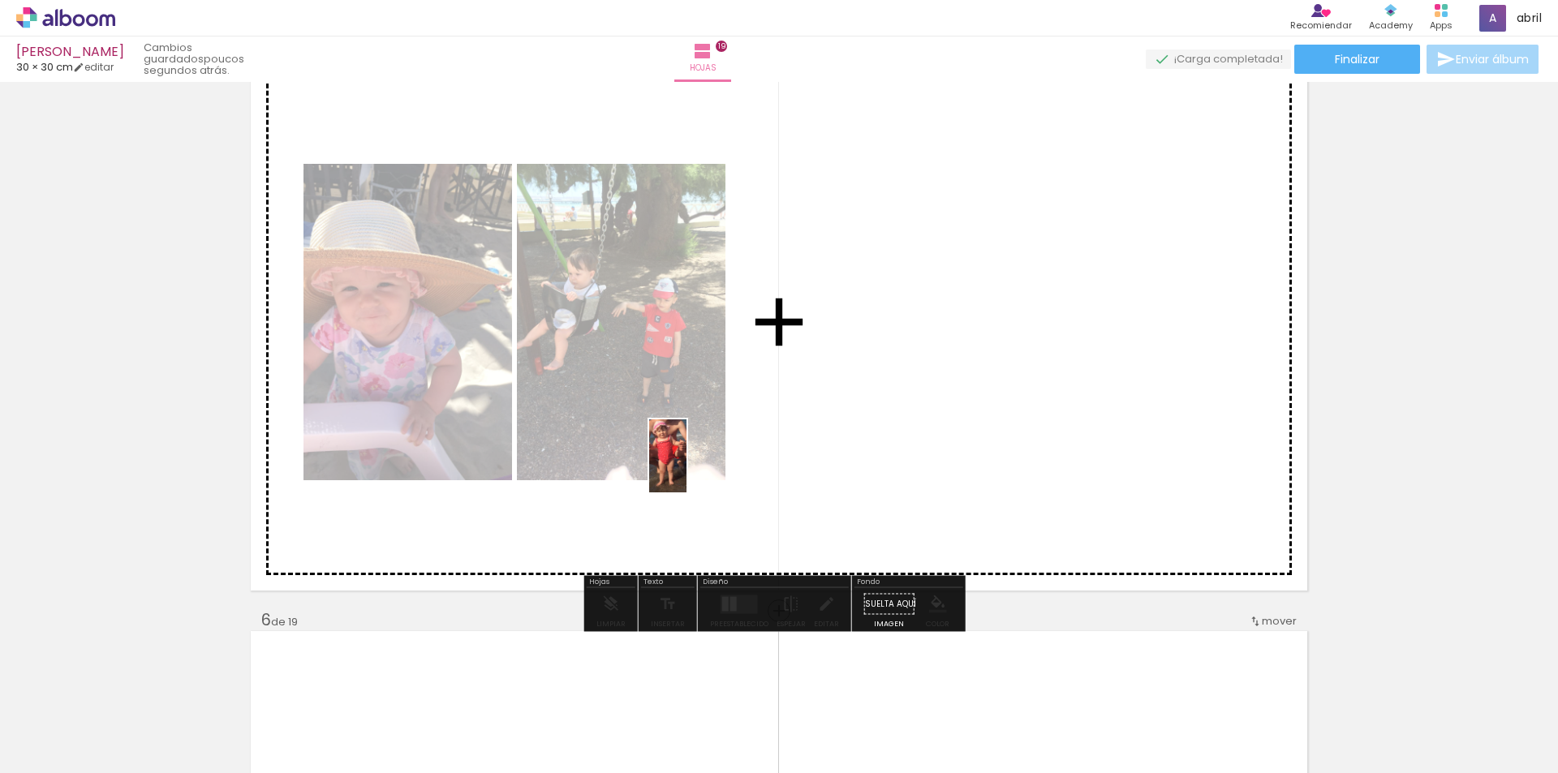
drag, startPoint x: 810, startPoint y: 613, endPoint x: 698, endPoint y: 468, distance: 183.9
click at [698, 468] on quentale-workspace at bounding box center [779, 386] width 1558 height 773
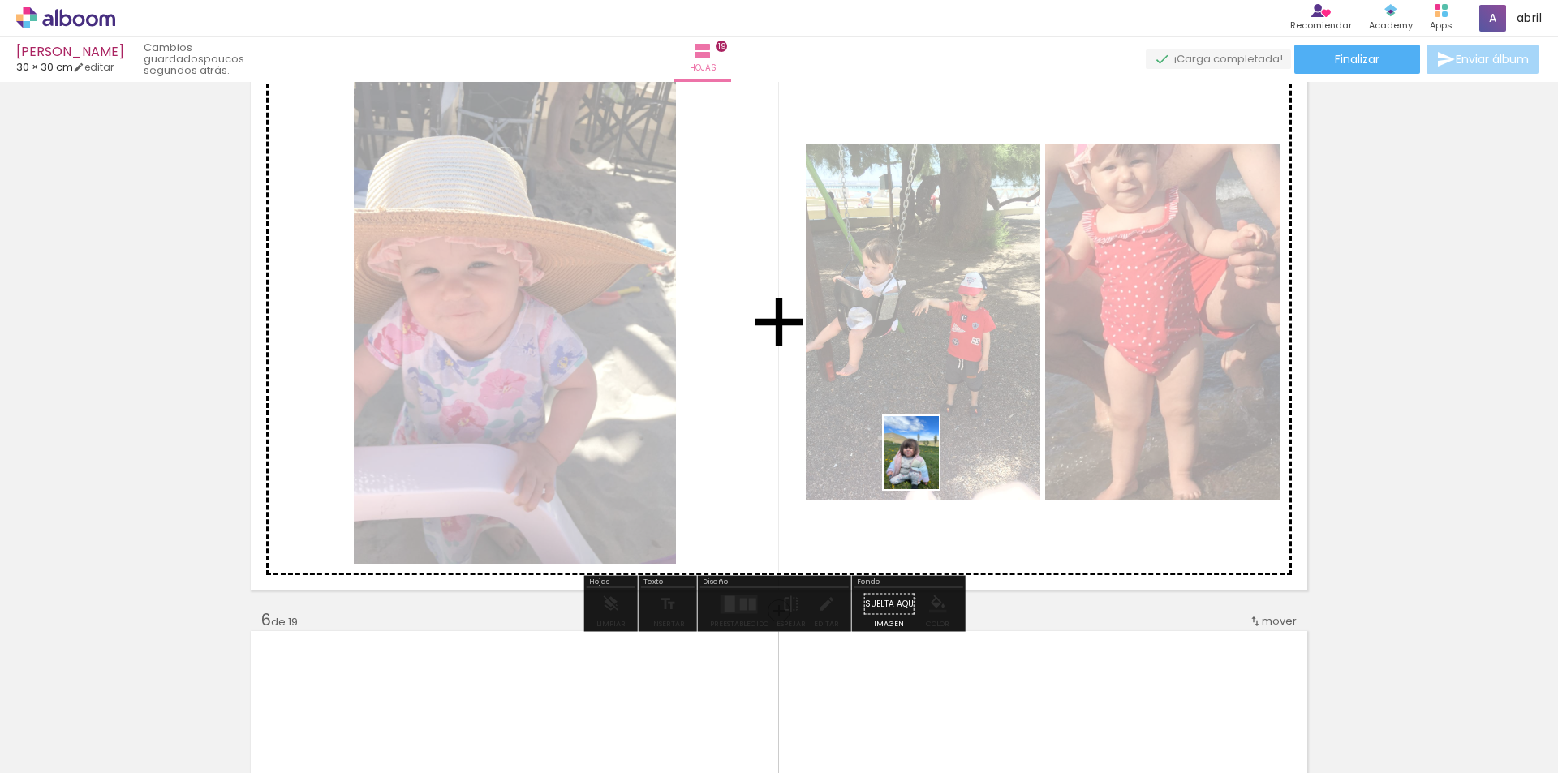
drag, startPoint x: 1000, startPoint y: 594, endPoint x: 932, endPoint y: 465, distance: 145.9
click at [932, 465] on quentale-workspace at bounding box center [779, 386] width 1558 height 773
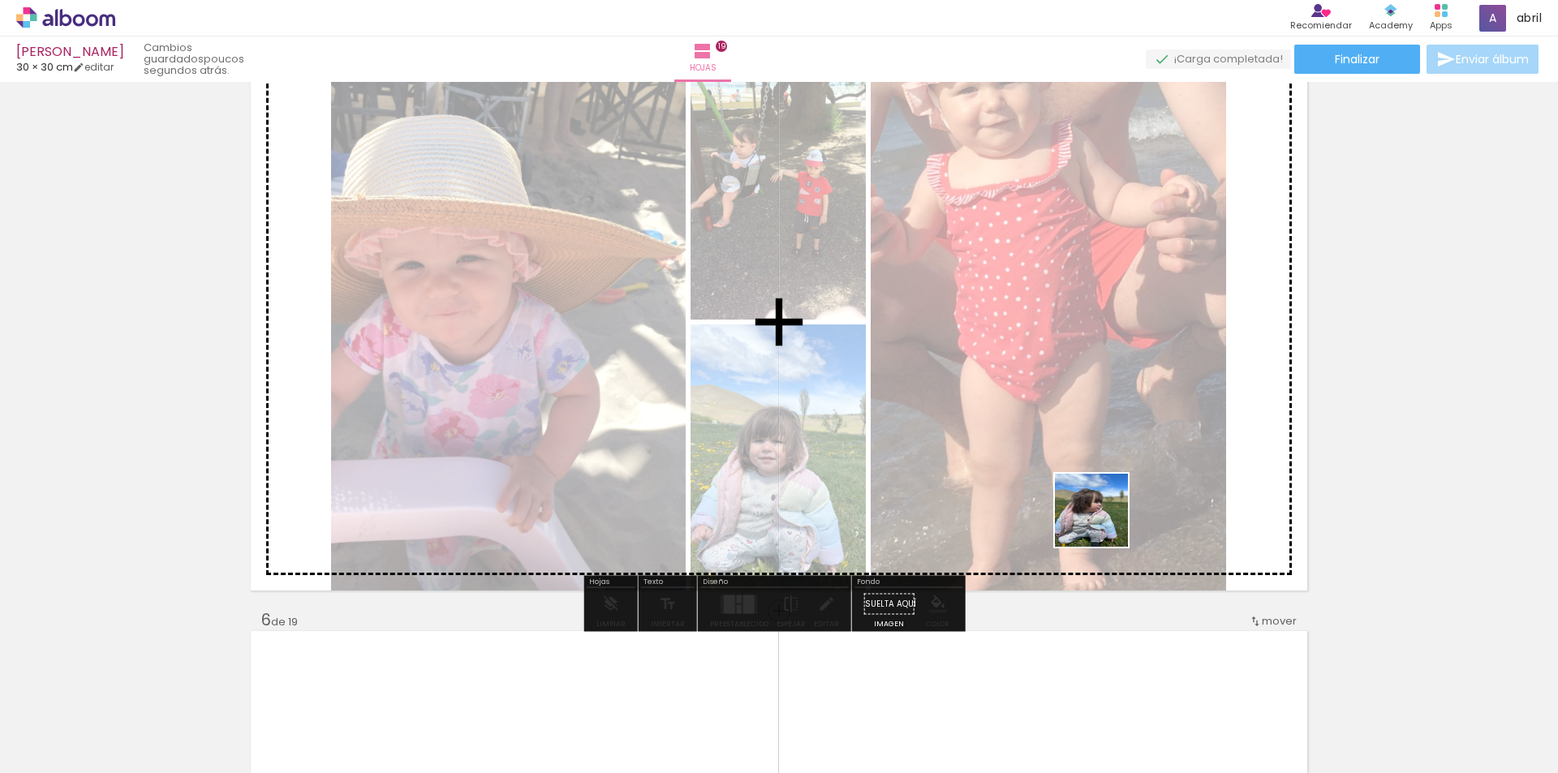
drag, startPoint x: 1145, startPoint y: 555, endPoint x: 1103, endPoint y: 522, distance: 52.6
click at [1103, 522] on quentale-workspace at bounding box center [779, 386] width 1558 height 773
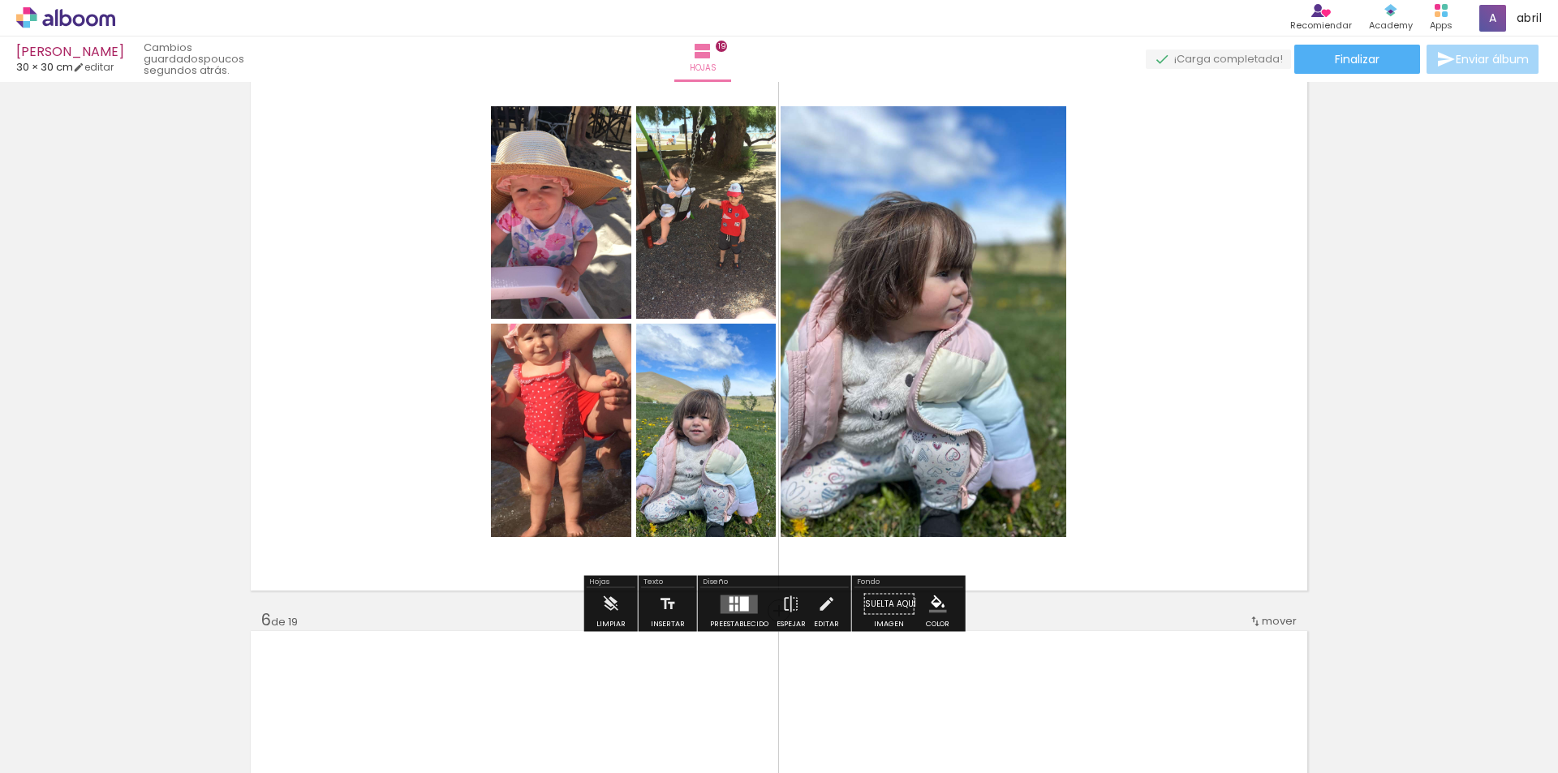
scroll to position [0, 4112]
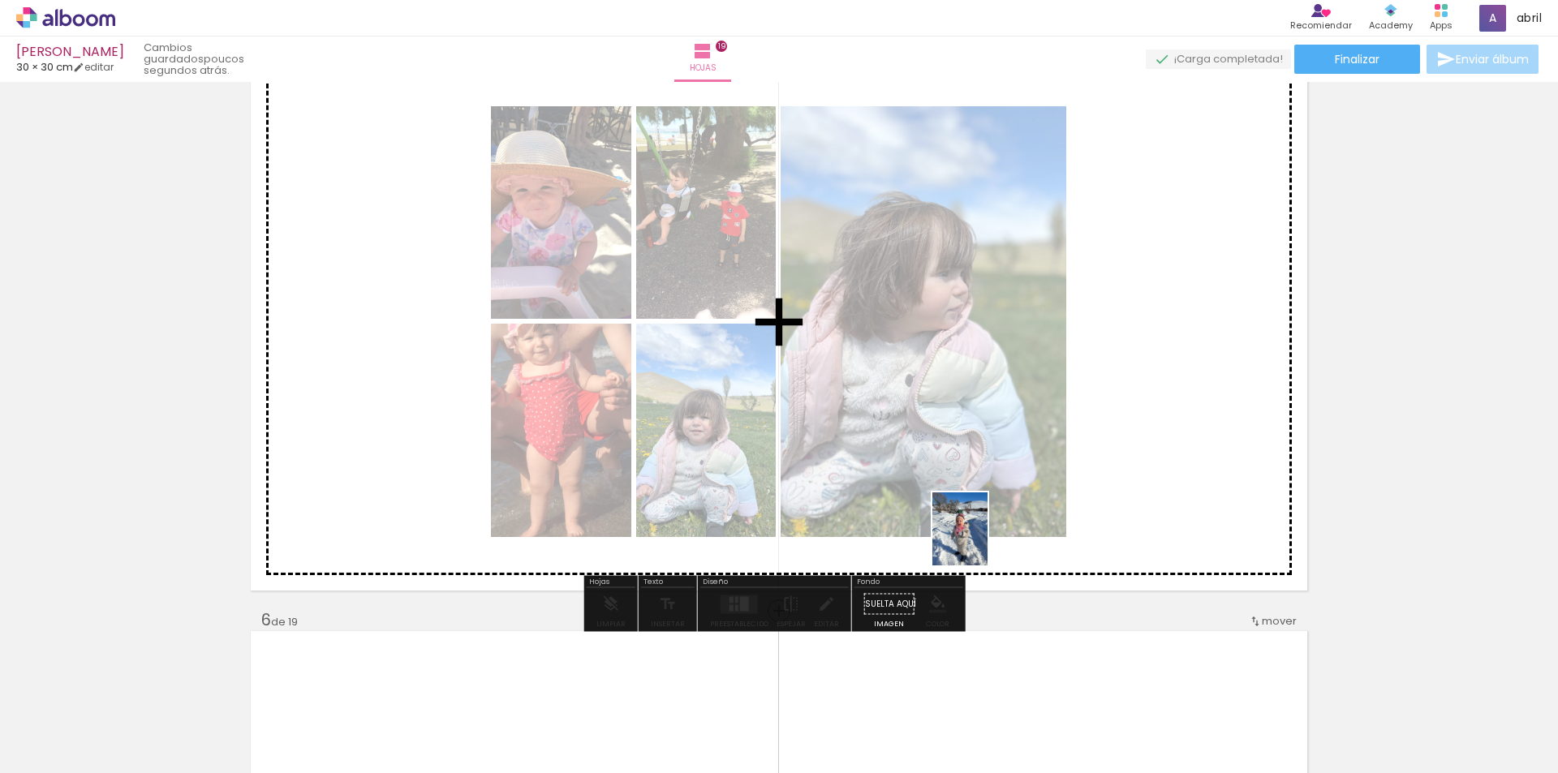
drag, startPoint x: 971, startPoint y: 730, endPoint x: 981, endPoint y: 541, distance: 189.3
click at [981, 541] on quentale-workspace at bounding box center [779, 386] width 1558 height 773
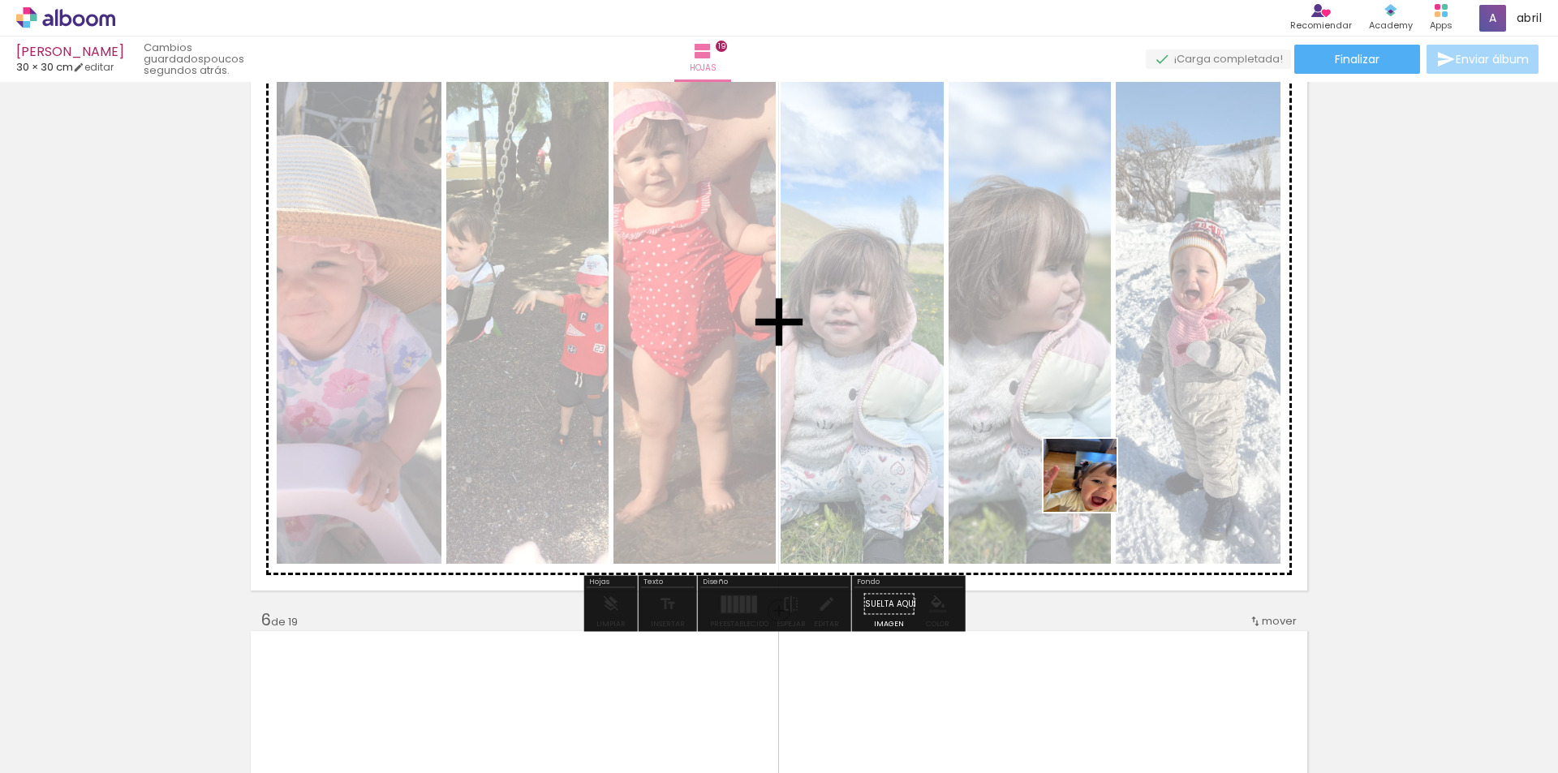
drag, startPoint x: 1107, startPoint y: 504, endPoint x: 1092, endPoint y: 488, distance: 21.8
click at [1092, 488] on quentale-workspace at bounding box center [779, 386] width 1558 height 773
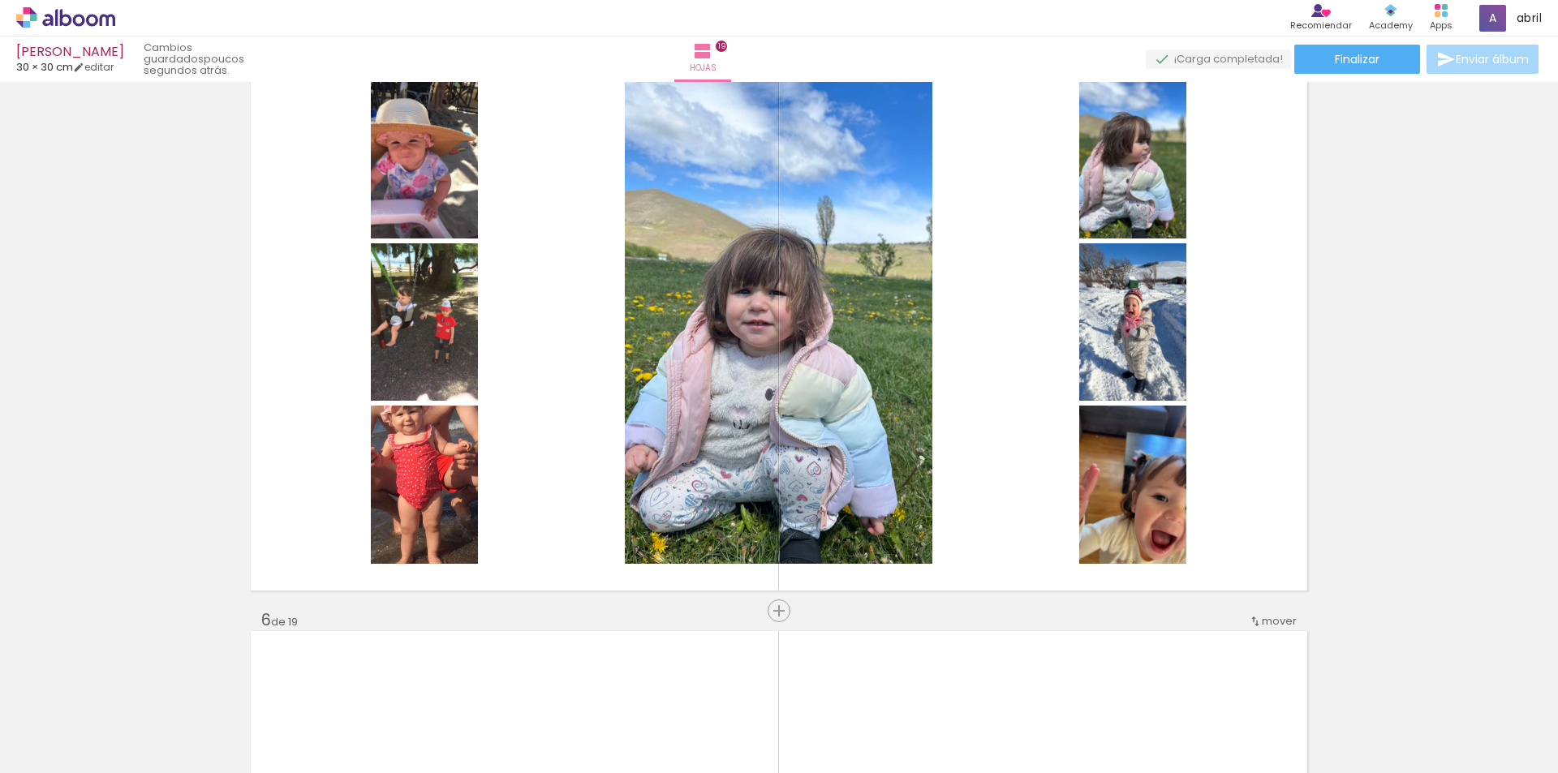
scroll to position [0, 4395]
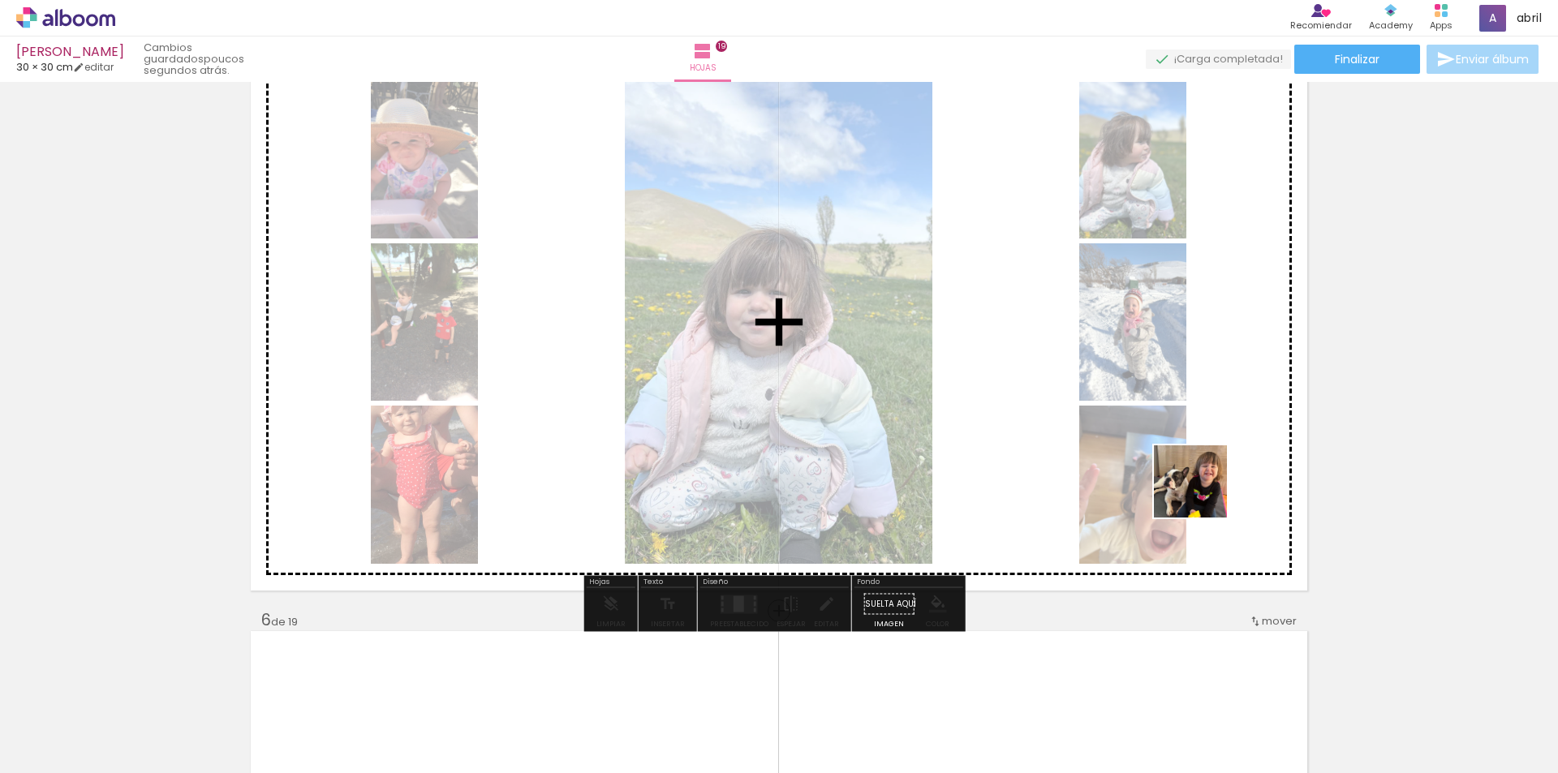
drag, startPoint x: 1410, startPoint y: 717, endPoint x: 1202, endPoint y: 494, distance: 304.8
click at [1202, 494] on quentale-workspace at bounding box center [779, 386] width 1558 height 773
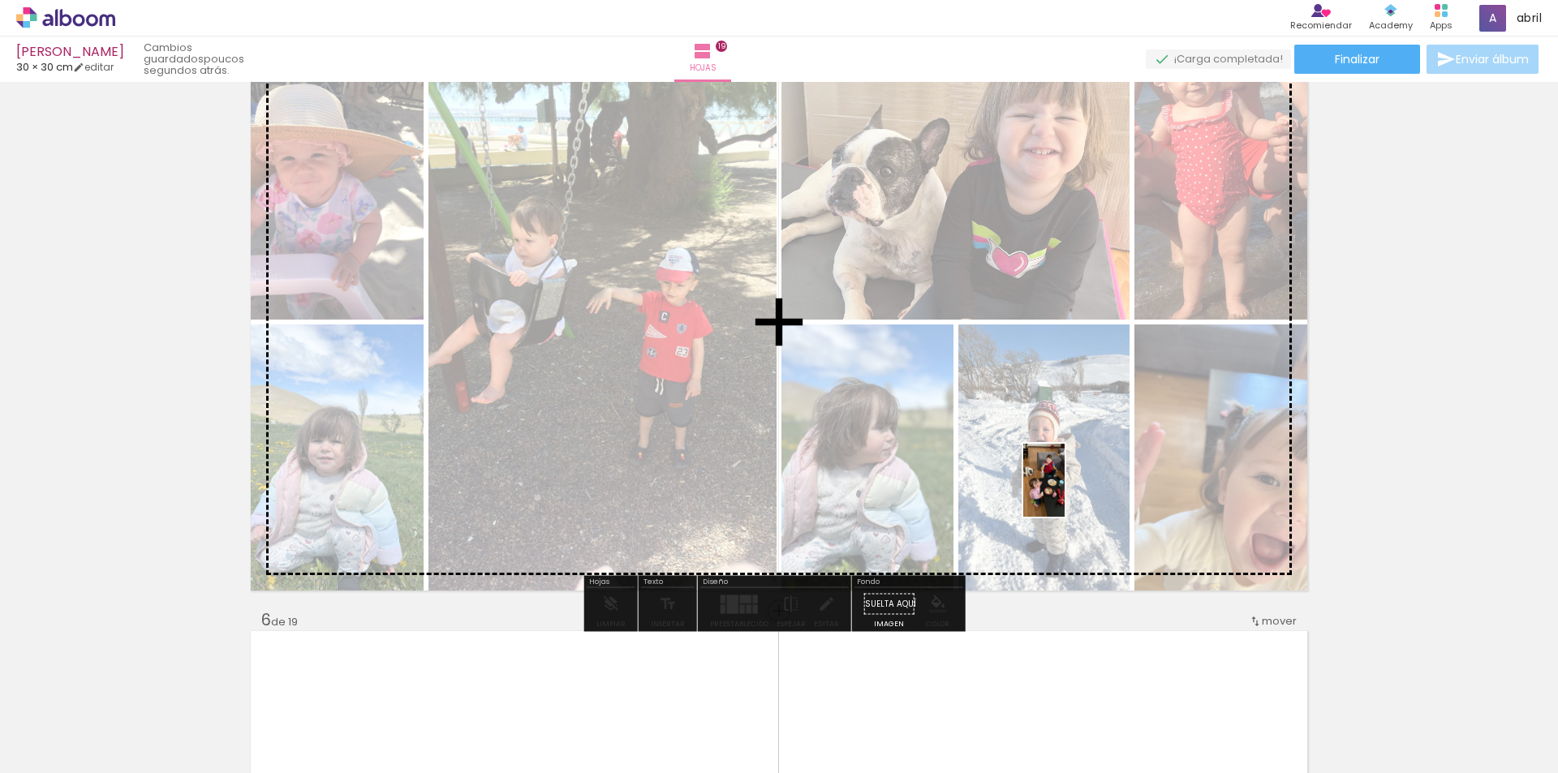
drag, startPoint x: 1502, startPoint y: 719, endPoint x: 1072, endPoint y: 492, distance: 486.6
click at [1072, 492] on quentale-workspace at bounding box center [779, 386] width 1558 height 773
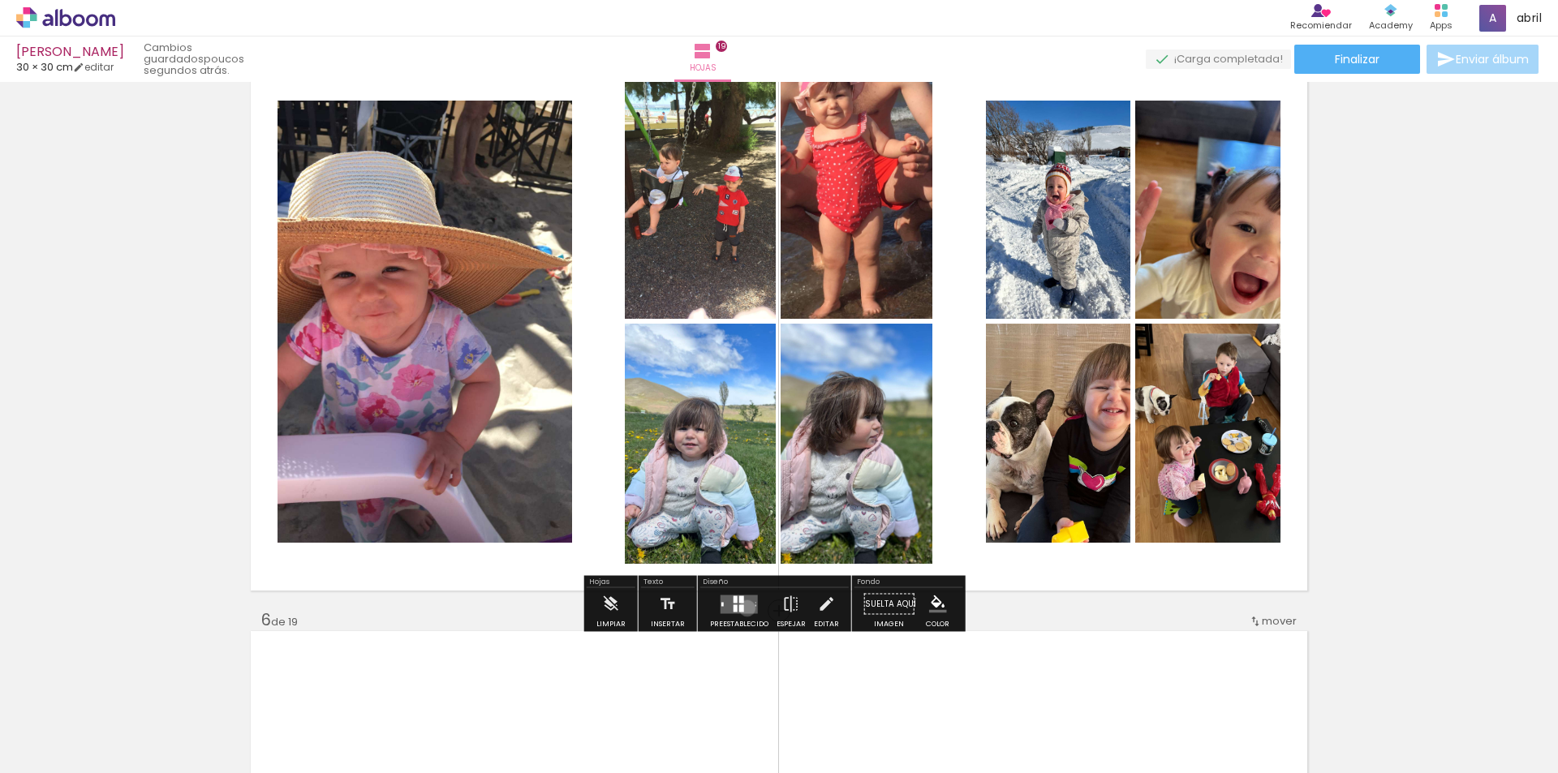
click at [743, 608] on quentale-layouter at bounding box center [738, 604] width 37 height 19
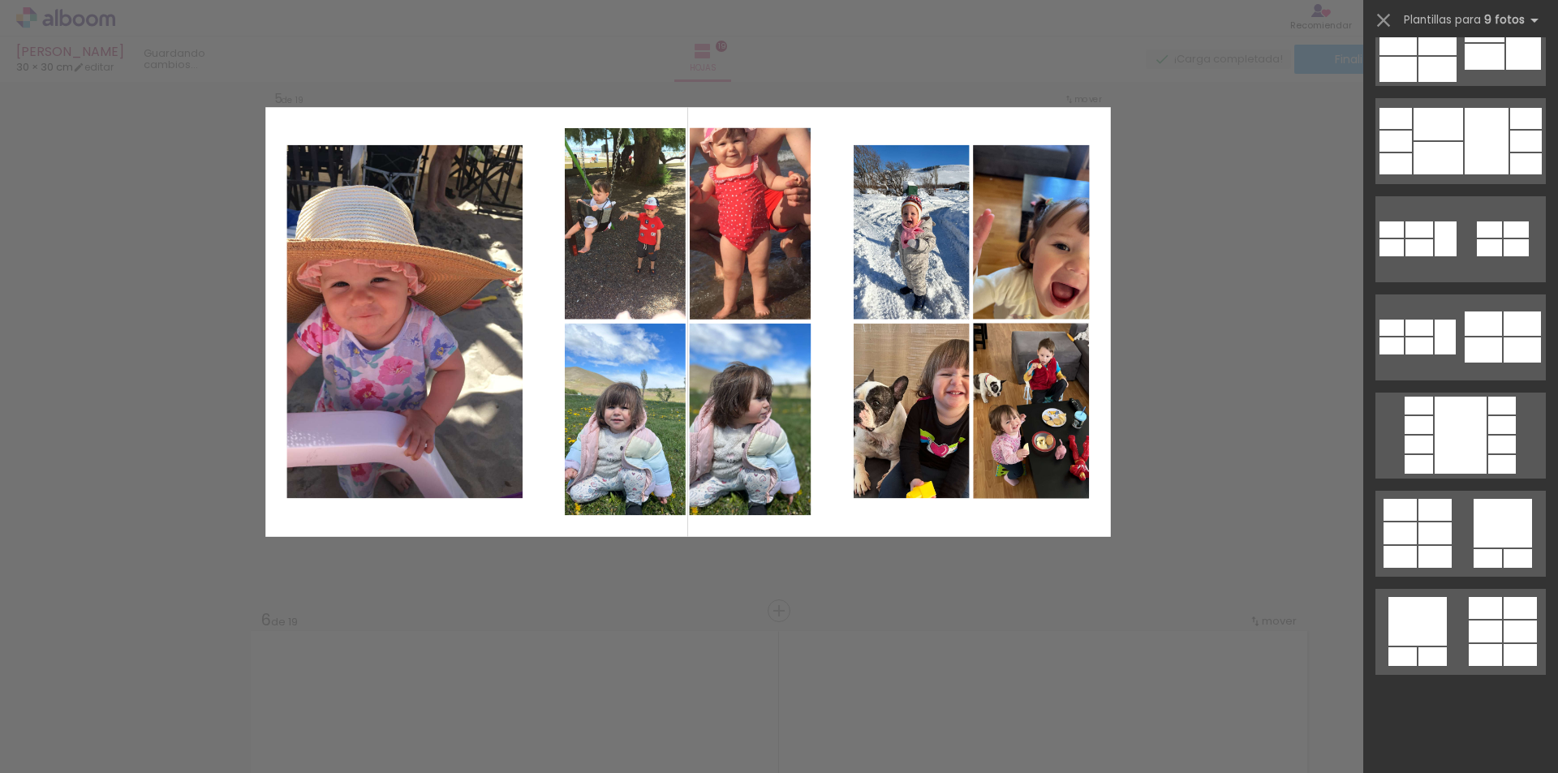
scroll to position [0, 0]
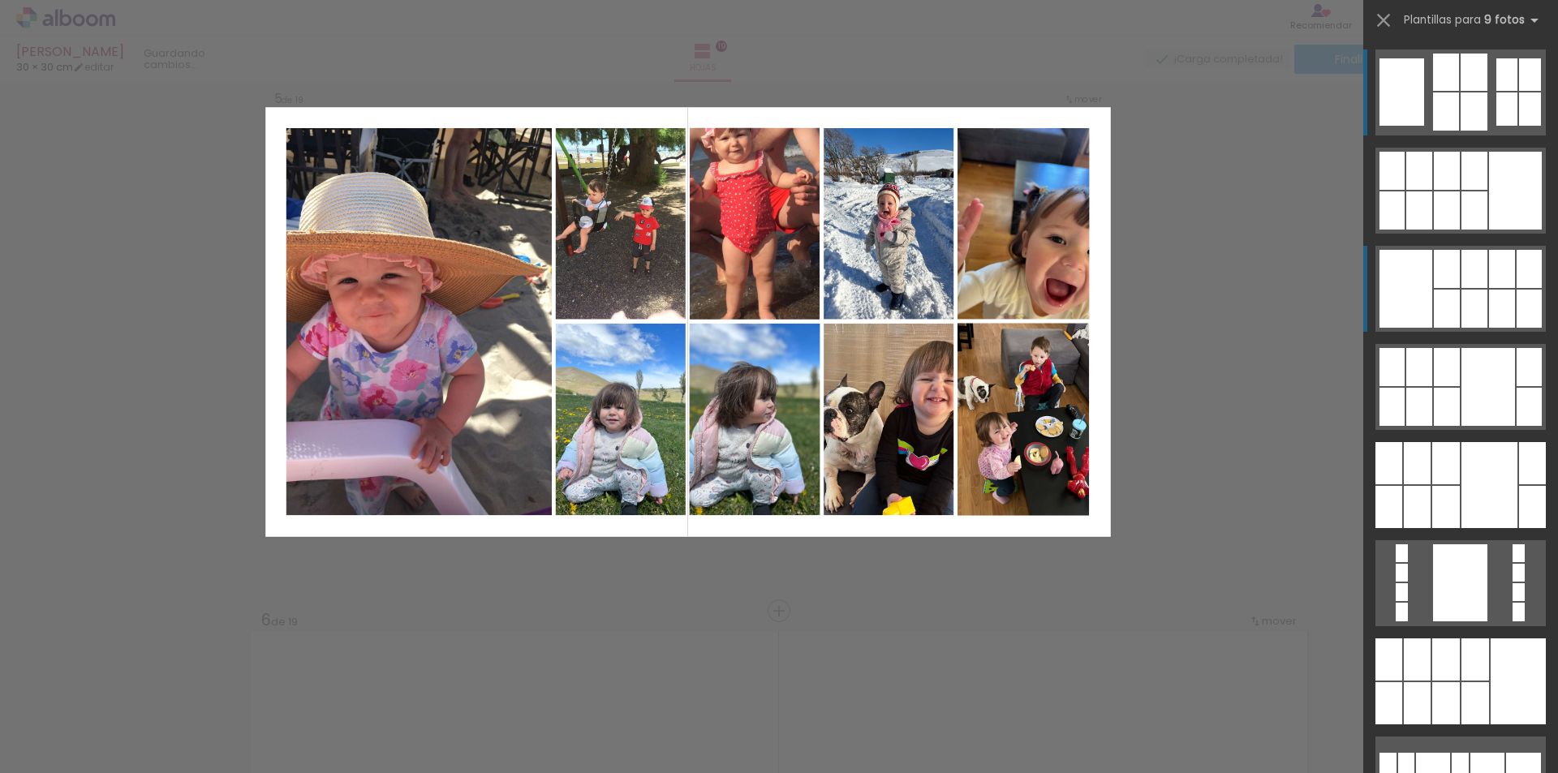
click at [1500, 312] on div at bounding box center [1502, 309] width 26 height 38
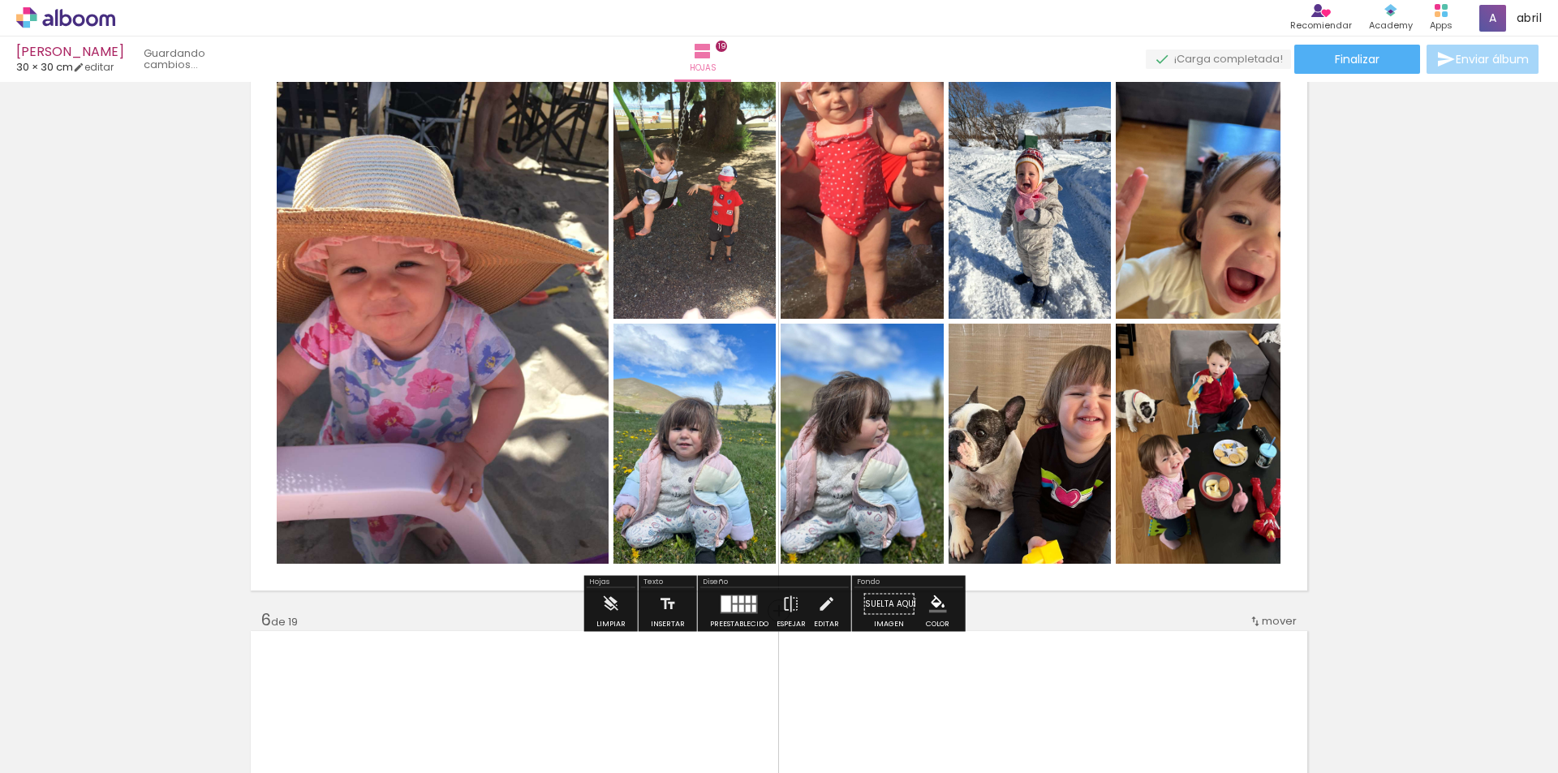
scroll to position [2332, 0]
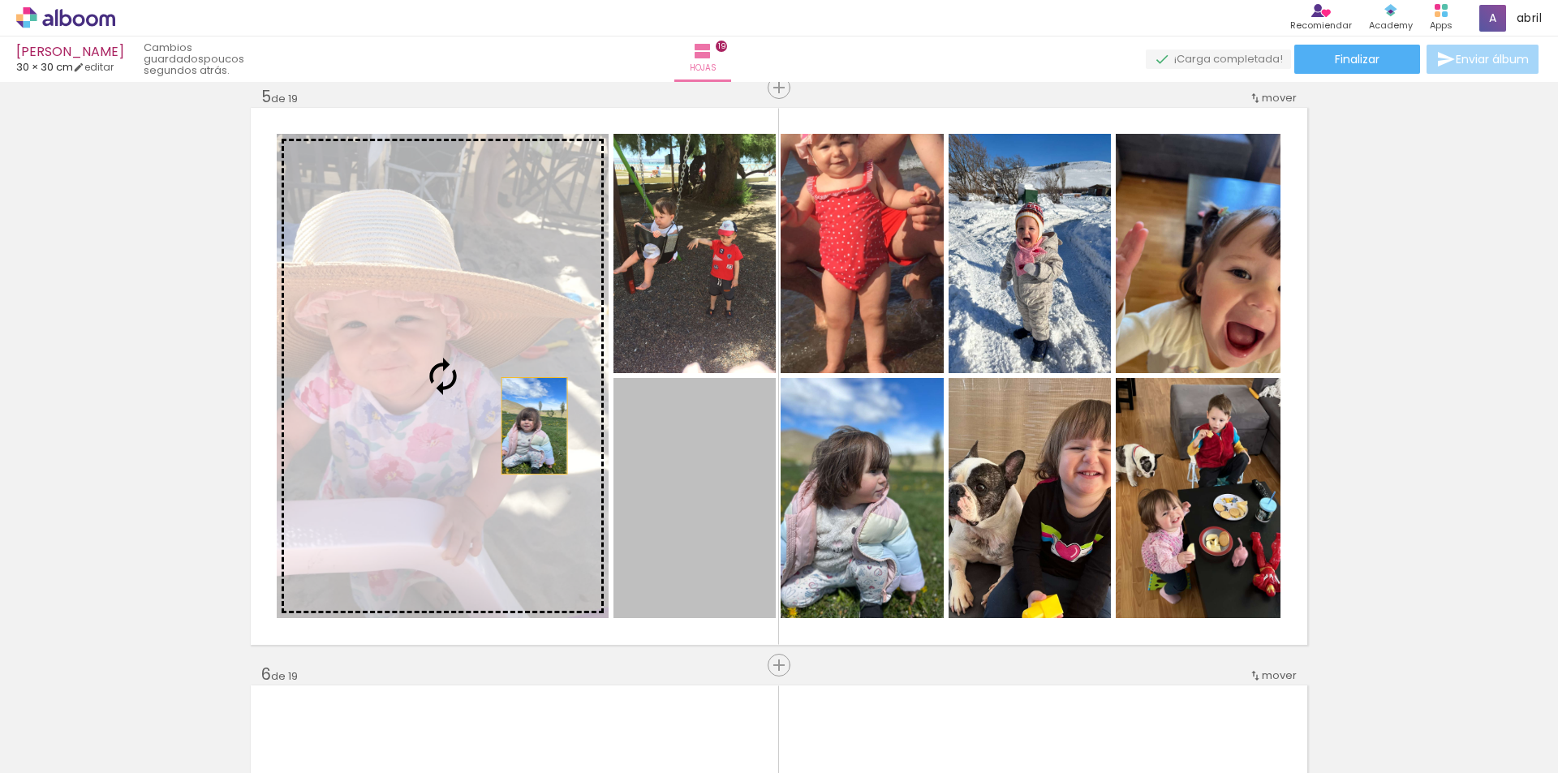
drag, startPoint x: 741, startPoint y: 533, endPoint x: 881, endPoint y: 292, distance: 278.4
click at [0, 0] on slot at bounding box center [0, 0] width 0 height 0
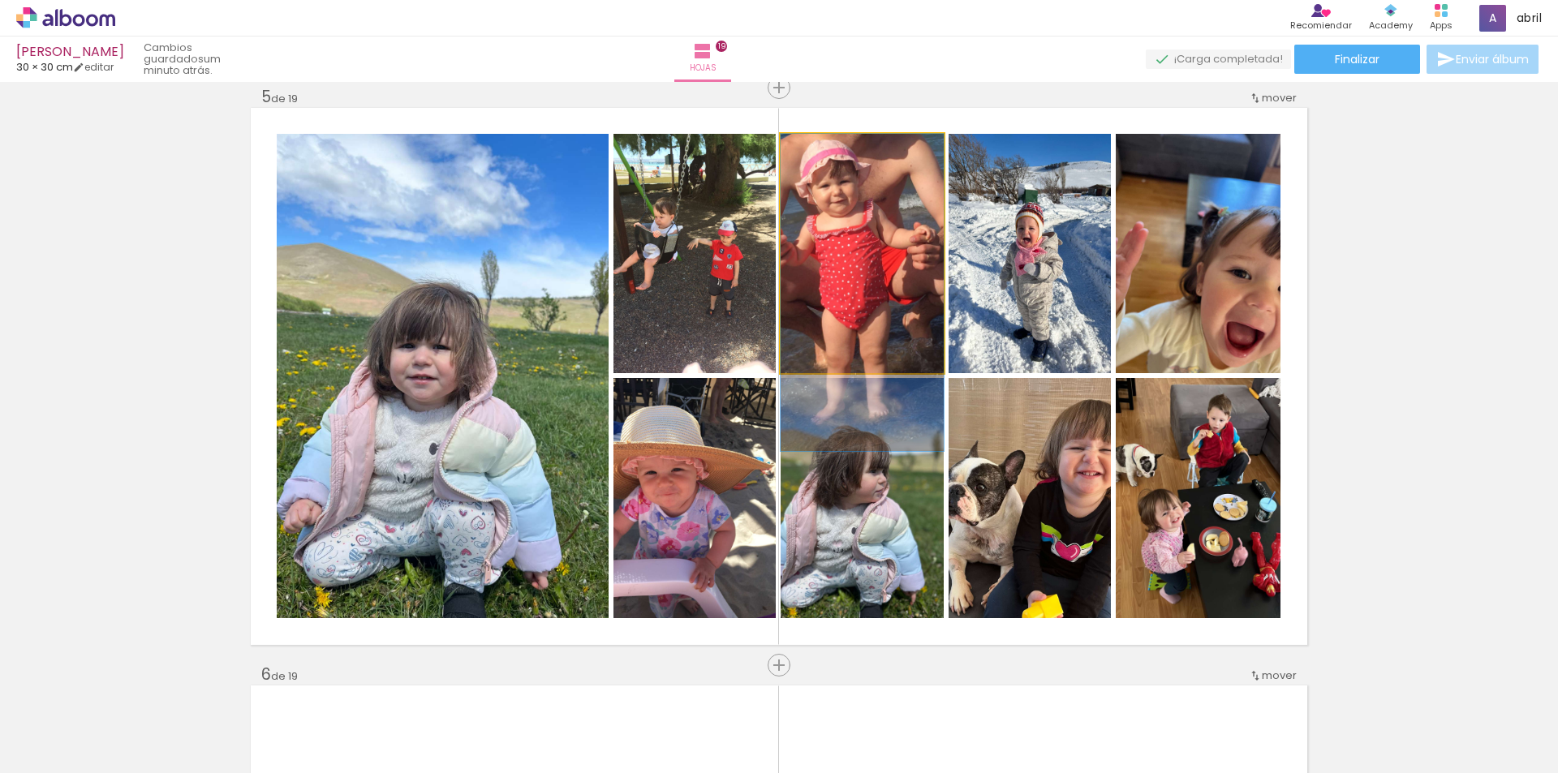
drag, startPoint x: 896, startPoint y: 255, endPoint x: 893, endPoint y: 297, distance: 42.3
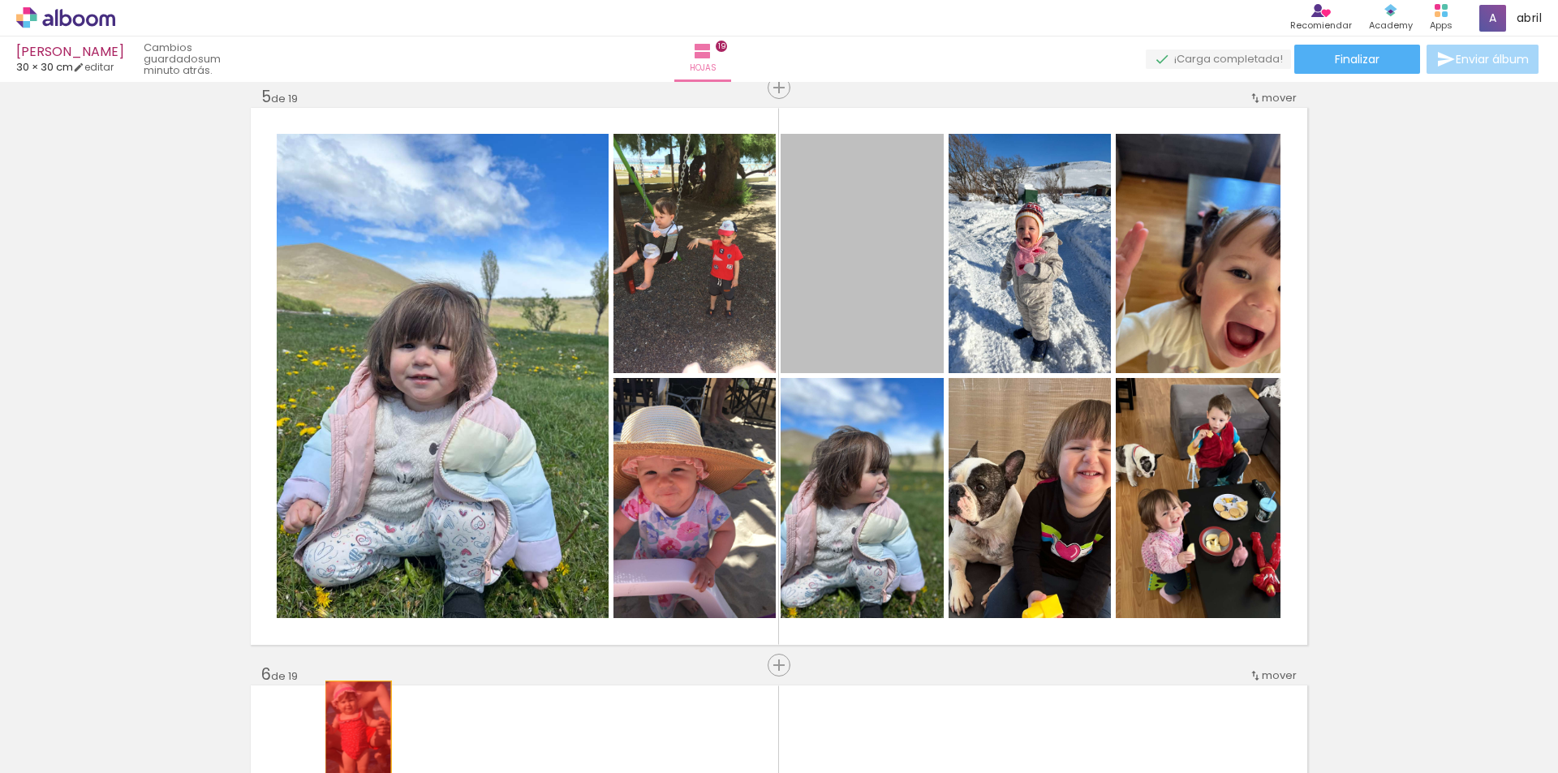
drag, startPoint x: 893, startPoint y: 297, endPoint x: 352, endPoint y: 729, distance: 692.6
click at [352, 729] on quentale-workspace at bounding box center [779, 386] width 1558 height 773
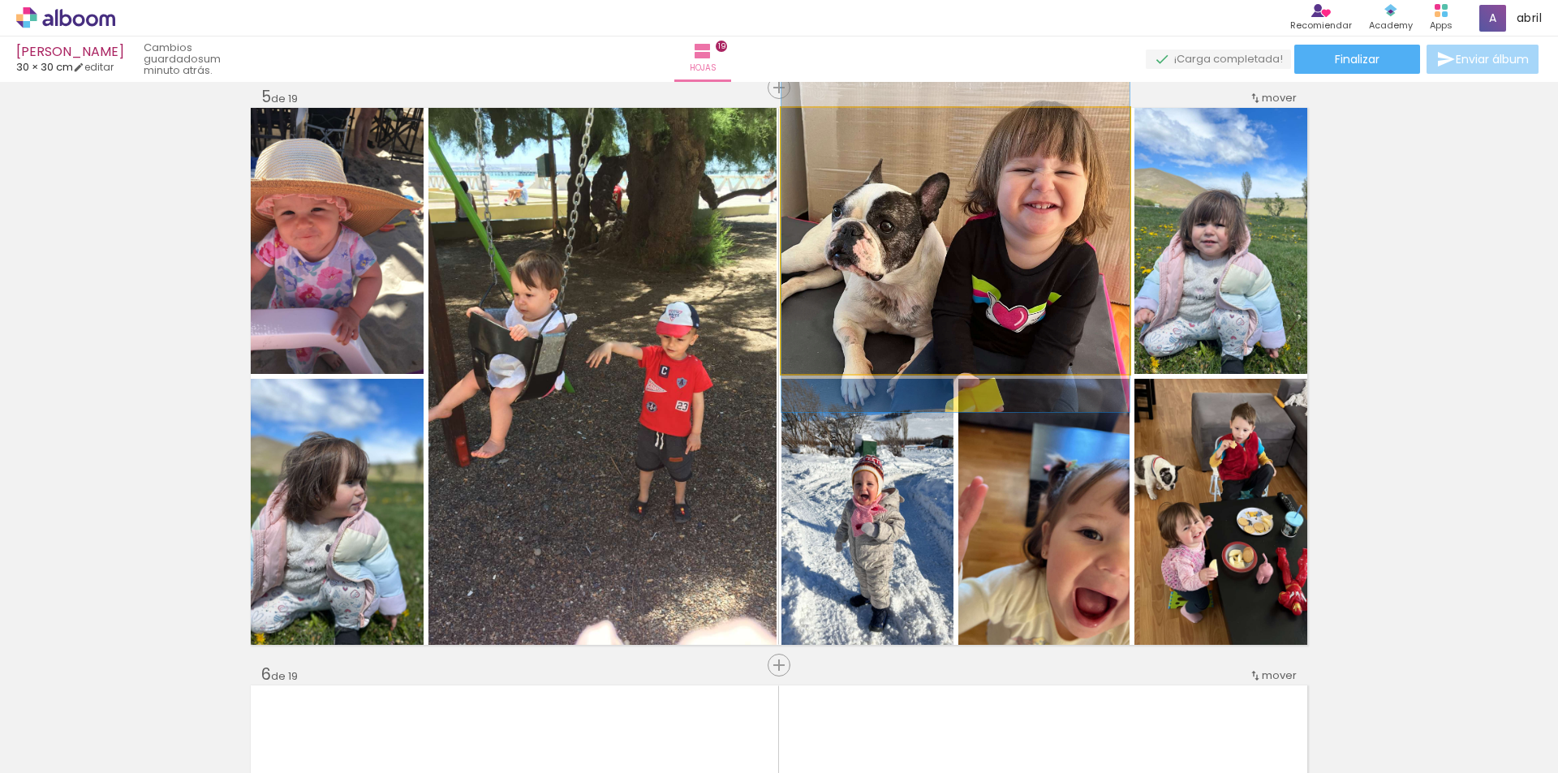
click at [1055, 285] on quentale-photo at bounding box center [955, 241] width 348 height 266
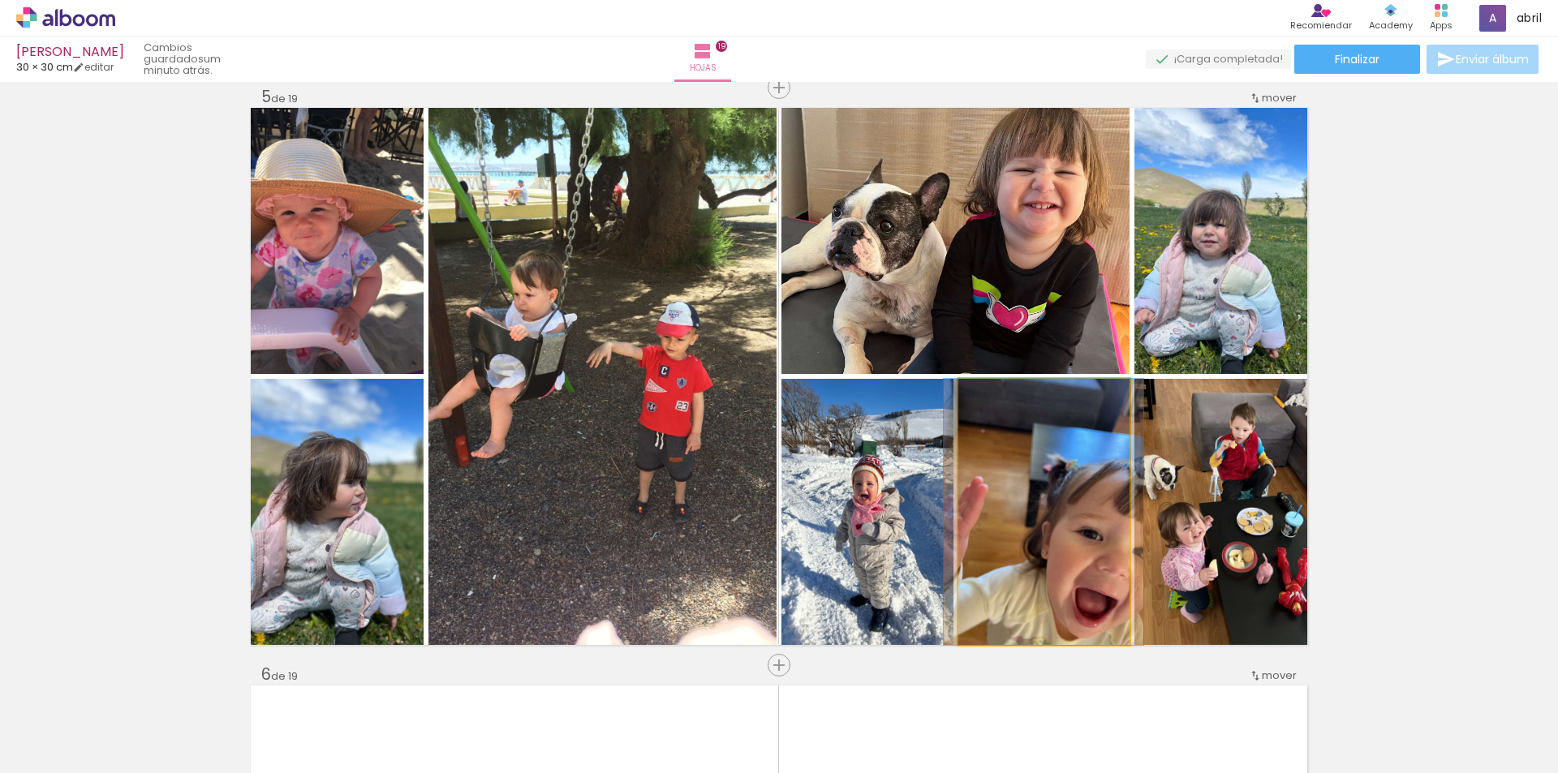
click at [1082, 474] on quentale-photo at bounding box center [1043, 512] width 171 height 266
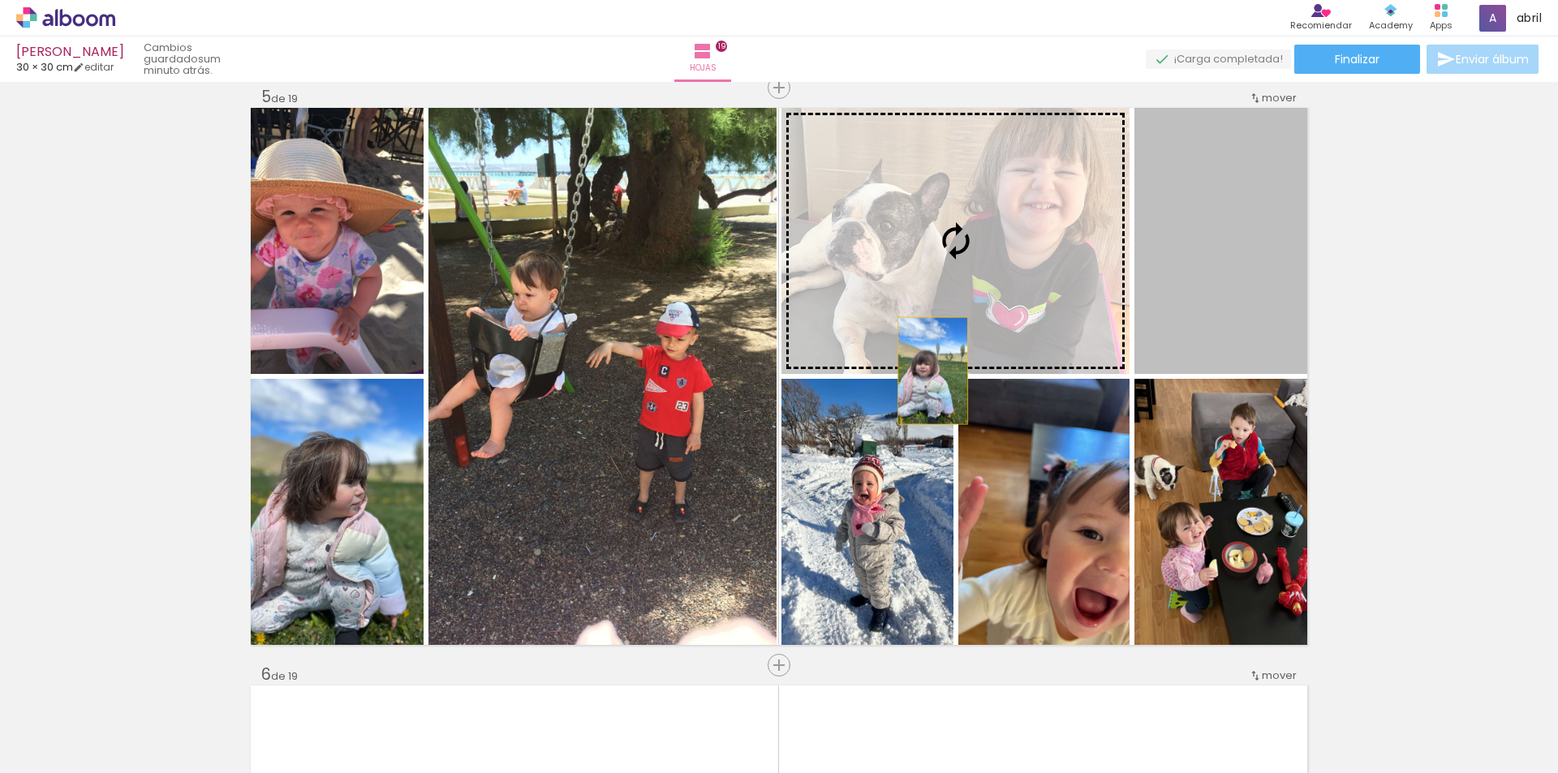
drag, startPoint x: 1239, startPoint y: 309, endPoint x: 694, endPoint y: 407, distance: 553.1
click at [0, 0] on slot at bounding box center [0, 0] width 0 height 0
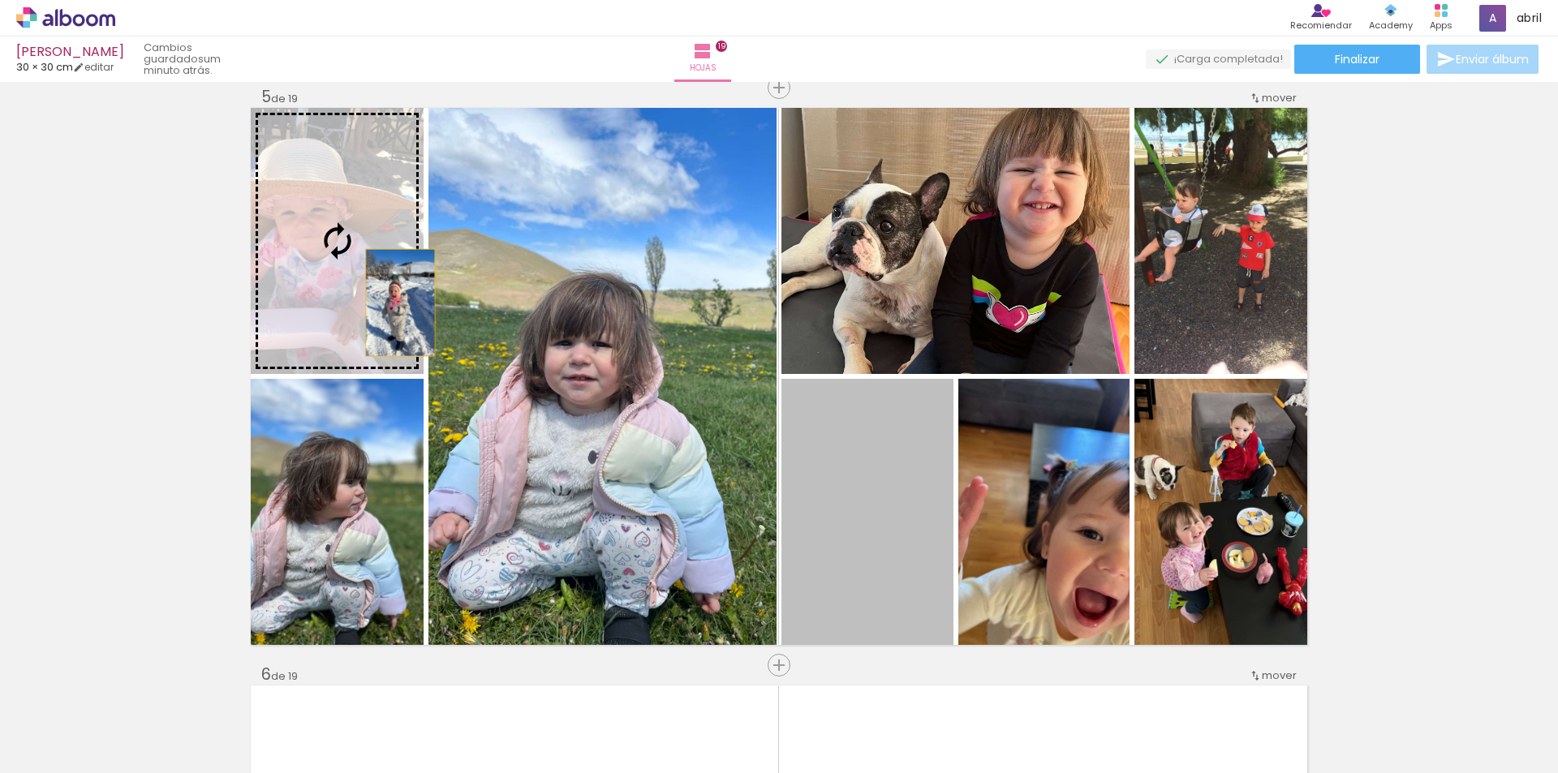
drag, startPoint x: 870, startPoint y: 504, endPoint x: 341, endPoint y: 286, distance: 572.9
click at [0, 0] on slot at bounding box center [0, 0] width 0 height 0
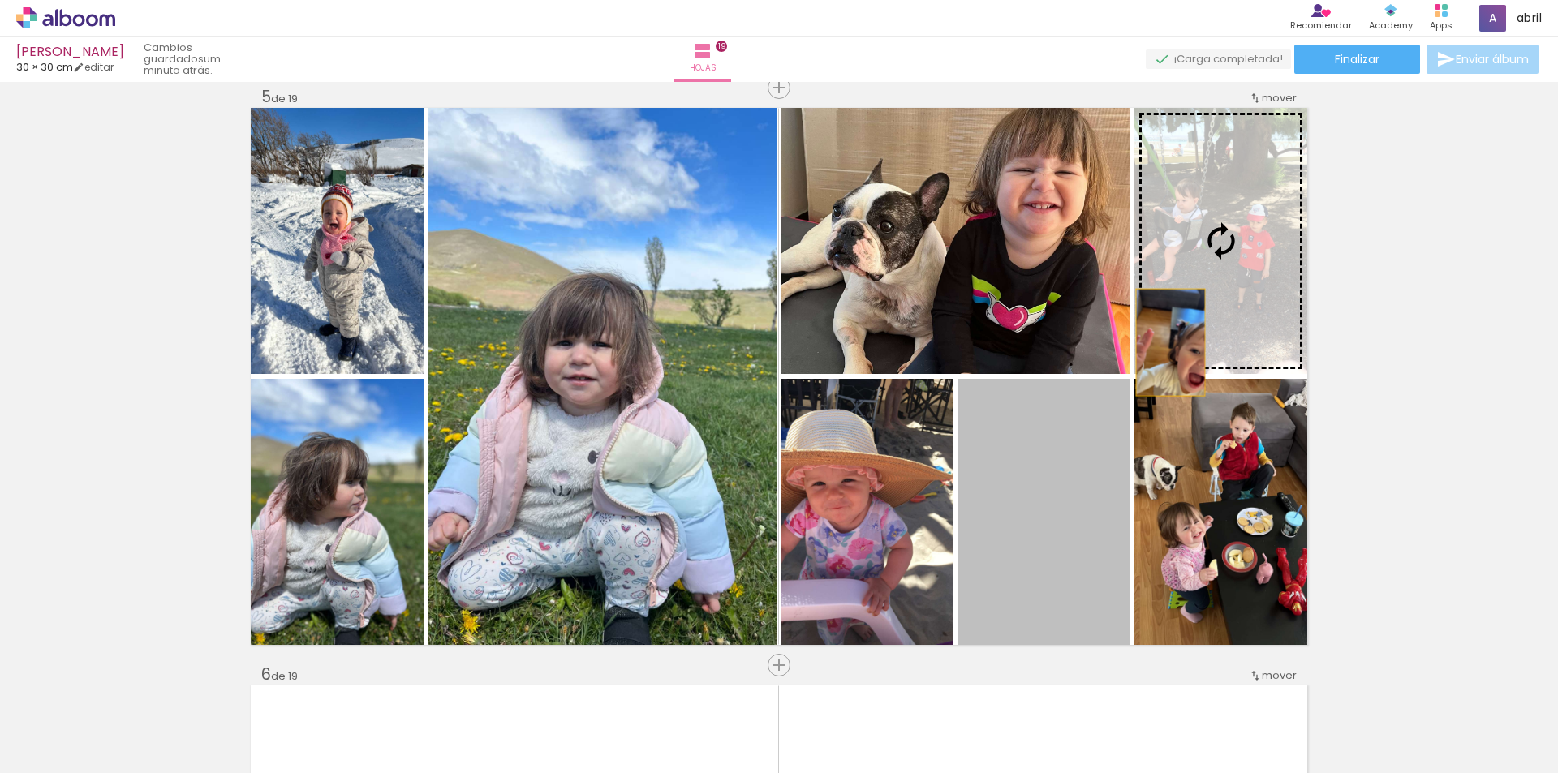
drag, startPoint x: 995, startPoint y: 593, endPoint x: 1164, endPoint y: 342, distance: 302.2
click at [0, 0] on slot at bounding box center [0, 0] width 0 height 0
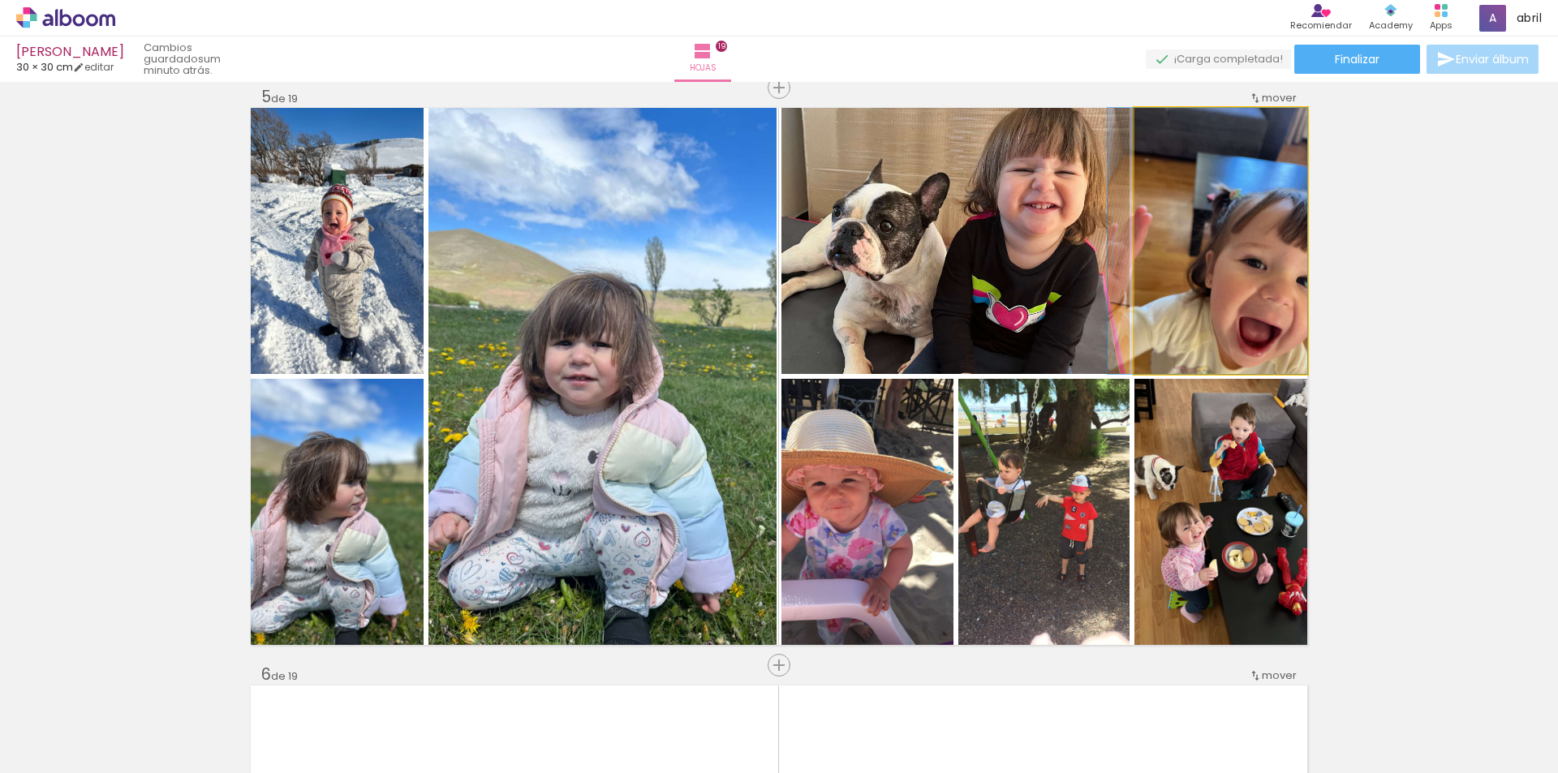
drag, startPoint x: 1195, startPoint y: 319, endPoint x: 1177, endPoint y: 316, distance: 18.0
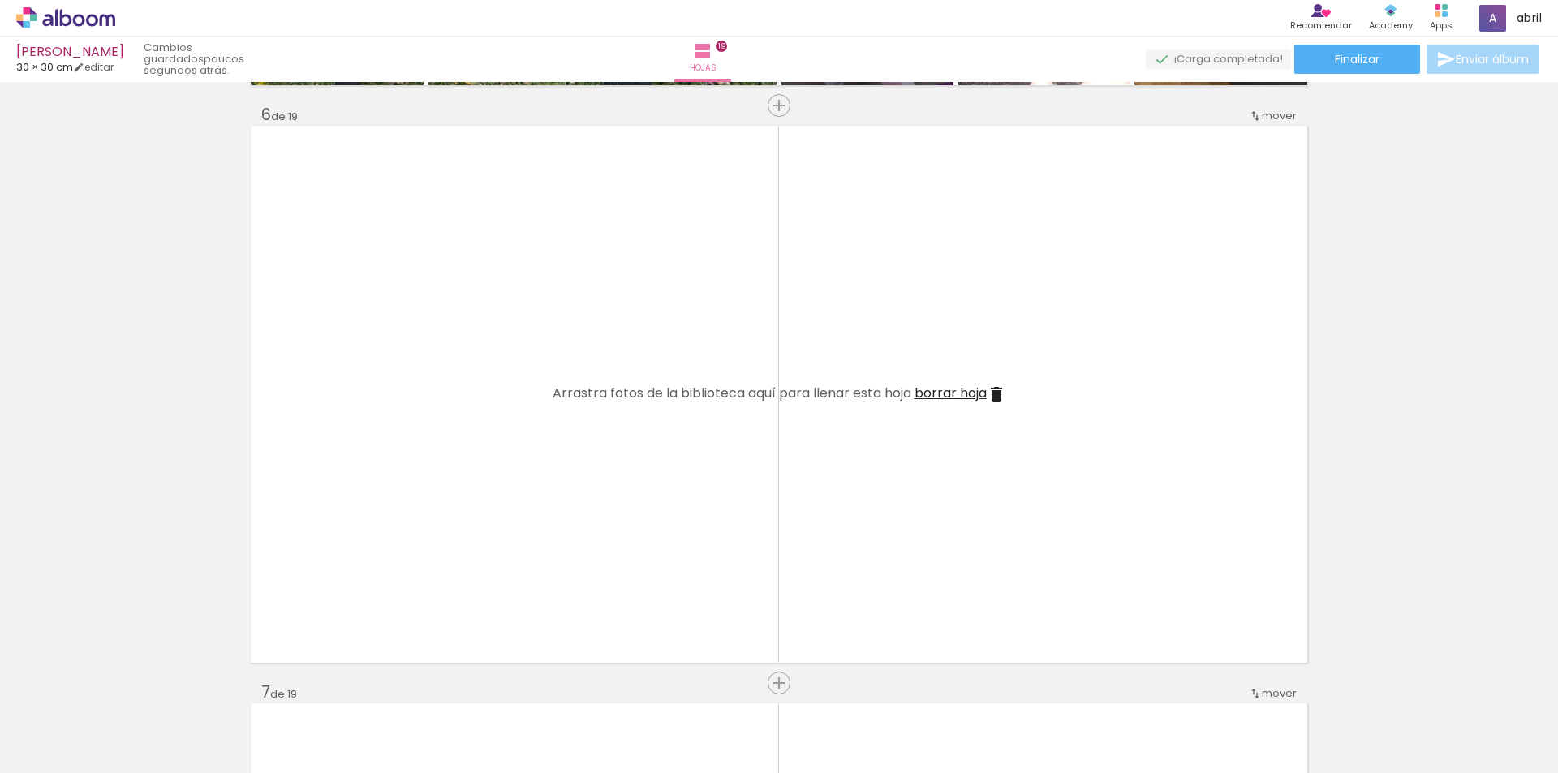
scroll to position [2906, 0]
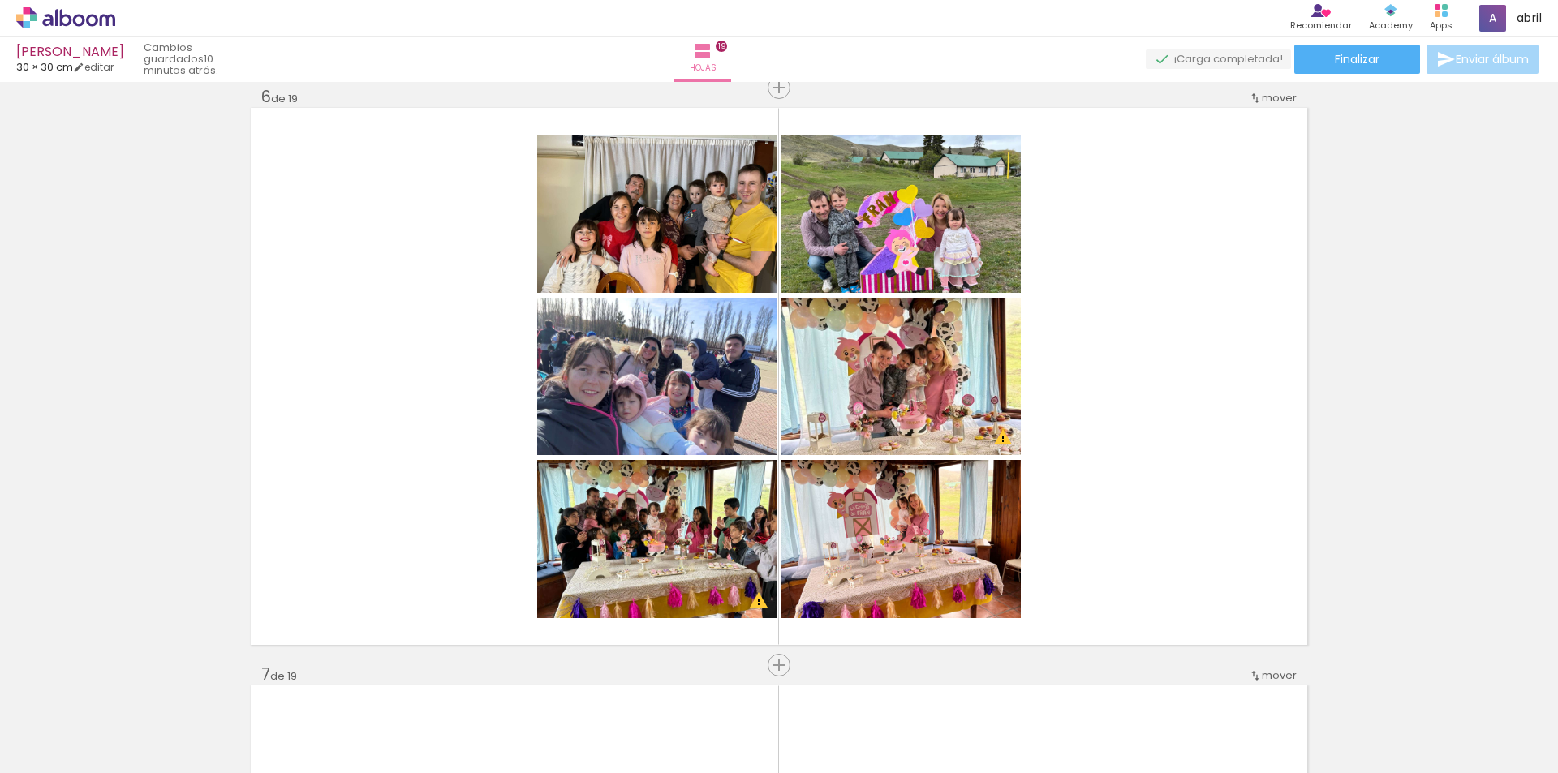
scroll to position [0, 5758]
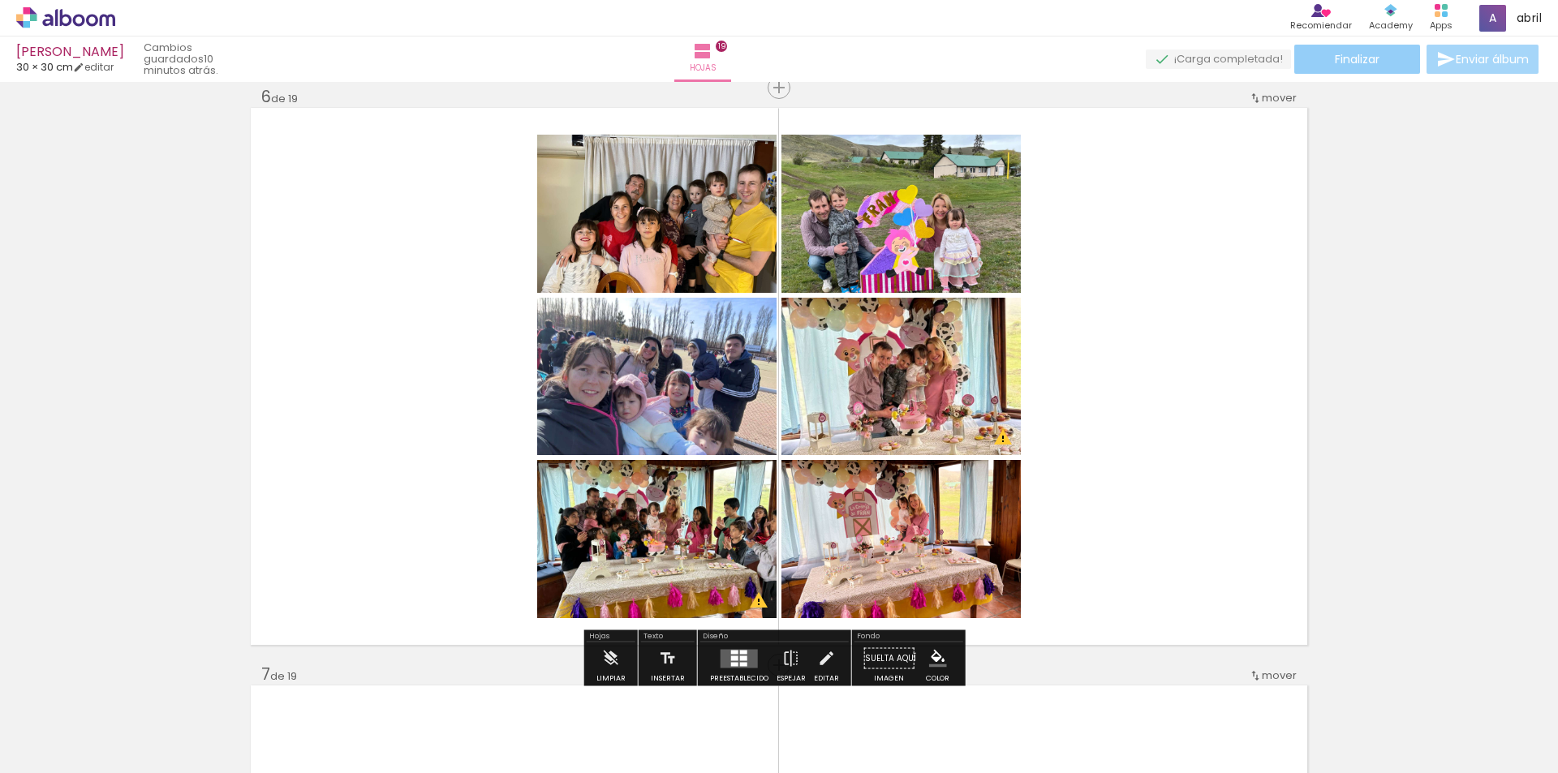
click at [1362, 67] on paper-button "Finalizar" at bounding box center [1357, 59] width 126 height 29
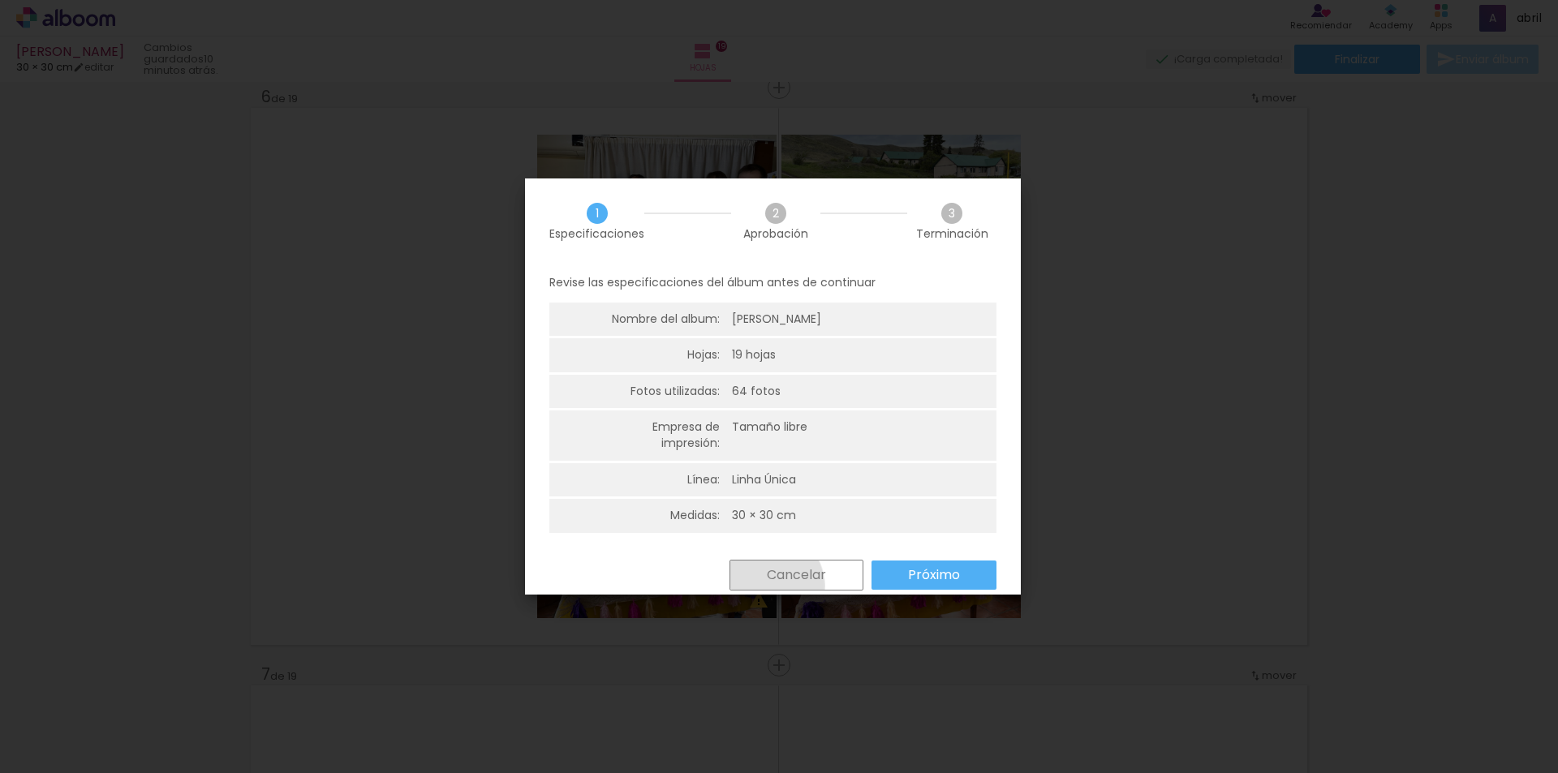
click at [765, 586] on paper-button "Cancelar" at bounding box center [796, 575] width 134 height 31
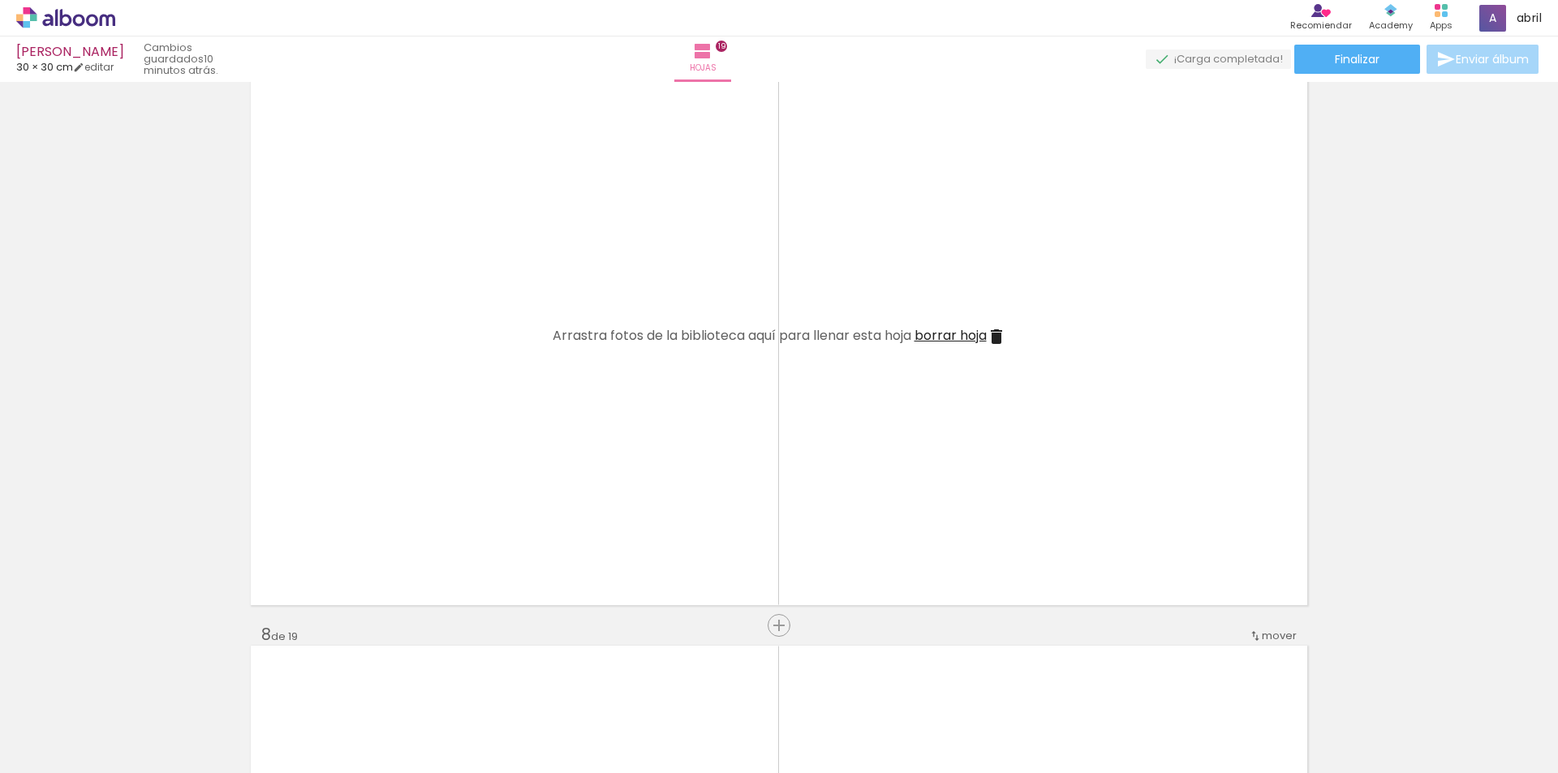
scroll to position [3670, 0]
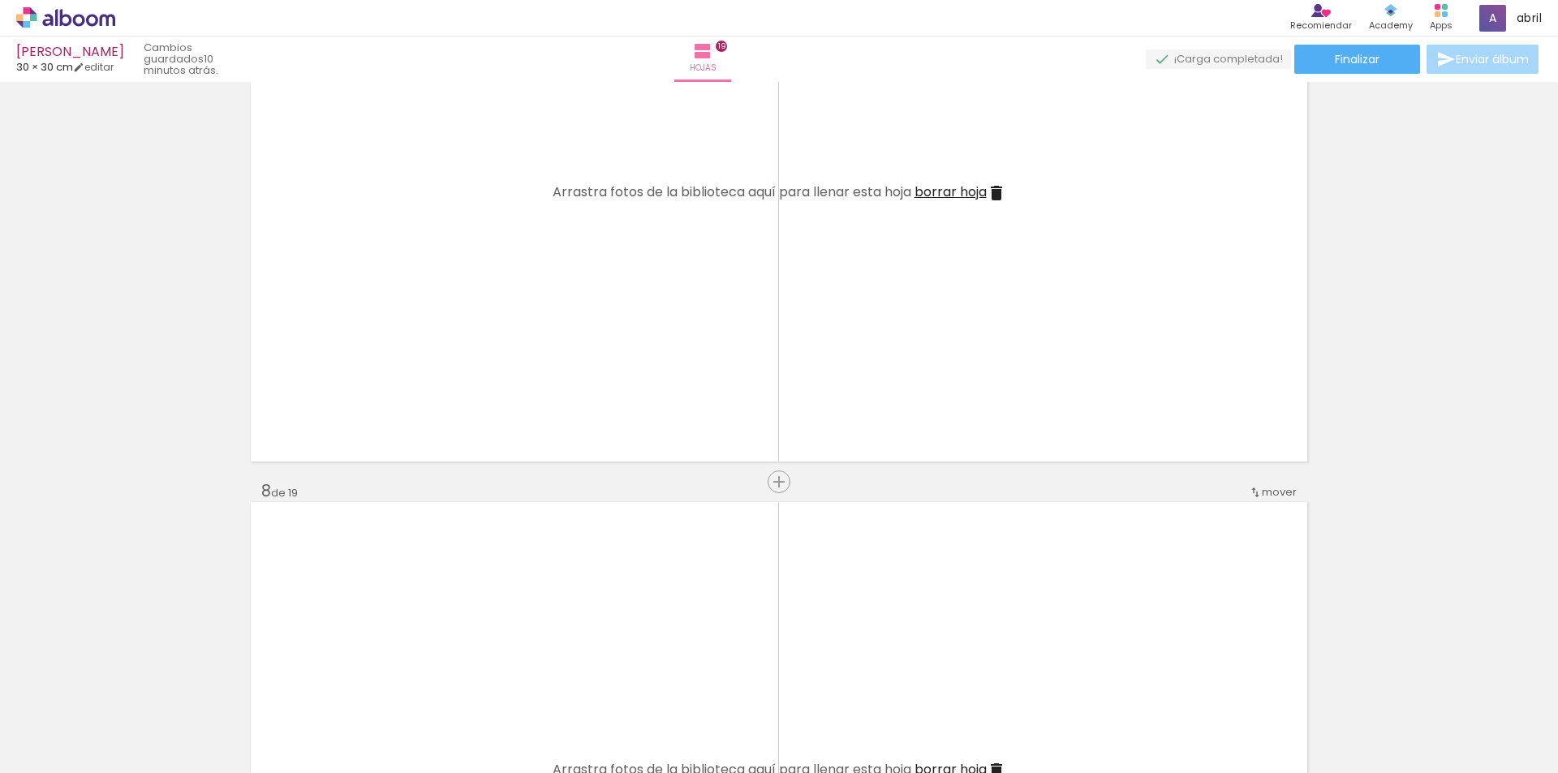
click at [965, 185] on span "borrar hoja" at bounding box center [950, 192] width 72 height 19
click at [951, 189] on span "borrar hoja" at bounding box center [950, 192] width 72 height 19
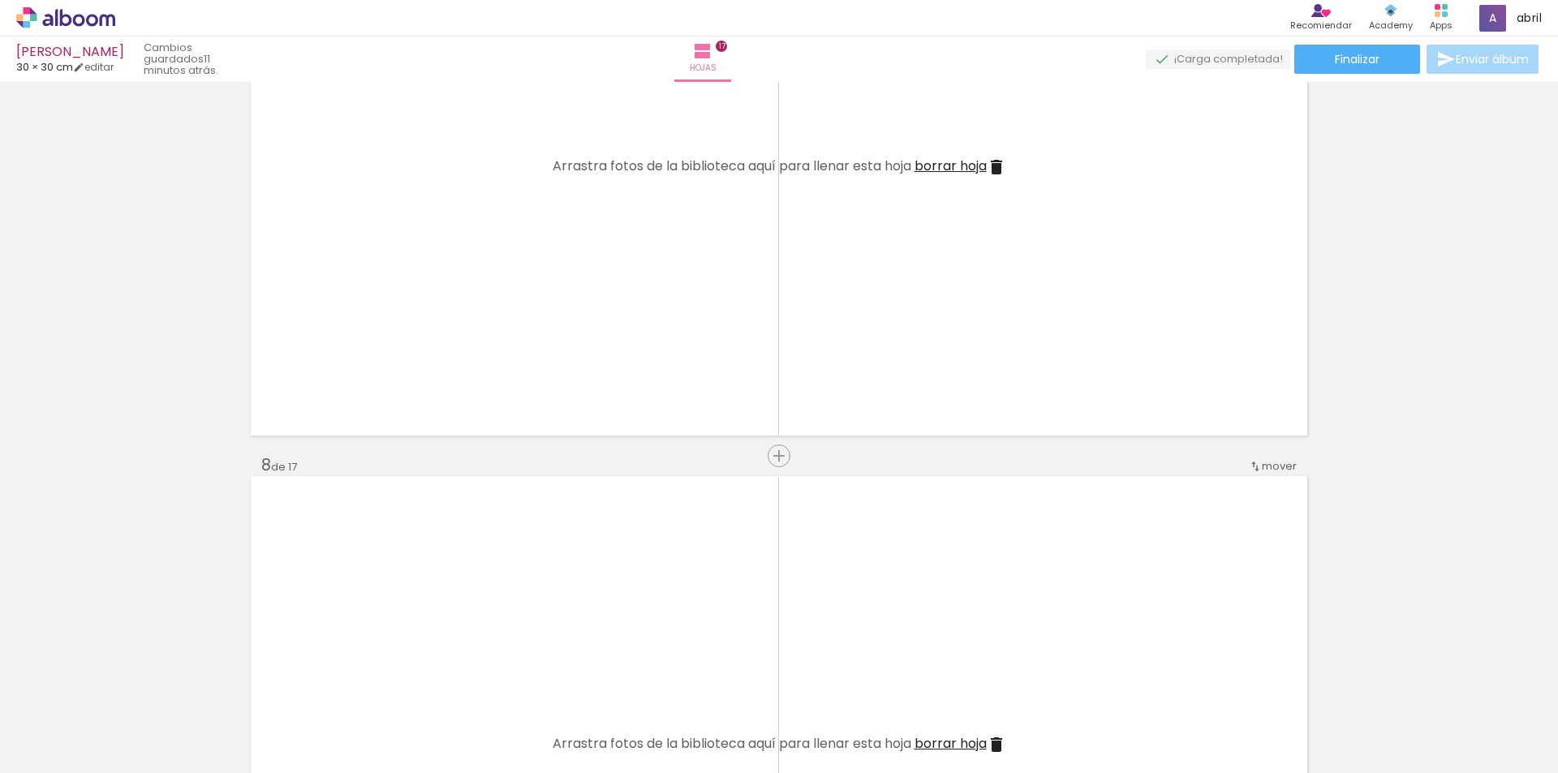
click at [914, 171] on span "borrar hoja" at bounding box center [950, 166] width 72 height 19
click at [925, 172] on span "borrar hoja" at bounding box center [950, 166] width 72 height 19
click at [937, 171] on span "borrar hoja" at bounding box center [950, 166] width 72 height 19
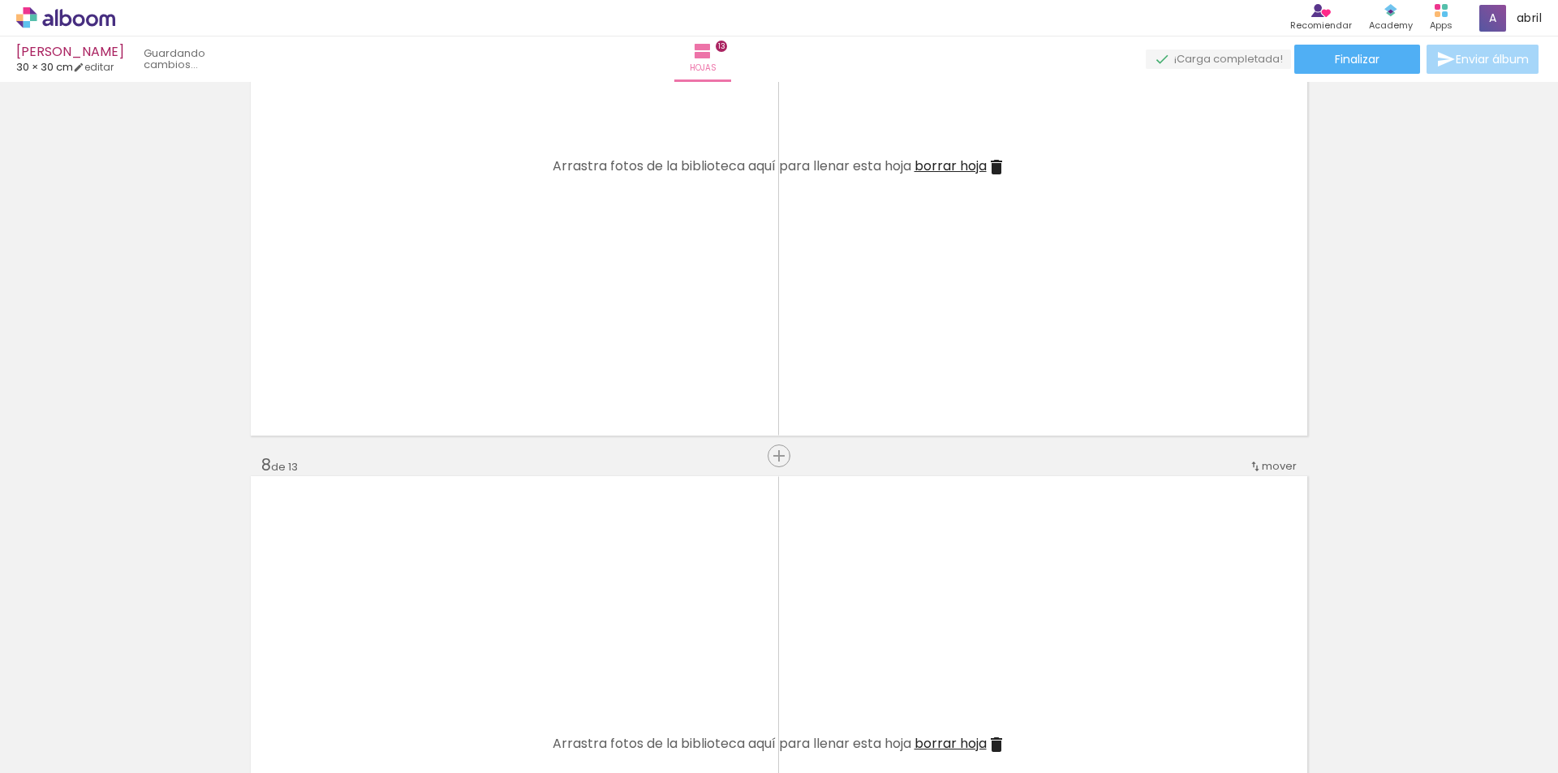
click at [937, 171] on span "borrar hoja" at bounding box center [950, 166] width 72 height 19
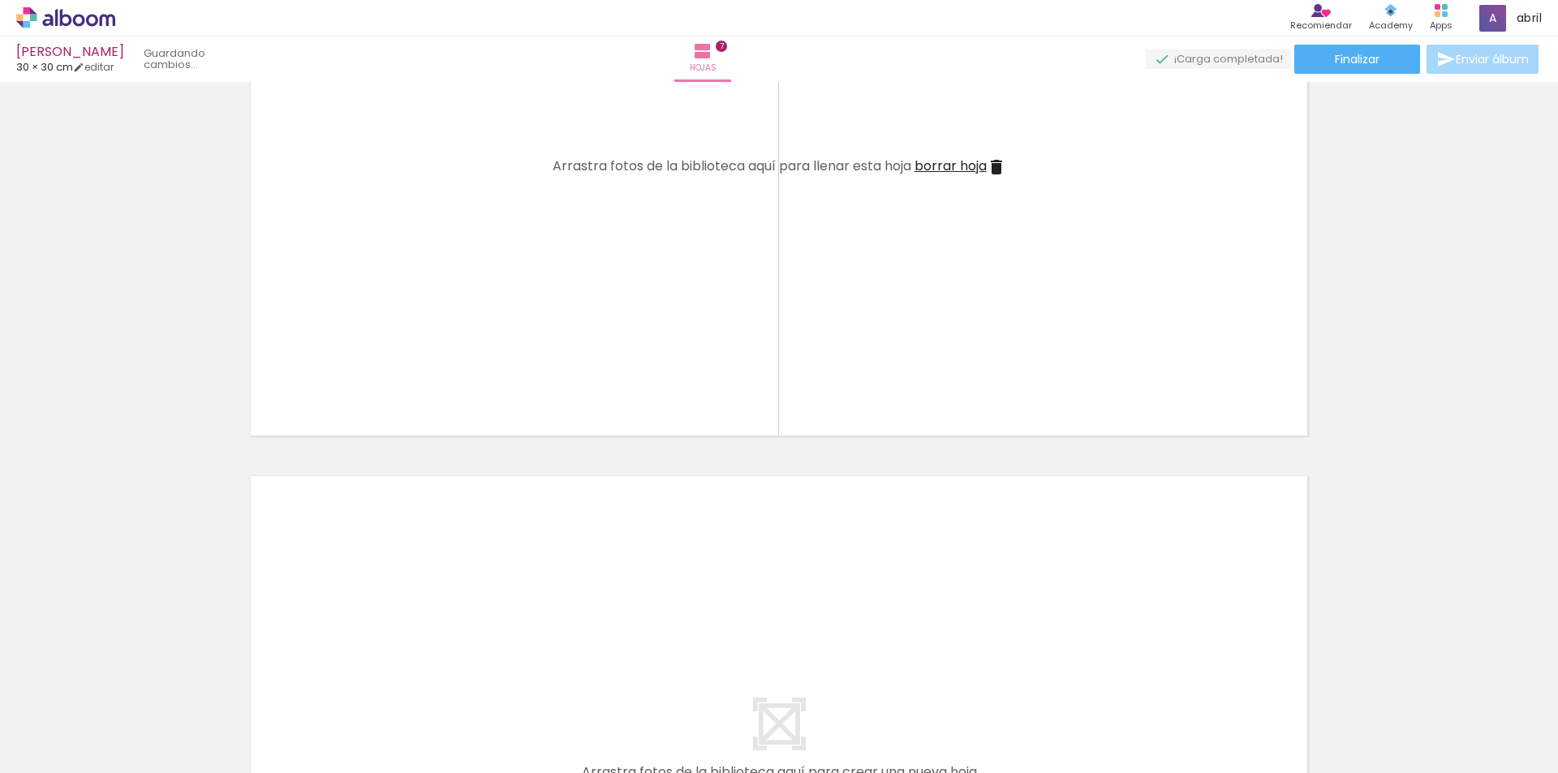
click at [937, 171] on span "borrar hoja" at bounding box center [950, 166] width 72 height 19
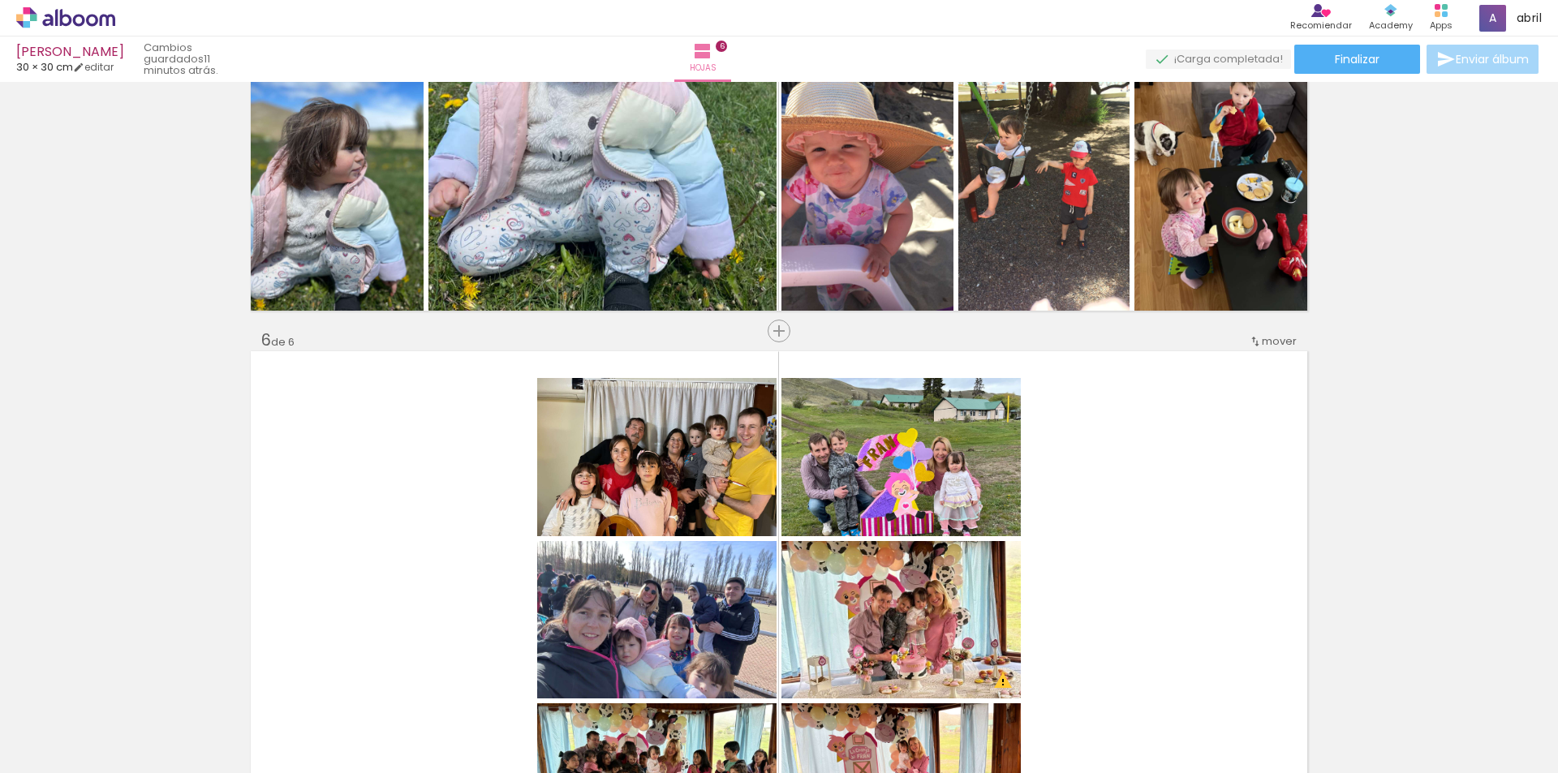
scroll to position [2655, 0]
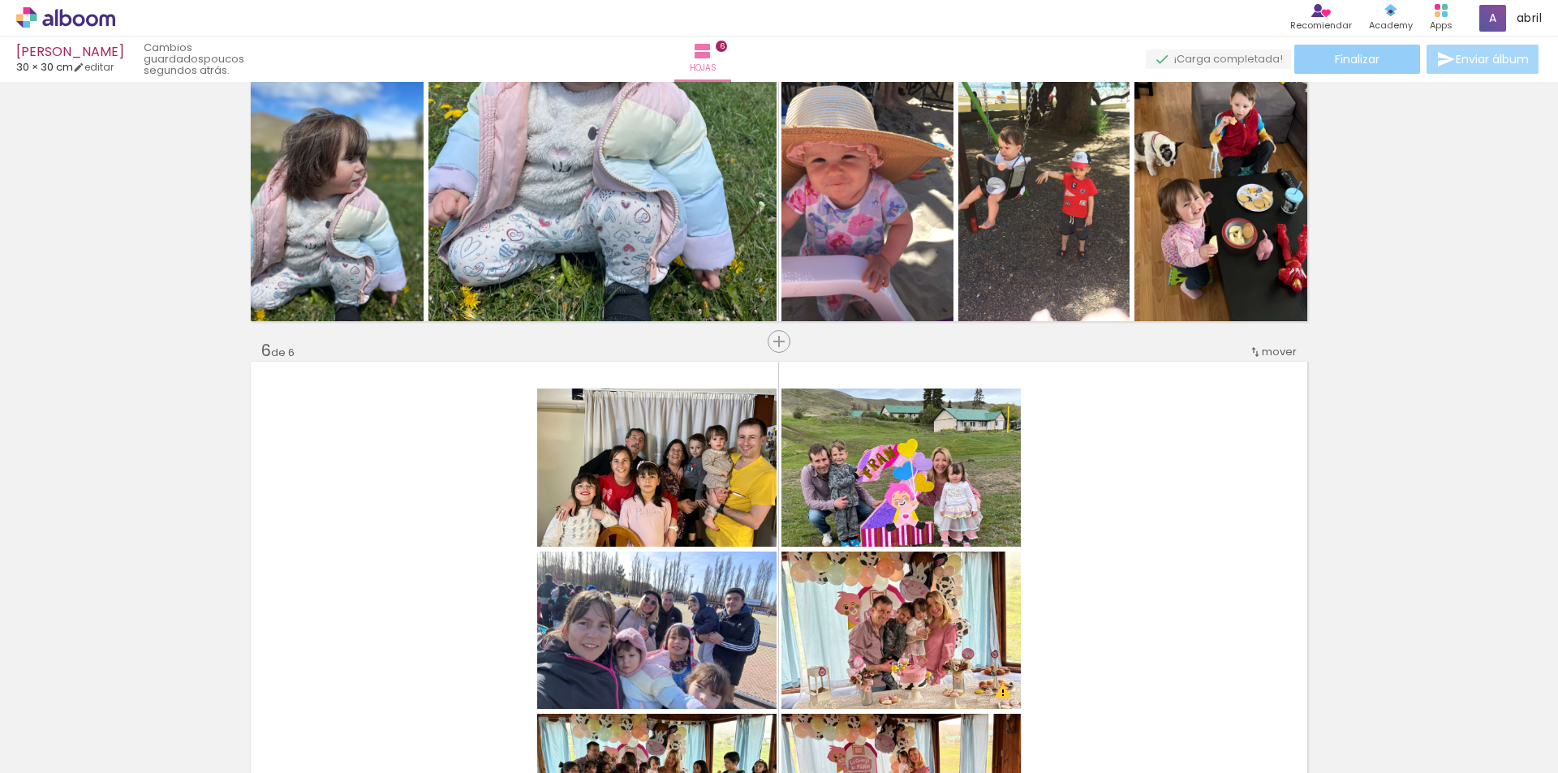
click at [1349, 54] on span "Finalizar" at bounding box center [1356, 59] width 45 height 11
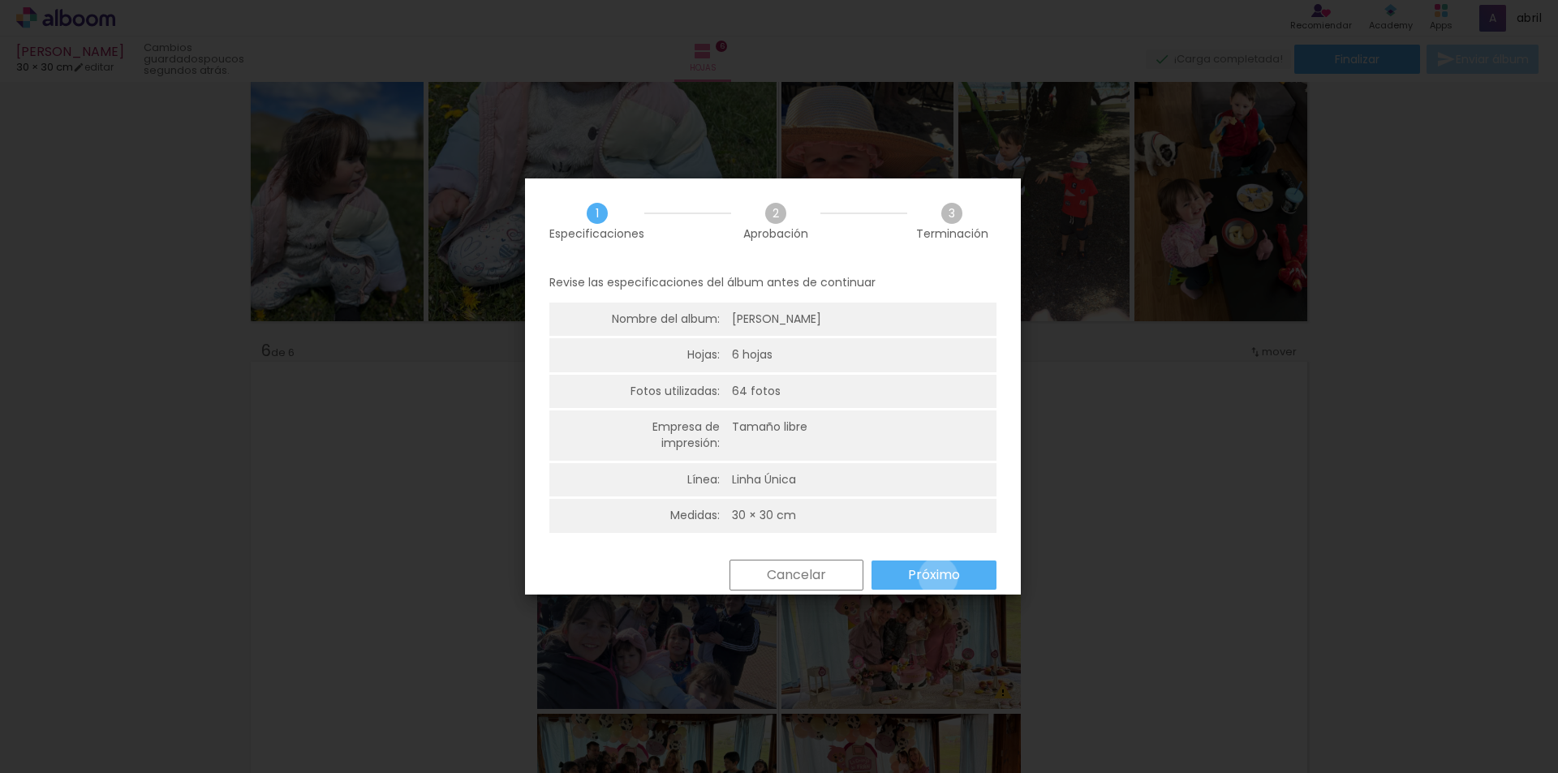
click at [0, 0] on slot "Próximo" at bounding box center [0, 0] width 0 height 0
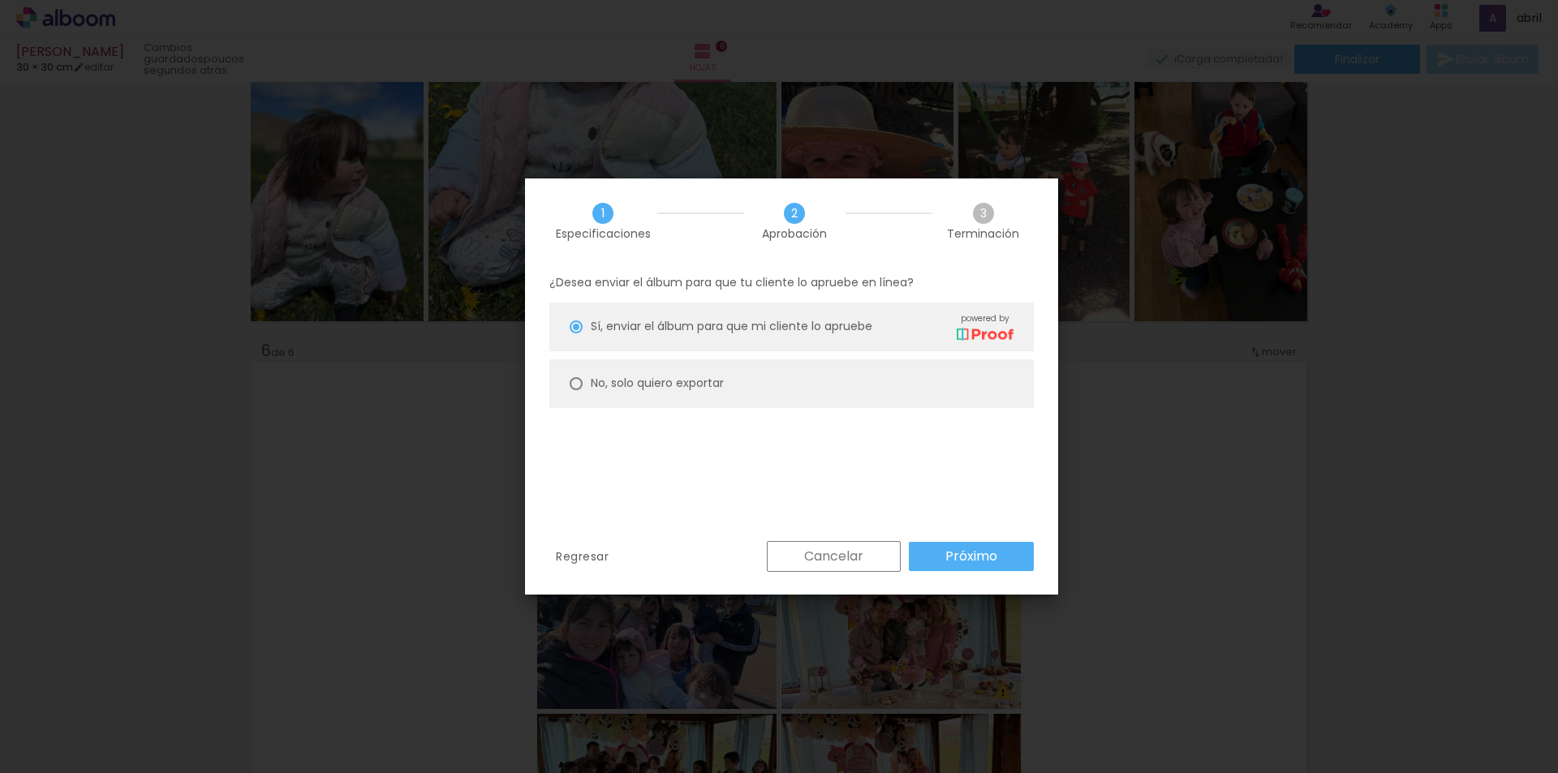
click at [0, 0] on slot "No, solo quiero exportar" at bounding box center [0, 0] width 0 height 0
type paper-radio-button "on"
click at [0, 0] on slot "Próximo" at bounding box center [0, 0] width 0 height 0
type input "Alta, 300 DPI"
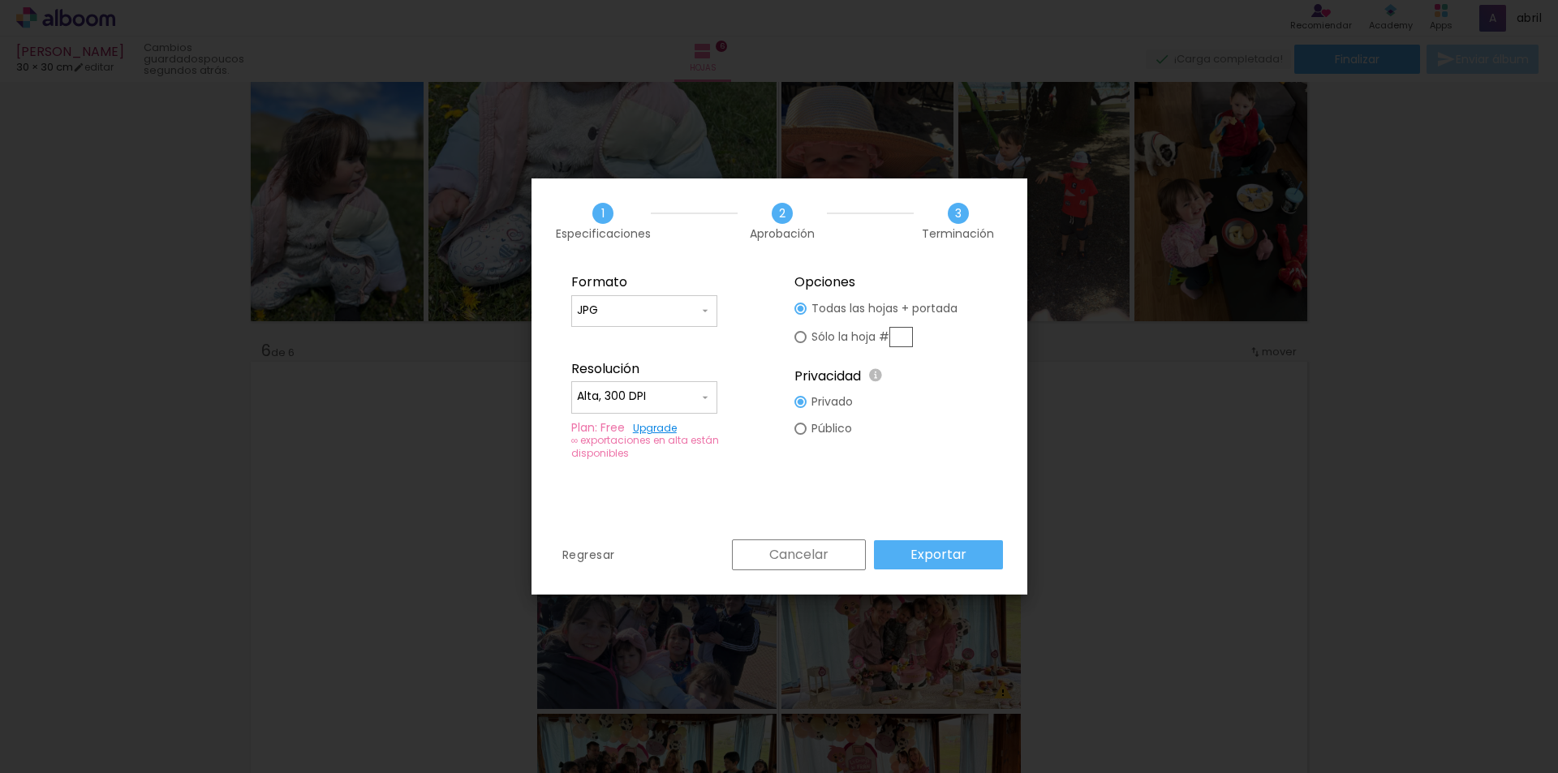
click at [0, 0] on slot "Exportar" at bounding box center [0, 0] width 0 height 0
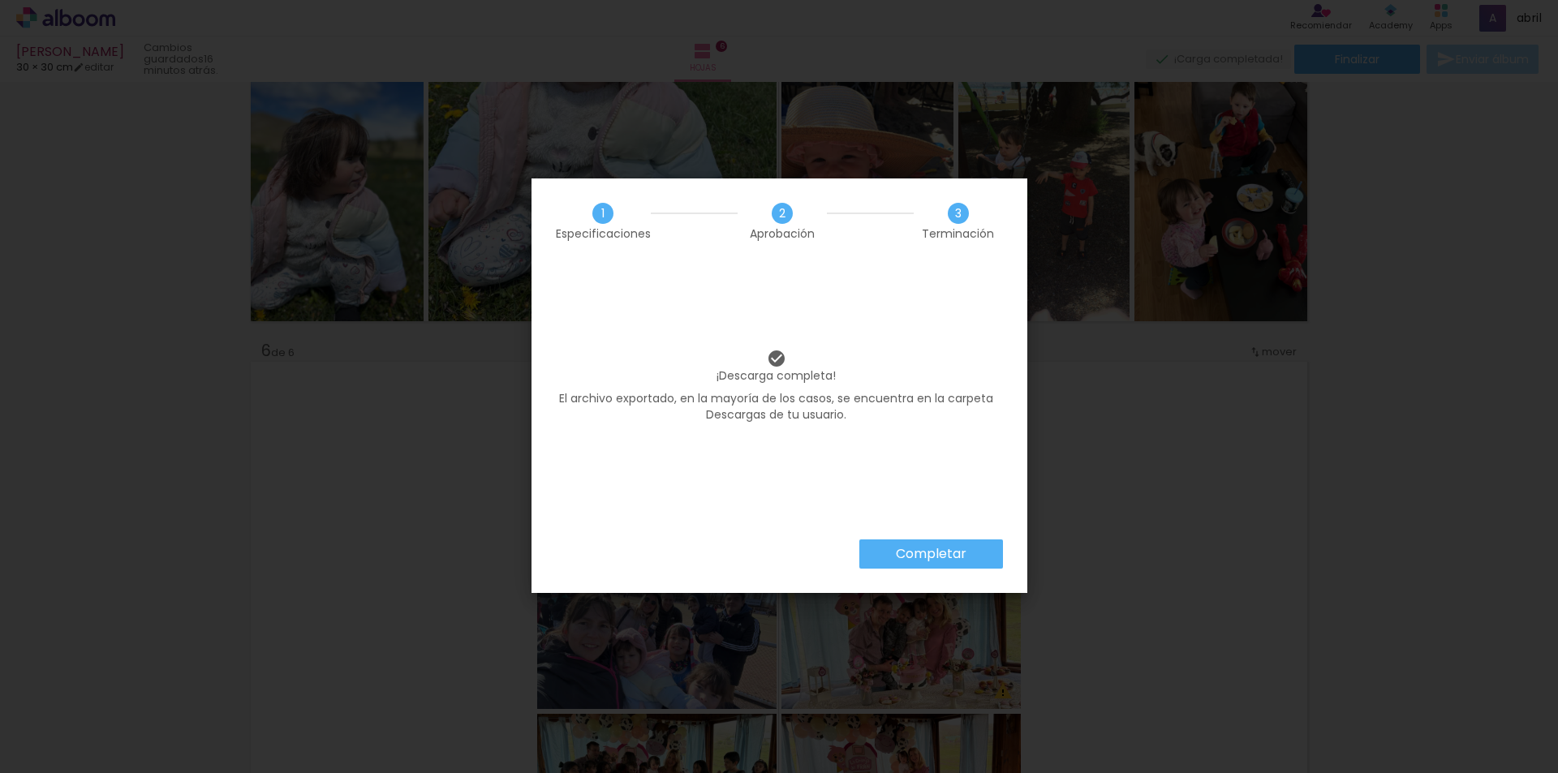
scroll to position [0, 5758]
click at [0, 0] on slot "Completar" at bounding box center [0, 0] width 0 height 0
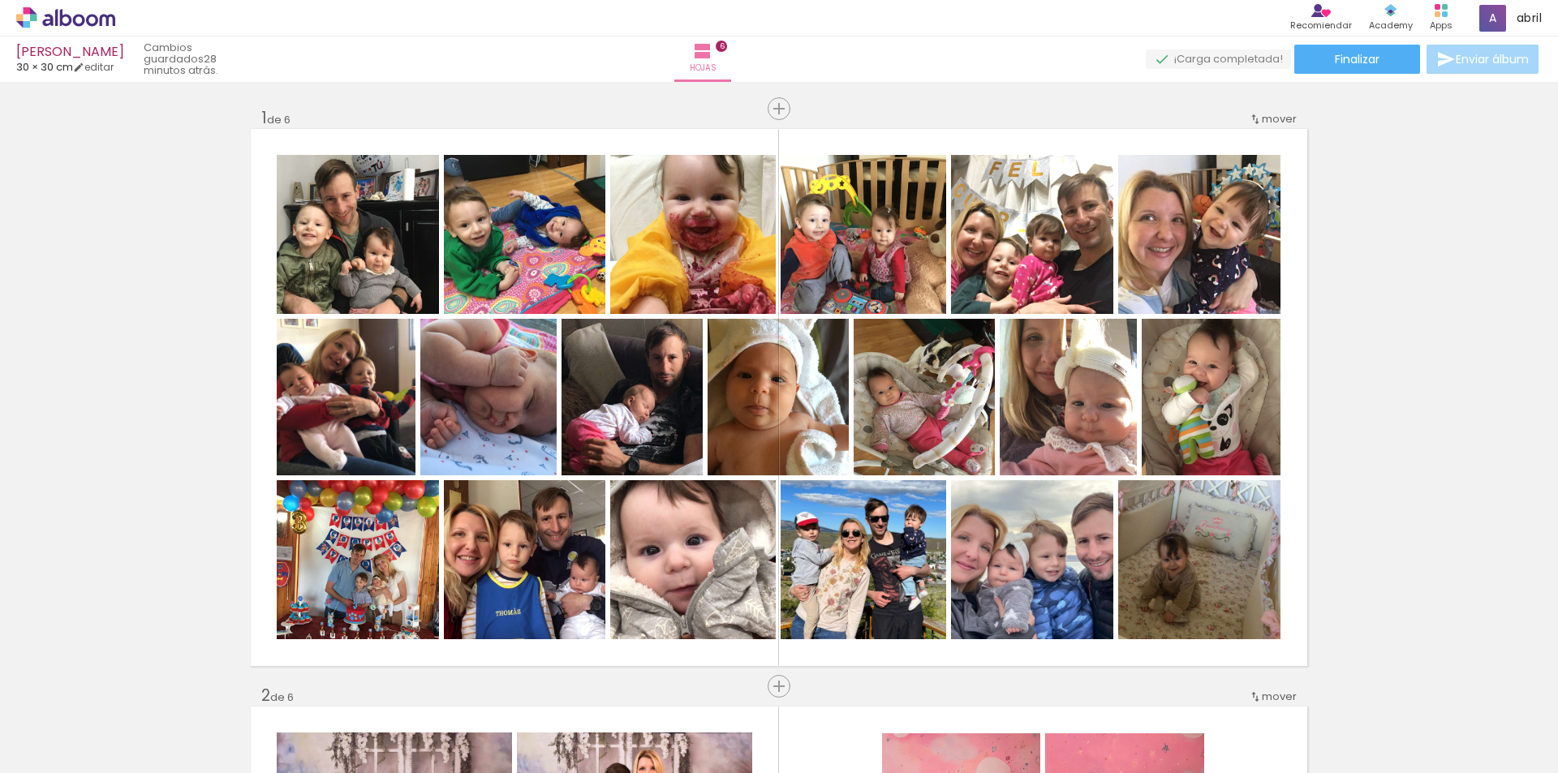
scroll to position [2655, 0]
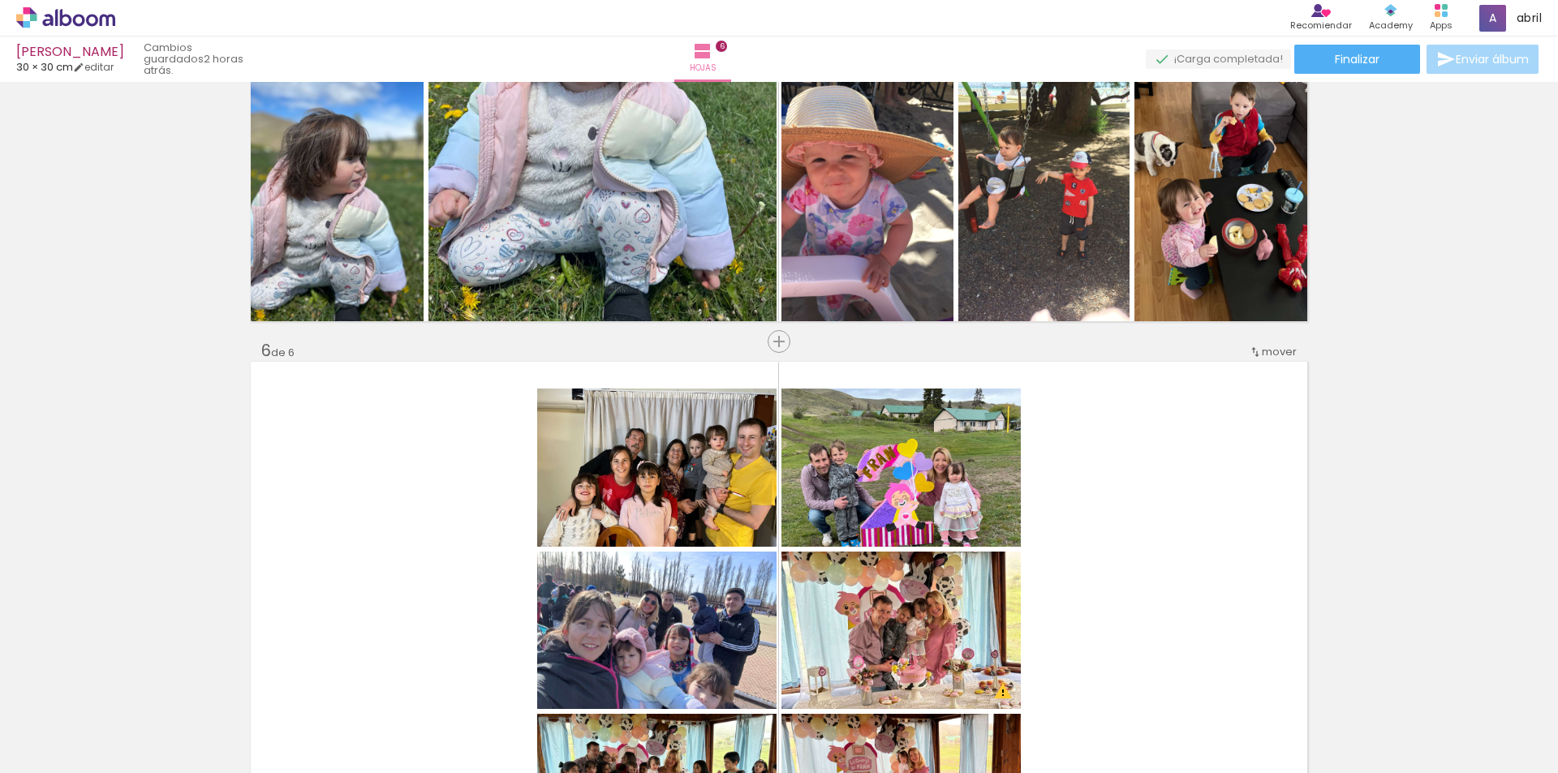
scroll to position [0, 5758]
